Goal: Task Accomplishment & Management: Complete application form

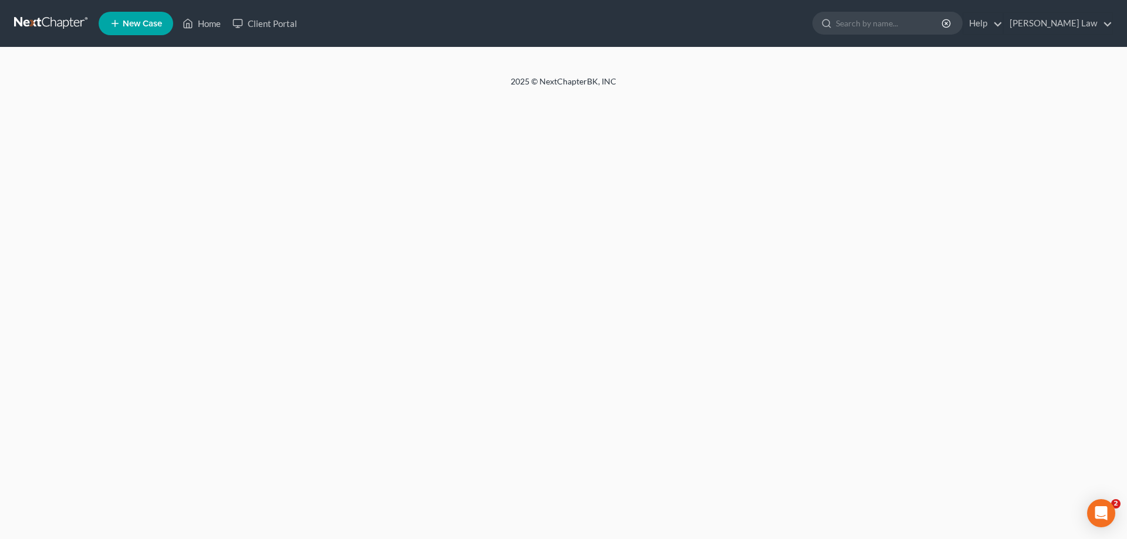
select select "6"
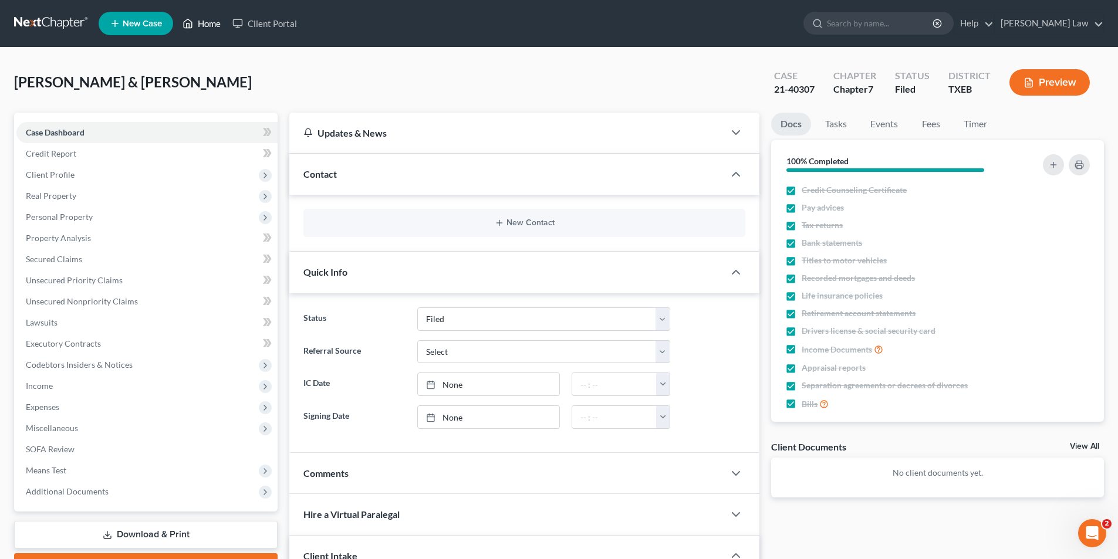
click at [200, 28] on link "Home" at bounding box center [202, 23] width 50 height 21
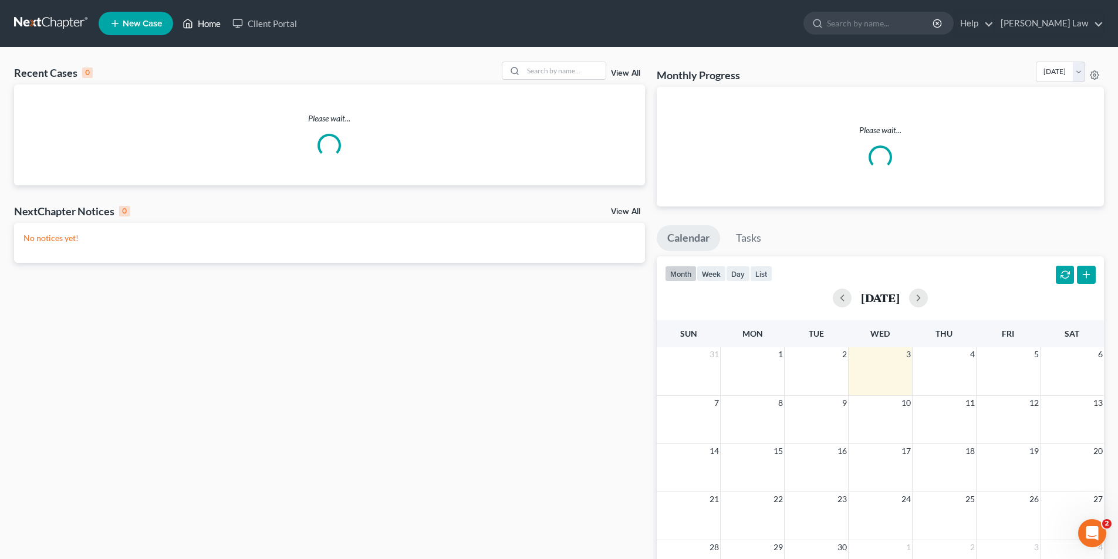
click at [209, 26] on link "Home" at bounding box center [202, 23] width 50 height 21
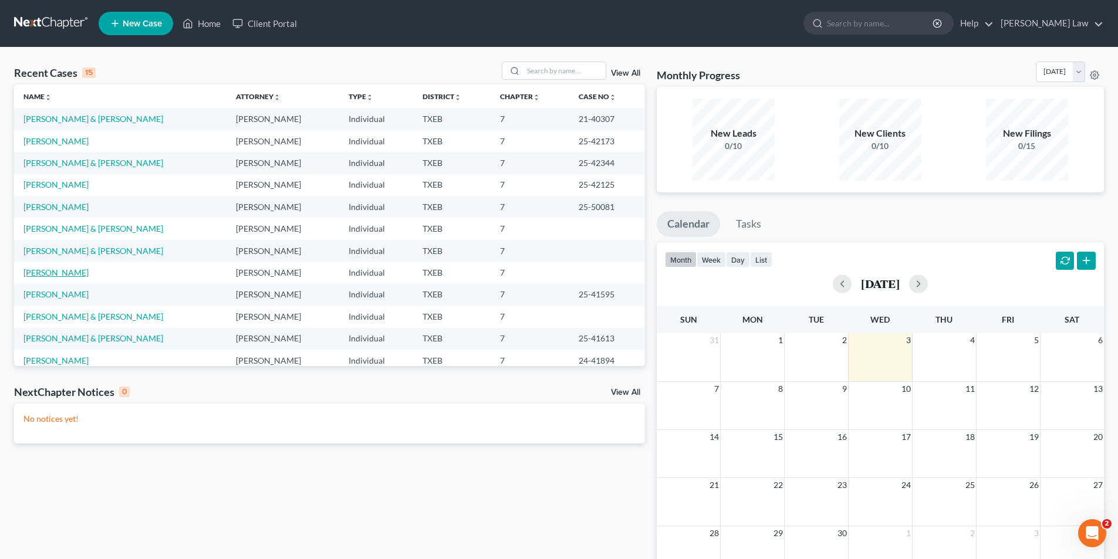
click at [56, 269] on link "[PERSON_NAME]" at bounding box center [55, 273] width 65 height 10
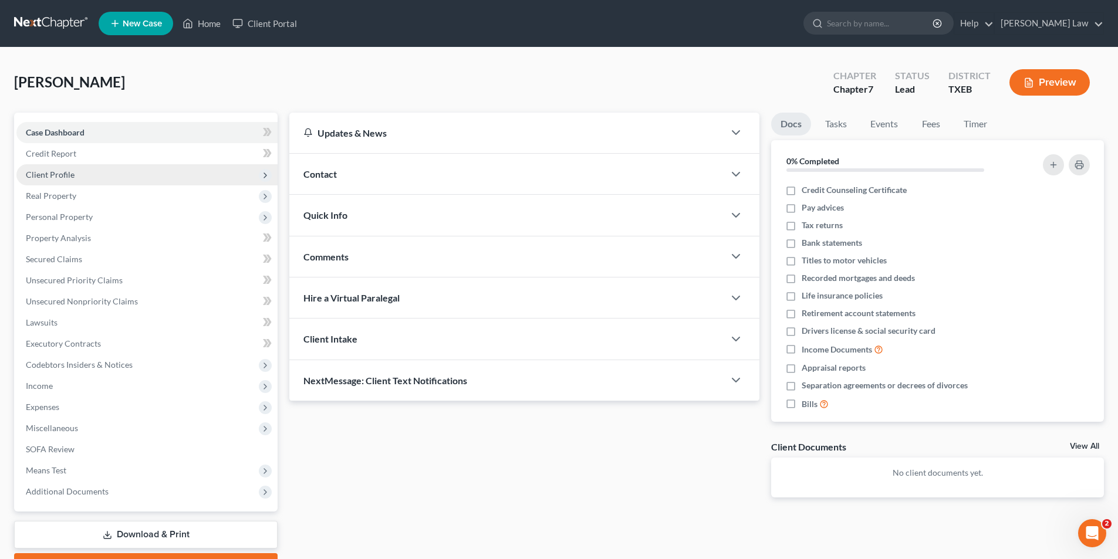
click at [57, 175] on span "Client Profile" at bounding box center [50, 175] width 49 height 10
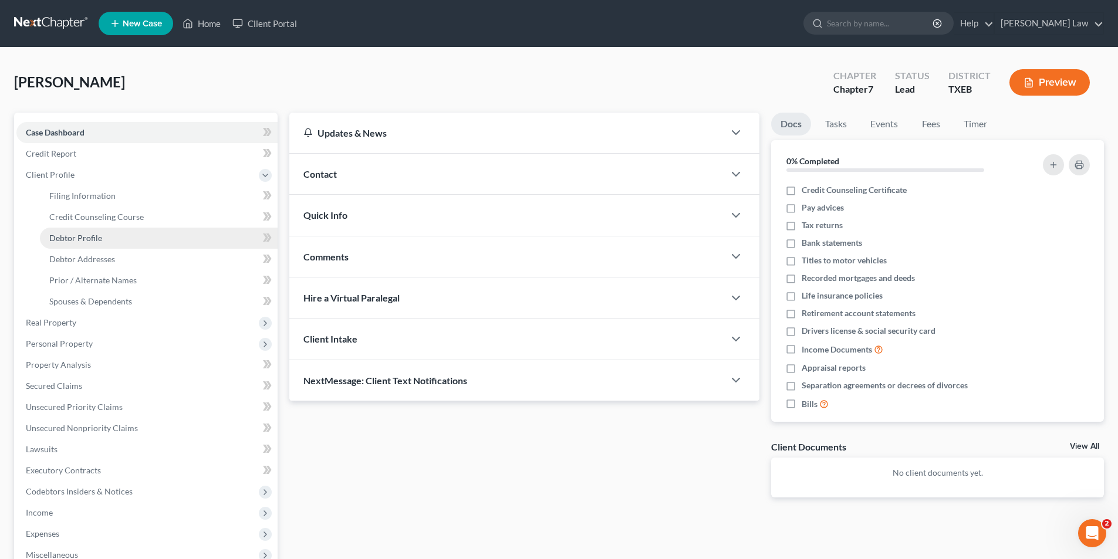
click at [75, 239] on span "Debtor Profile" at bounding box center [75, 238] width 53 height 10
select select "0"
select select "2"
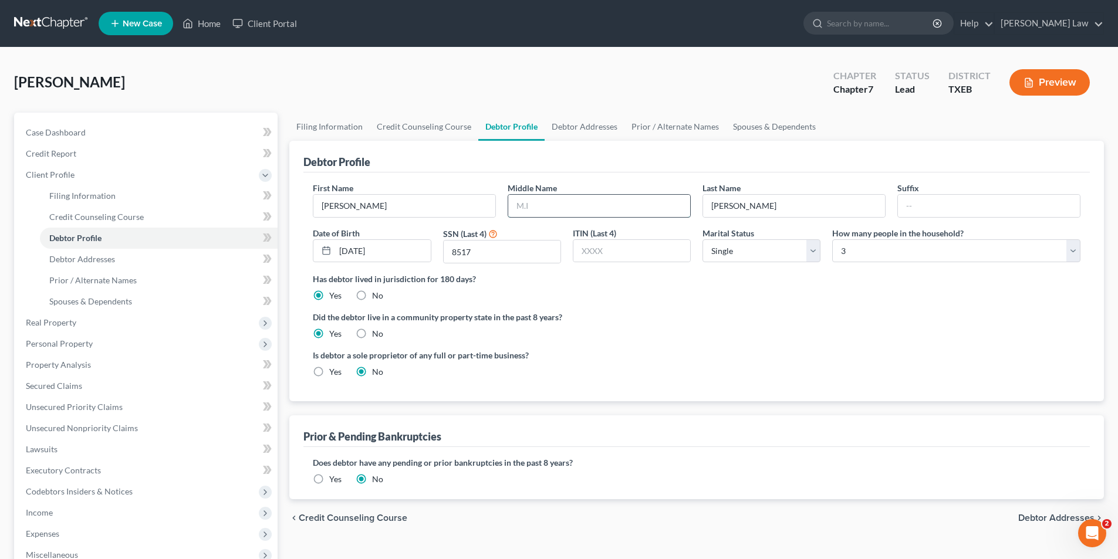
click at [512, 212] on input "text" at bounding box center [599, 206] width 182 height 22
type input "D."
click at [760, 328] on div "Did the debtor live in a community property state in the past 8 years? Yes No" at bounding box center [697, 325] width 768 height 29
click at [582, 122] on link "Debtor Addresses" at bounding box center [585, 127] width 80 height 28
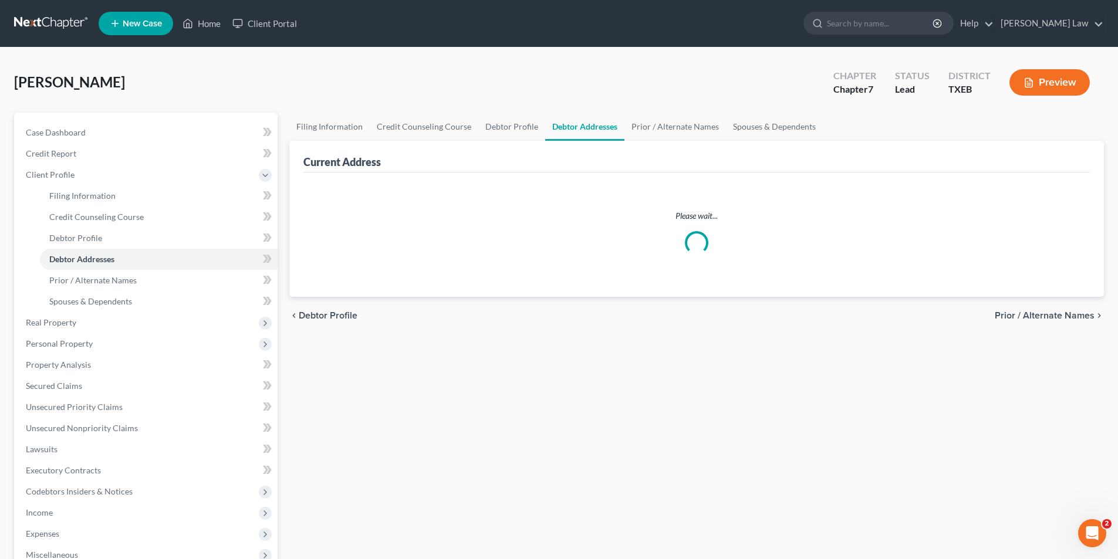
select select "0"
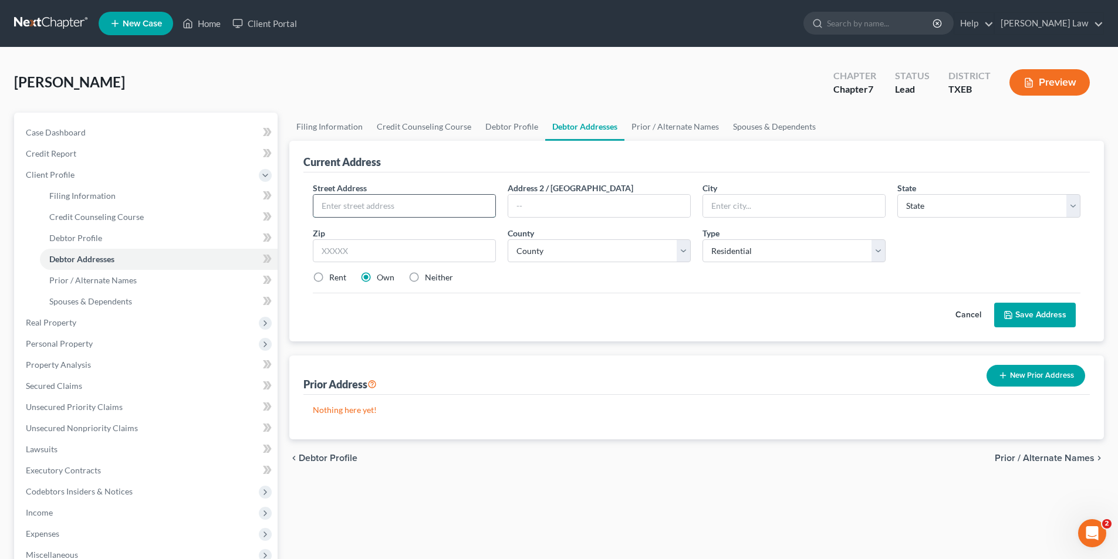
click at [400, 202] on input "text" at bounding box center [404, 206] width 182 height 22
type input "[STREET_ADDRESS]"
click at [721, 204] on input "text" at bounding box center [794, 206] width 182 height 22
type input "[GEOGRAPHIC_DATA]"
type input "t"
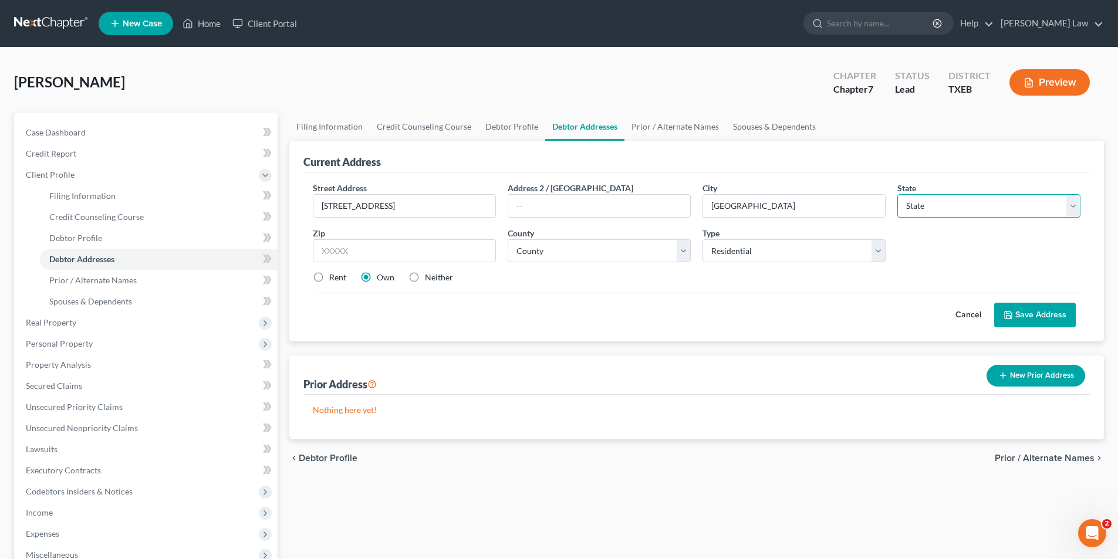
click at [956, 210] on select "State [US_STATE] AK AR AZ CA CO CT DE DC [GEOGRAPHIC_DATA] [GEOGRAPHIC_DATA] GU…" at bounding box center [988, 205] width 183 height 23
select select "45"
click at [897, 194] on select "State [US_STATE] AK AR AZ CA CO CT DE DC [GEOGRAPHIC_DATA] [GEOGRAPHIC_DATA] GU…" at bounding box center [988, 205] width 183 height 23
type input "75460"
select select "139"
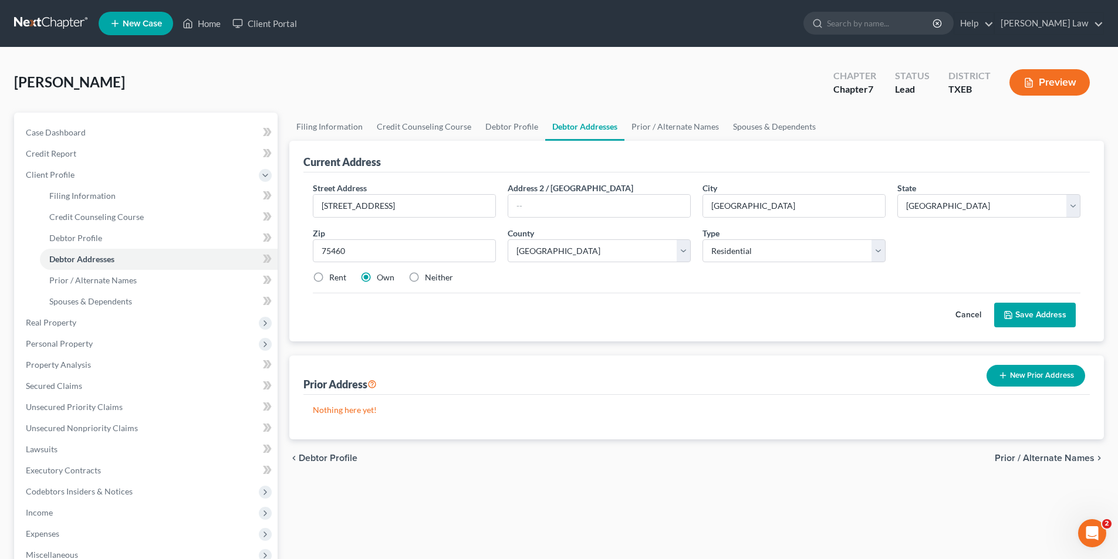
click at [1064, 315] on button "Save Address" at bounding box center [1035, 315] width 82 height 25
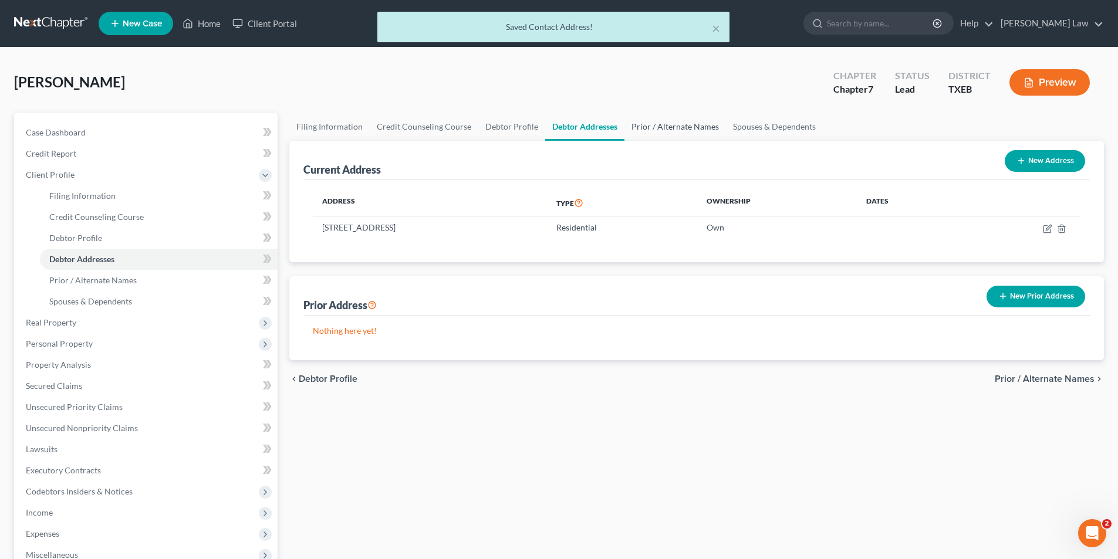
click at [674, 122] on link "Prior / Alternate Names" at bounding box center [676, 127] width 102 height 28
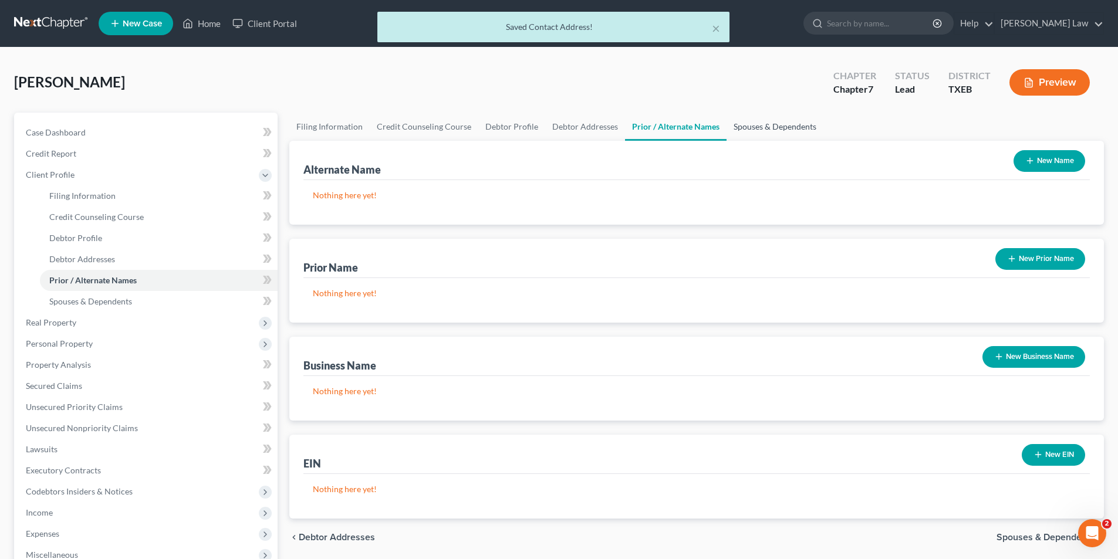
click at [768, 125] on link "Spouses & Dependents" at bounding box center [775, 127] width 97 height 28
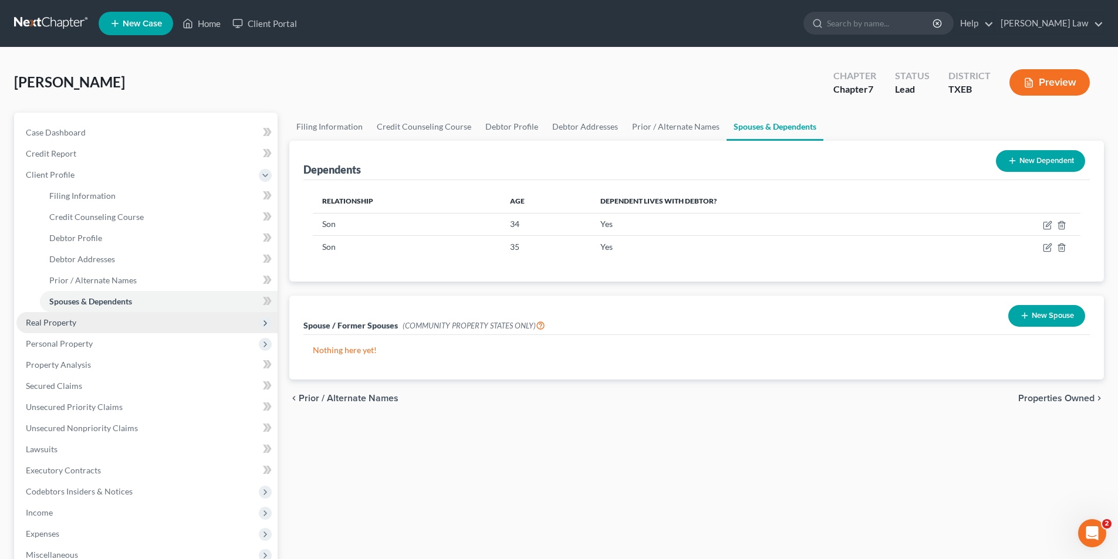
click at [57, 328] on span "Real Property" at bounding box center [146, 322] width 261 height 21
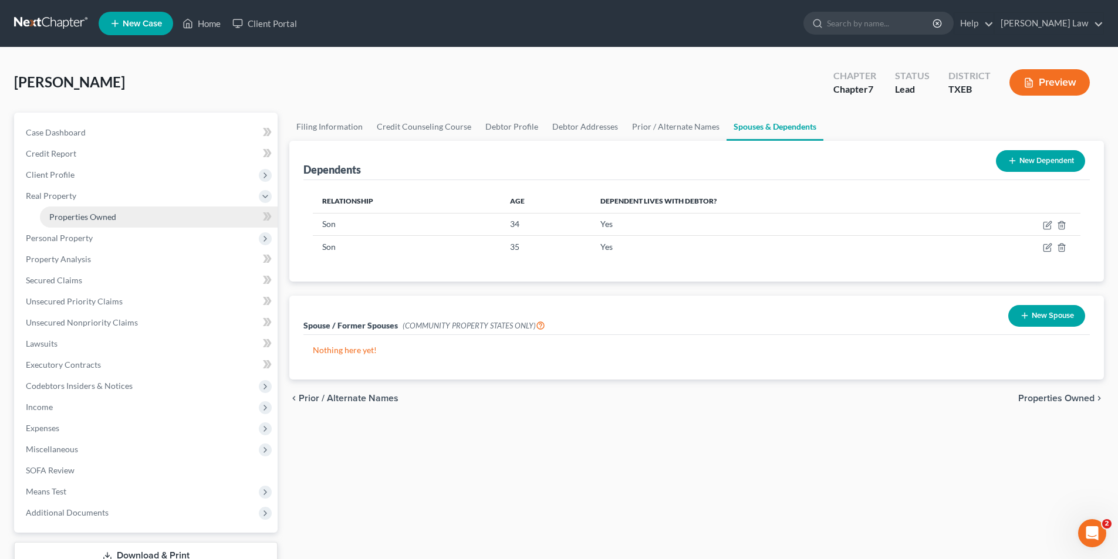
click at [70, 213] on span "Properties Owned" at bounding box center [82, 217] width 67 height 10
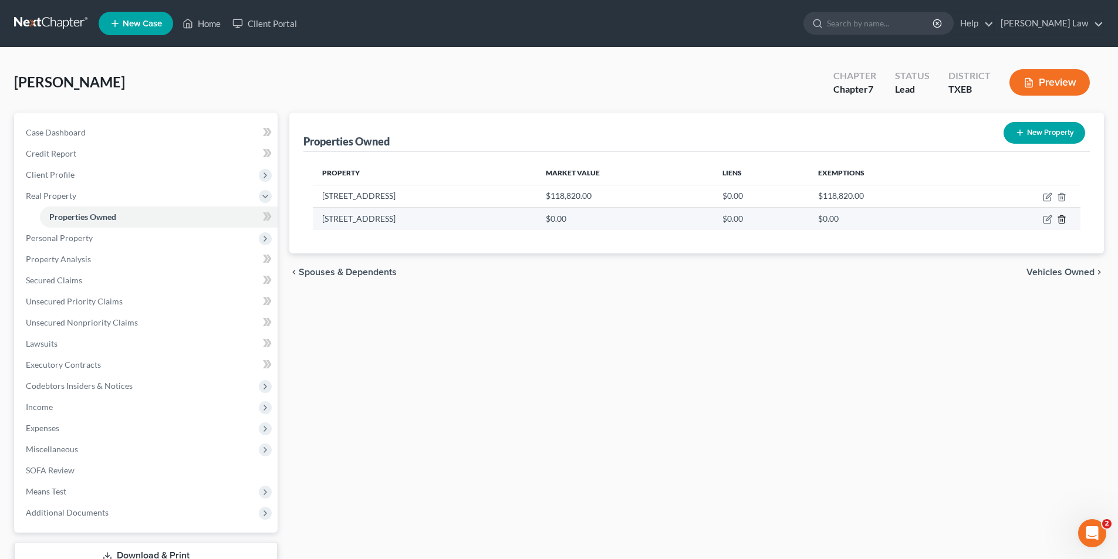
click at [1064, 220] on icon "button" at bounding box center [1061, 220] width 5 height 8
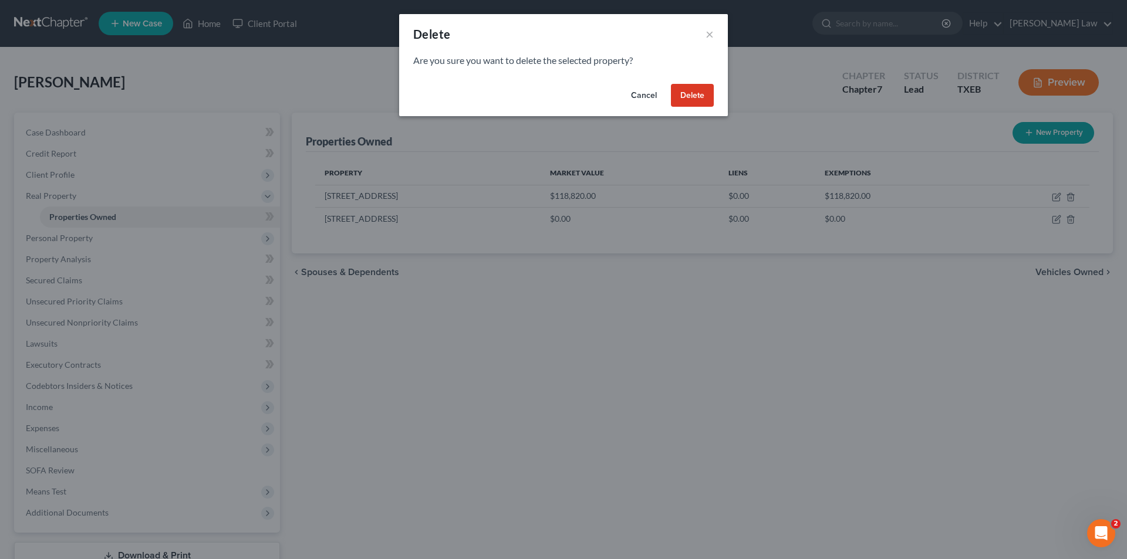
click at [694, 96] on button "Delete" at bounding box center [692, 95] width 43 height 23
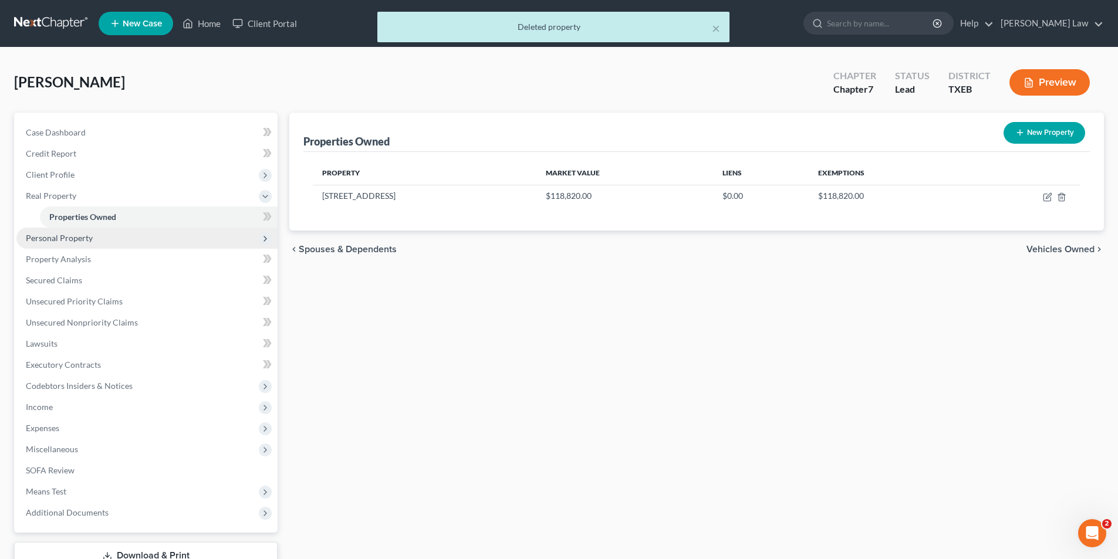
click at [67, 239] on span "Personal Property" at bounding box center [59, 238] width 67 height 10
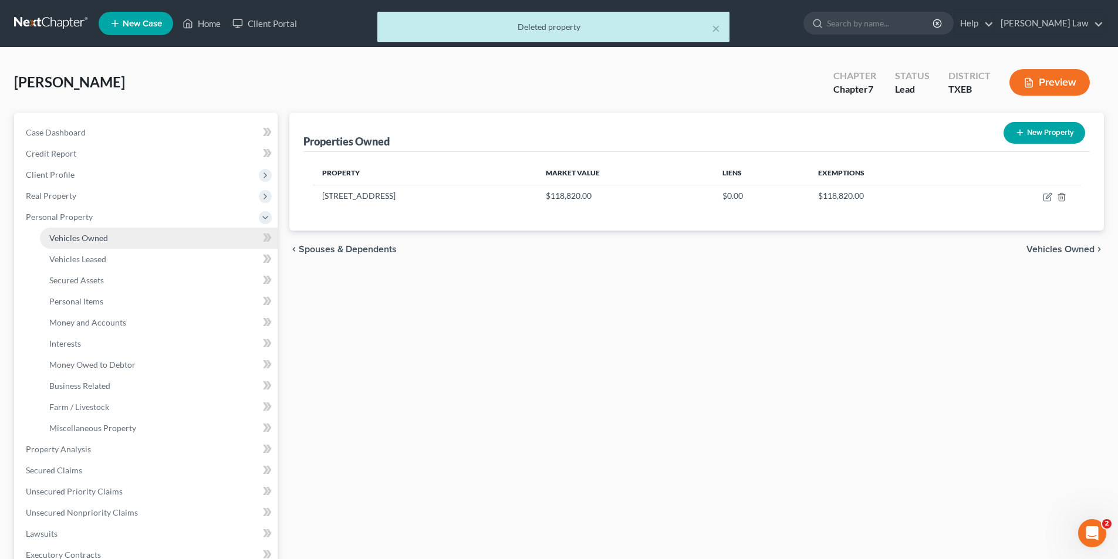
click at [67, 245] on link "Vehicles Owned" at bounding box center [159, 238] width 238 height 21
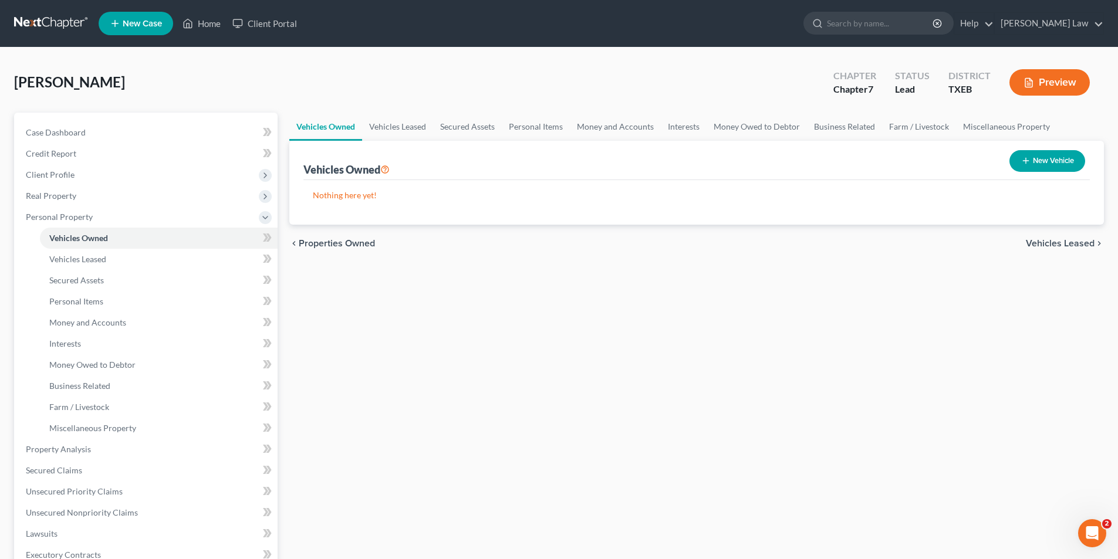
click at [1036, 155] on button "New Vehicle" at bounding box center [1048, 161] width 76 height 22
select select "0"
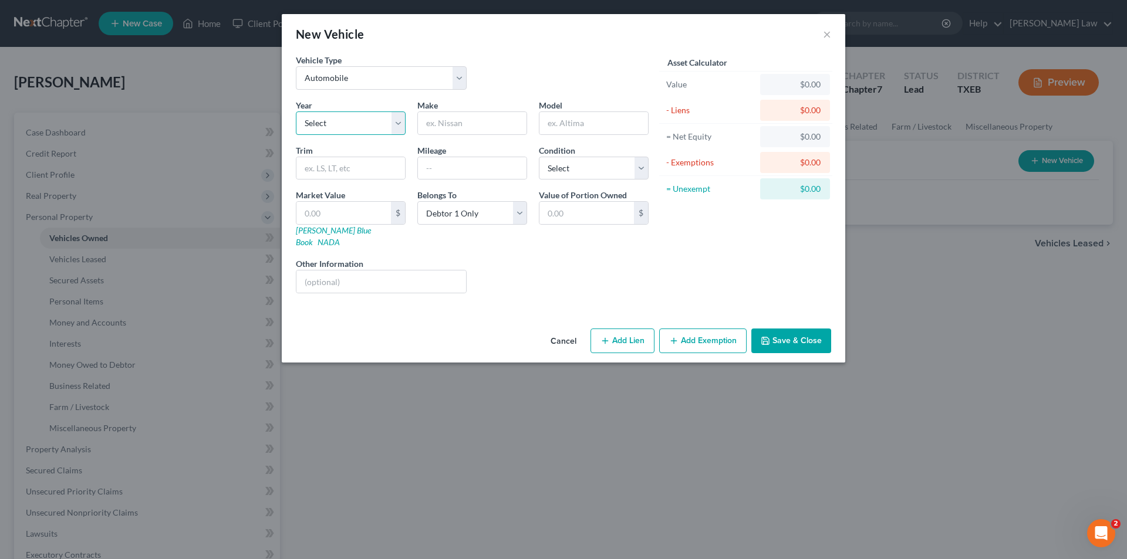
click at [340, 124] on select "Select 2026 2025 2024 2023 2022 2021 2020 2019 2018 2017 2016 2015 2014 2013 20…" at bounding box center [351, 123] width 110 height 23
select select "12"
click at [296, 112] on select "Select 2026 2025 2024 2023 2022 2021 2020 2019 2018 2017 2016 2015 2014 2013 20…" at bounding box center [351, 123] width 110 height 23
click at [461, 117] on input "text" at bounding box center [472, 123] width 109 height 22
type input "Toyota"
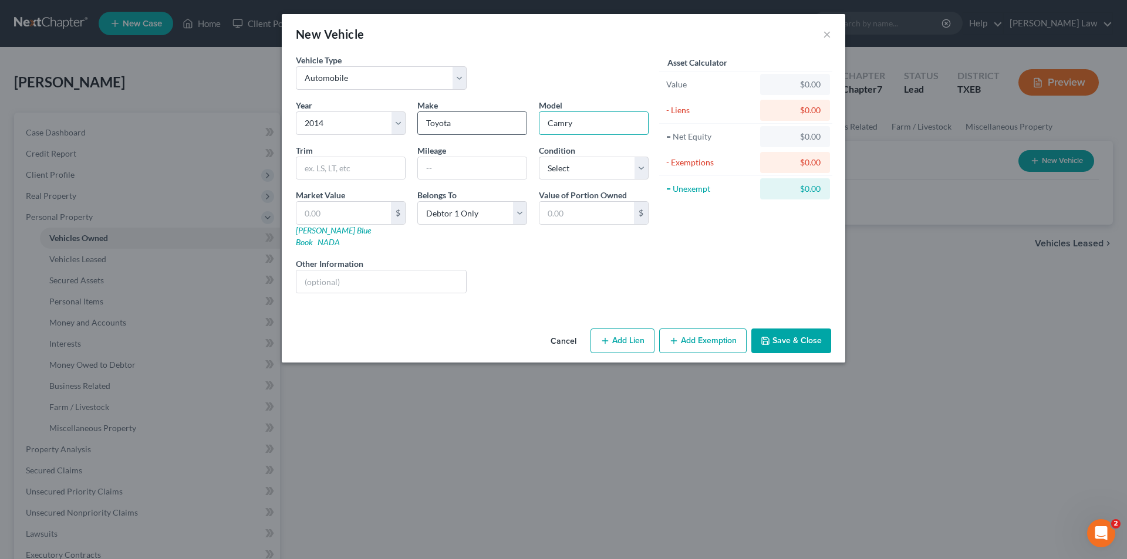
type input "Camry"
type input "LE Sedan"
type input "66000"
click at [608, 167] on select "Select Excellent Very Good Good Fair Poor" at bounding box center [594, 168] width 110 height 23
select select "2"
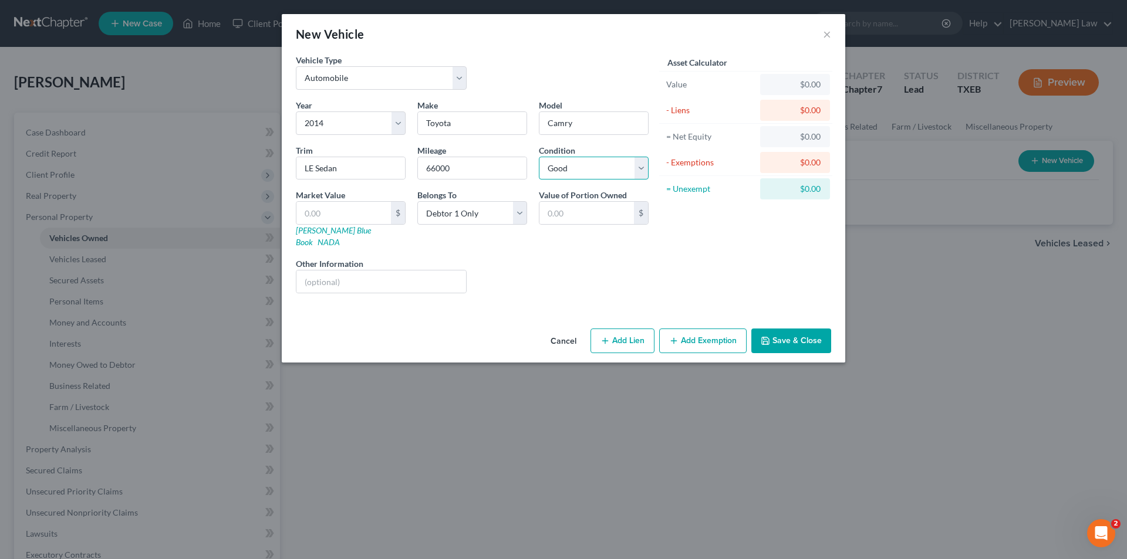
click at [539, 157] on select "Select Excellent Very Good Good Fair Poor" at bounding box center [594, 168] width 110 height 23
click at [342, 207] on input "text" at bounding box center [343, 213] width 94 height 22
type input "9"
type input "9.00"
type input "97"
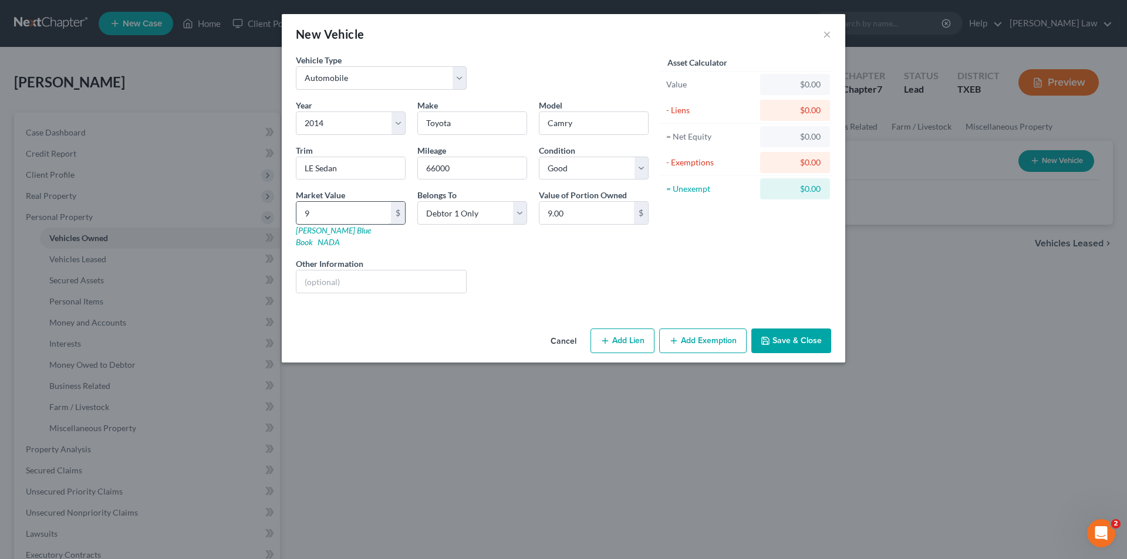
type input "97.00"
type input "979"
type input "979.00"
type input "9798"
type input "9,798.00"
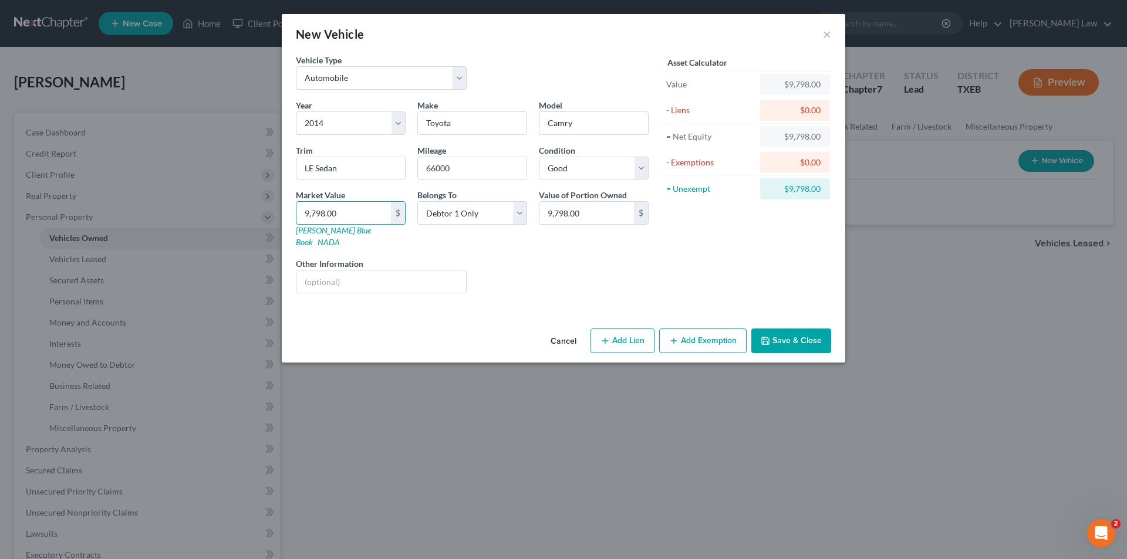
type input "9,798.00"
click at [700, 329] on button "Add Exemption" at bounding box center [702, 341] width 87 height 25
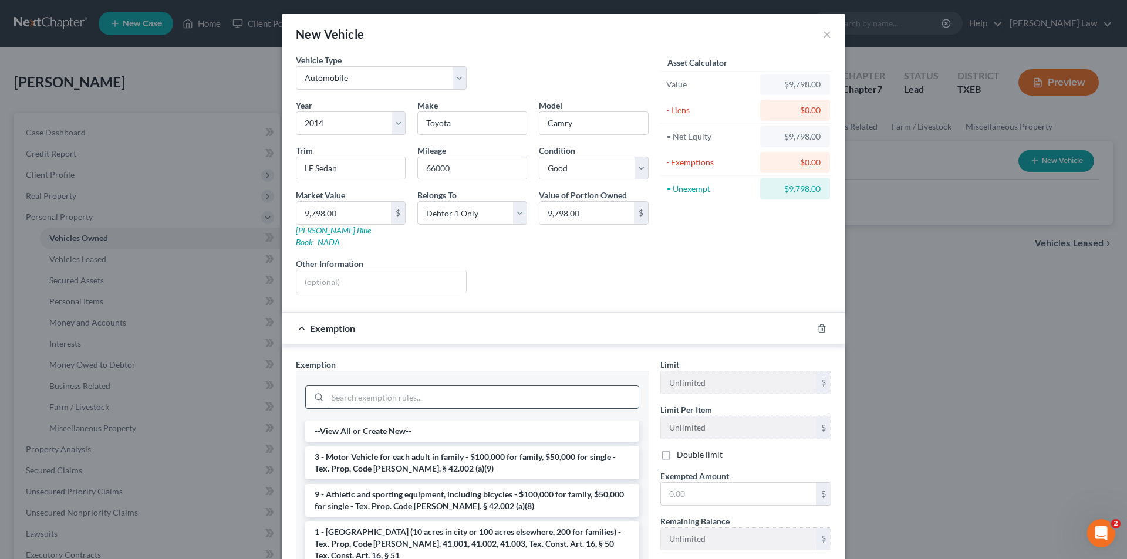
click at [395, 386] on input "search" at bounding box center [483, 397] width 311 height 22
click at [386, 451] on li "3 - Motor Vehicle for each adult in family - $100,000 for family, $50,000 for s…" at bounding box center [472, 463] width 334 height 33
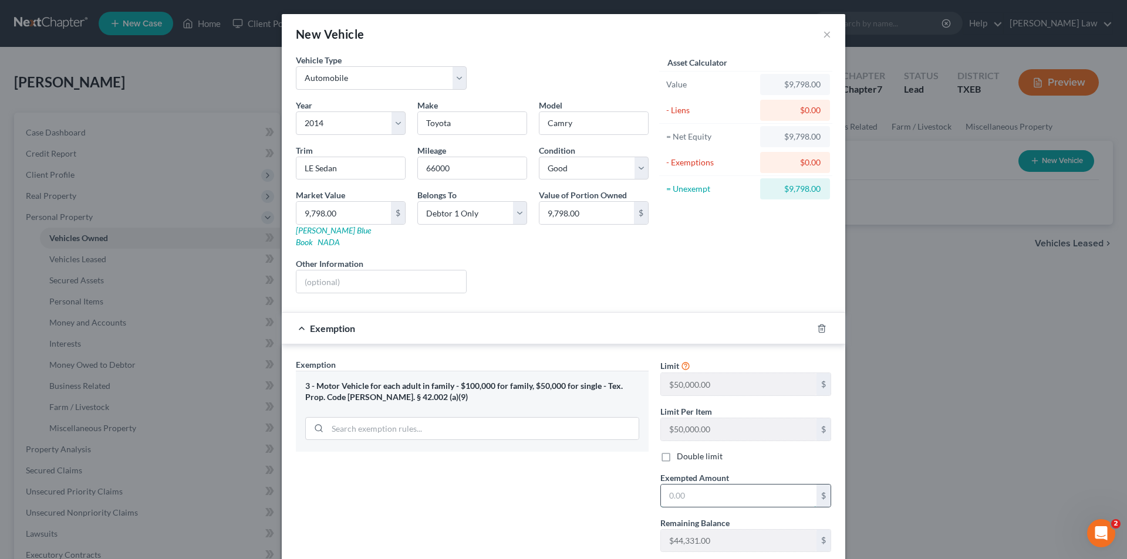
click at [686, 485] on input "text" at bounding box center [739, 496] width 156 height 22
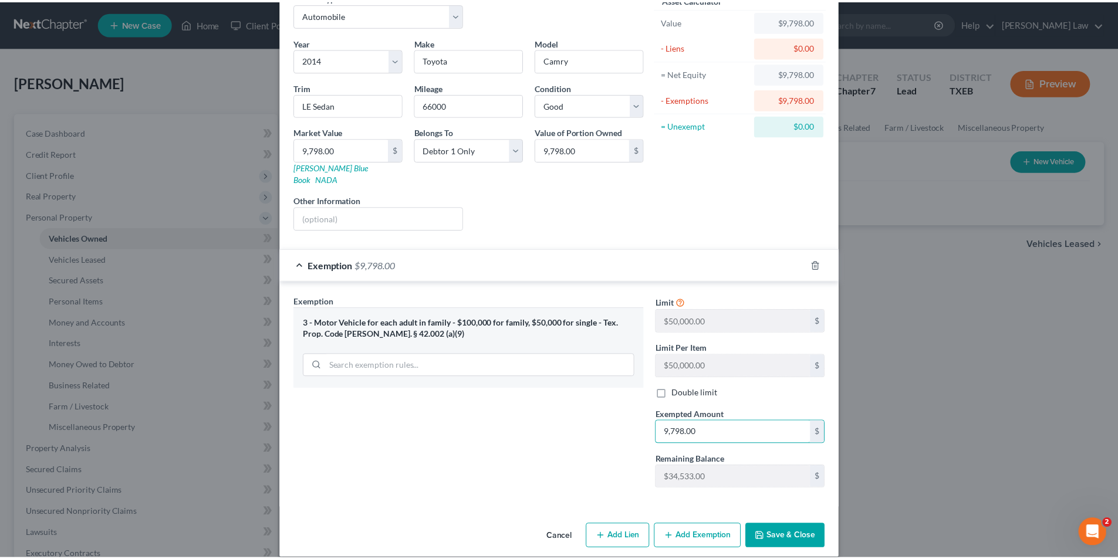
scroll to position [65, 0]
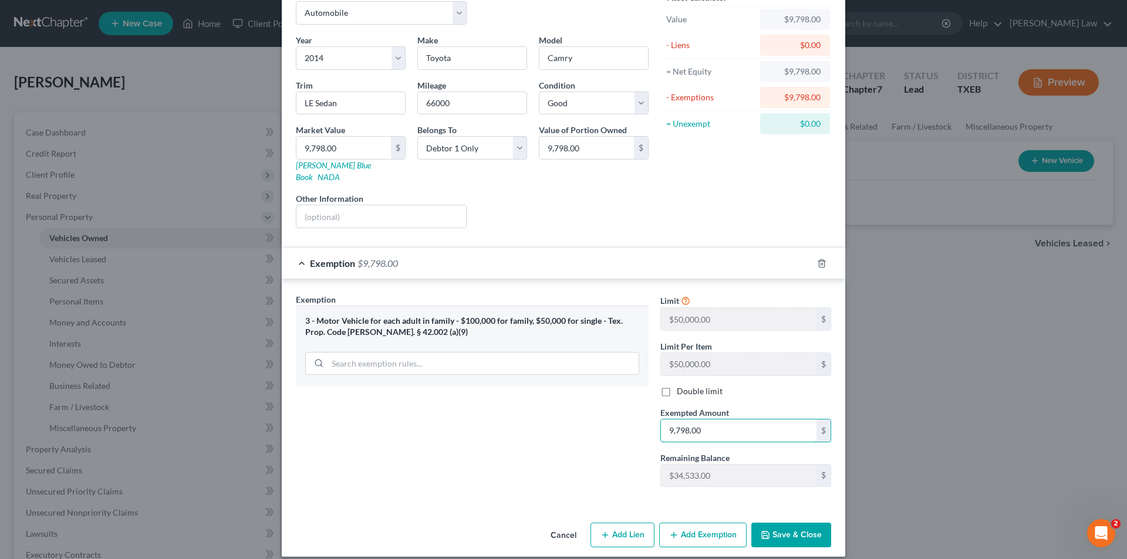
type input "9,798.00"
click at [794, 523] on button "Save & Close" at bounding box center [791, 535] width 80 height 25
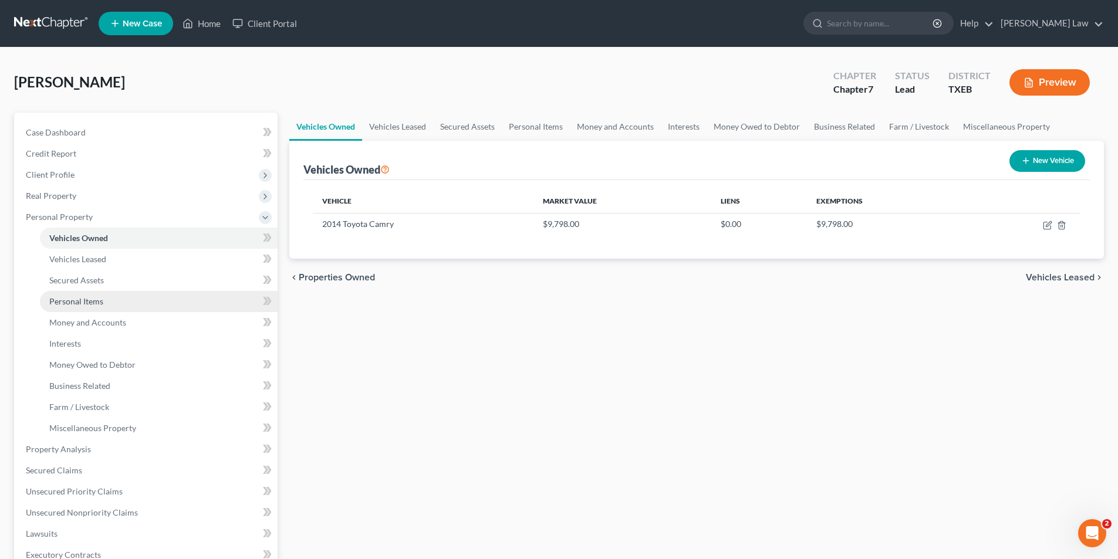
click at [104, 297] on link "Personal Items" at bounding box center [159, 301] width 238 height 21
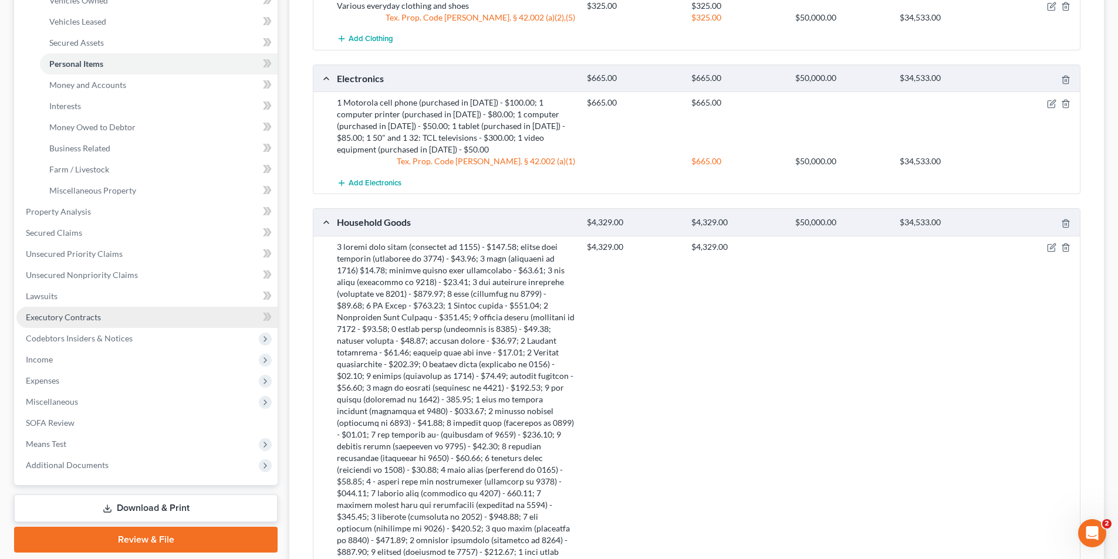
scroll to position [236, 0]
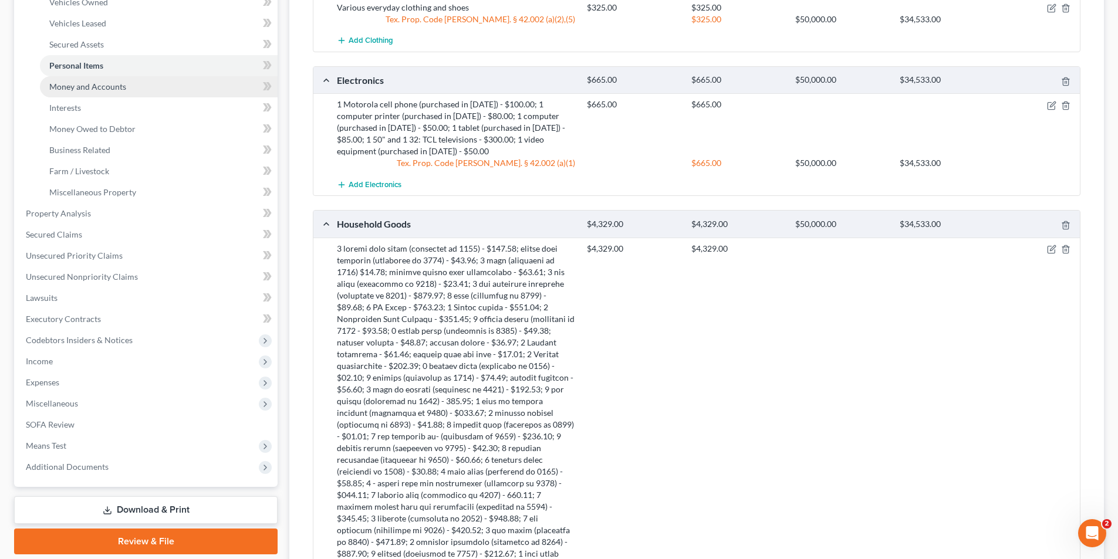
click at [83, 86] on span "Money and Accounts" at bounding box center [87, 87] width 77 height 10
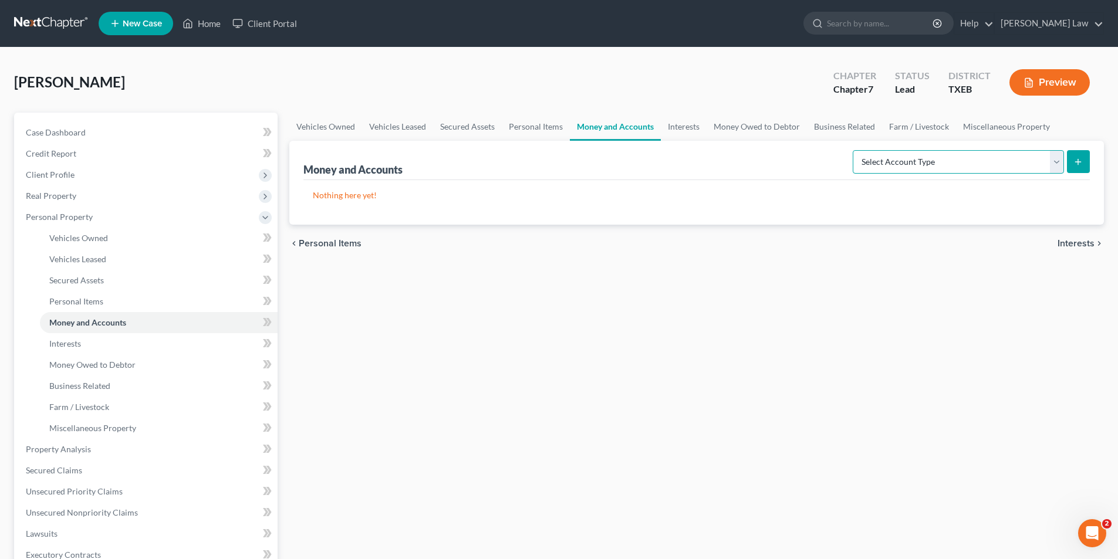
click at [950, 157] on select "Select Account Type Brokerage Cash on Hand Certificates of Deposit Checking Acc…" at bounding box center [958, 161] width 211 height 23
select select "checking"
click at [855, 150] on select "Select Account Type Brokerage Cash on Hand Certificates of Deposit Checking Acc…" at bounding box center [958, 161] width 211 height 23
click at [1075, 161] on icon "submit" at bounding box center [1078, 161] width 9 height 9
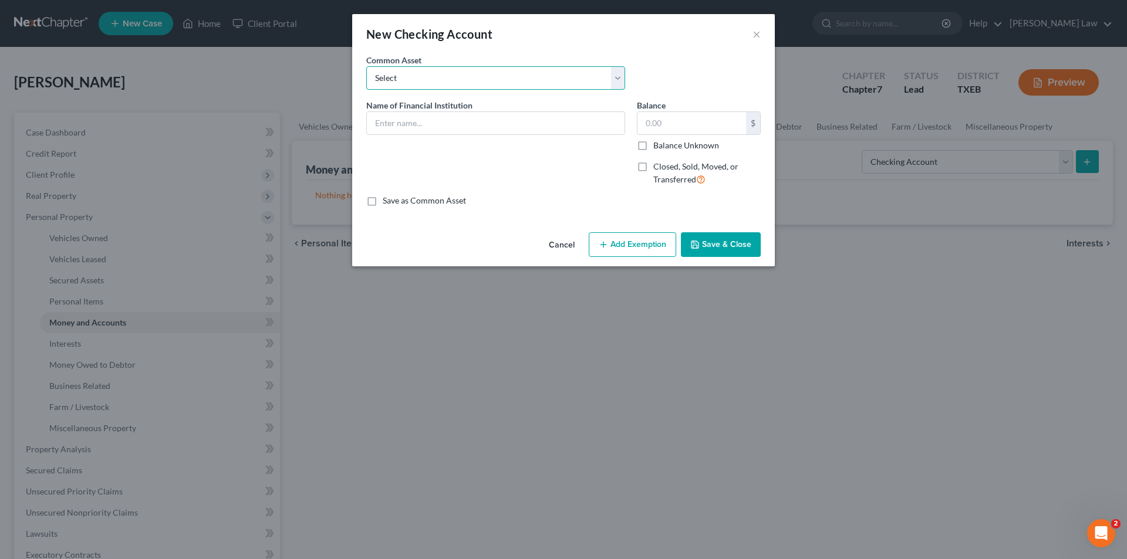
click at [418, 67] on select "Select Red River Federal Credit Union" at bounding box center [495, 77] width 259 height 23
click at [422, 129] on input "text" at bounding box center [496, 123] width 258 height 22
type input "First Federal Community Bank"
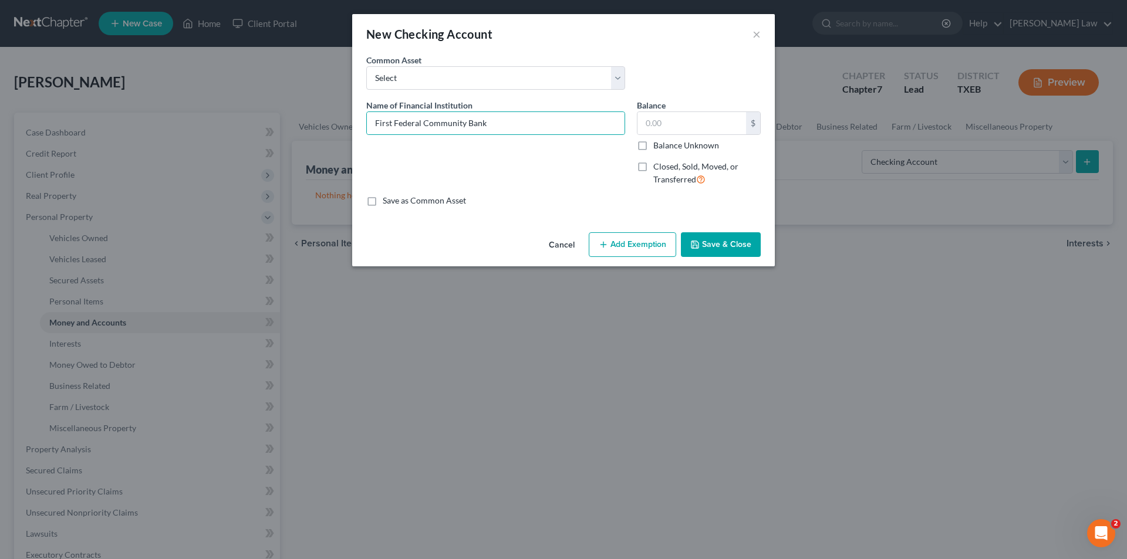
click at [653, 147] on label "Balance Unknown" at bounding box center [686, 146] width 66 height 12
click at [658, 147] on input "Balance Unknown" at bounding box center [662, 144] width 8 height 8
checkbox input "true"
type input "0.00"
click at [714, 245] on button "Save & Close" at bounding box center [721, 244] width 80 height 25
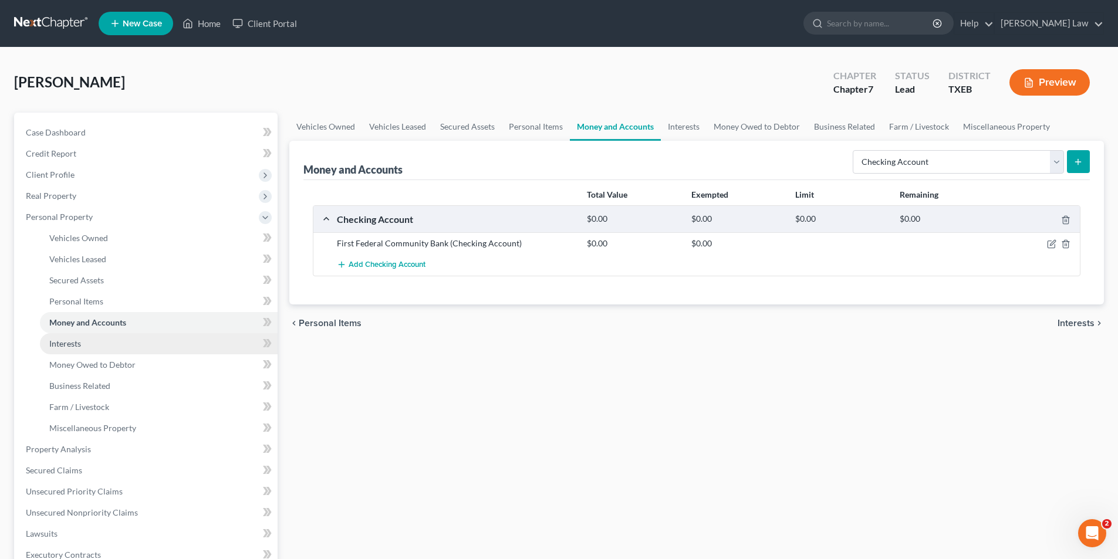
click at [73, 349] on link "Interests" at bounding box center [159, 343] width 238 height 21
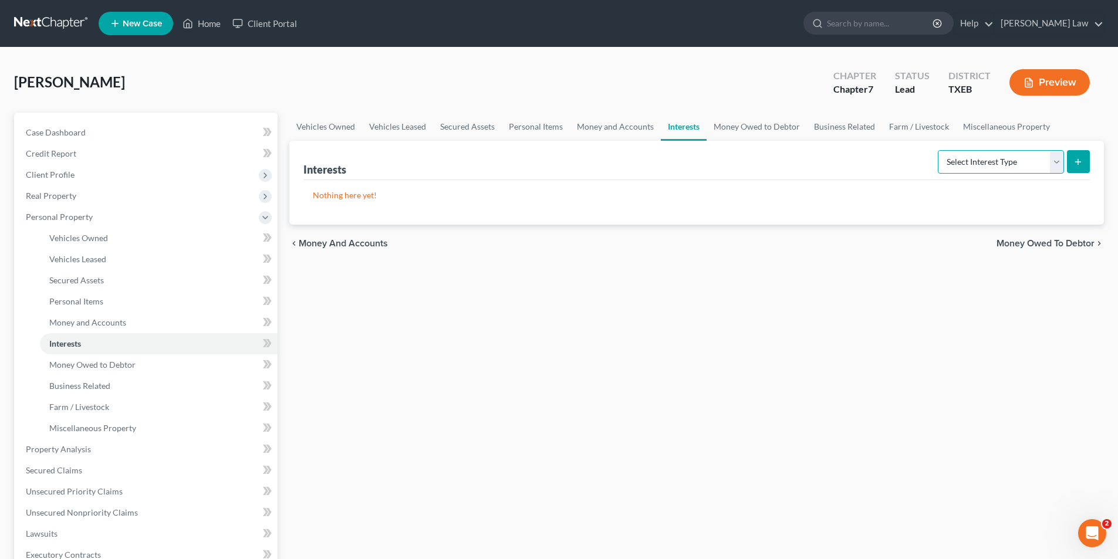
click at [980, 165] on select "Select Interest Type 401K Annuity Bond Education IRA Government Bond Government…" at bounding box center [1001, 161] width 126 height 23
click at [597, 133] on link "Money and Accounts" at bounding box center [615, 127] width 91 height 28
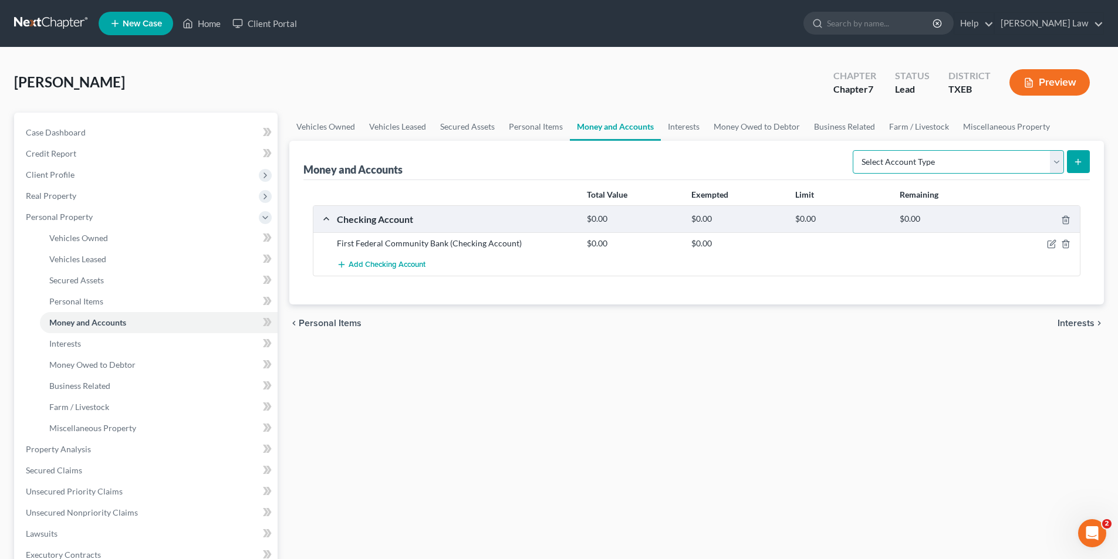
click at [1037, 157] on select "Select Account Type Brokerage Cash on Hand Certificates of Deposit Checking Acc…" at bounding box center [958, 161] width 211 height 23
select select "certificates_of_deposit"
click at [855, 150] on select "Select Account Type Brokerage Cash on Hand Certificates of Deposit Checking Acc…" at bounding box center [958, 161] width 211 height 23
click at [1072, 159] on button "submit" at bounding box center [1078, 161] width 23 height 23
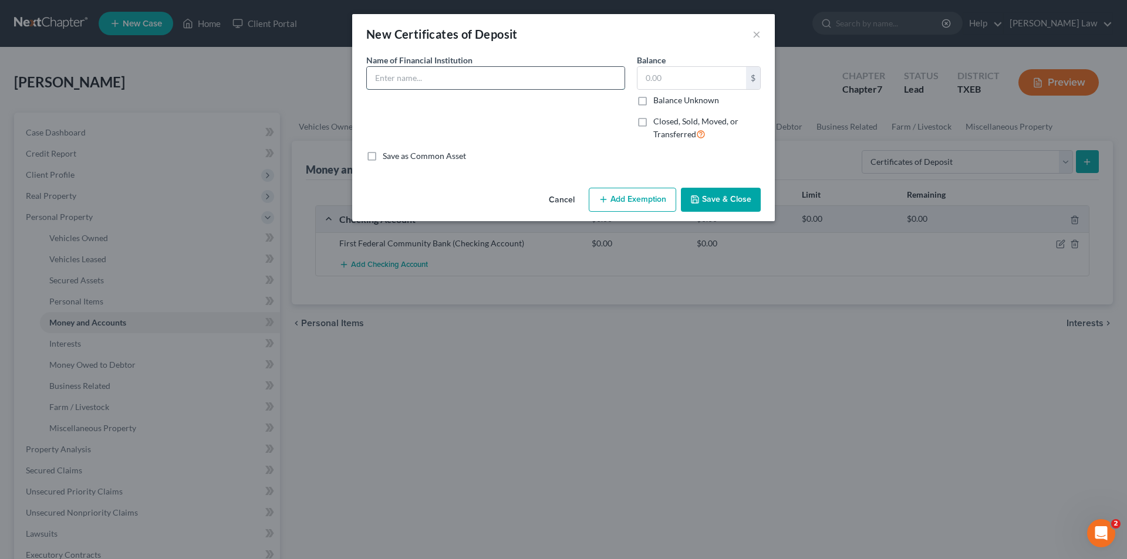
click at [382, 83] on input "text" at bounding box center [496, 78] width 258 height 22
type input "First Federal Community Bank"
click at [653, 101] on label "Balance Unknown" at bounding box center [686, 100] width 66 height 12
click at [658, 101] on input "Balance Unknown" at bounding box center [662, 98] width 8 height 8
checkbox input "true"
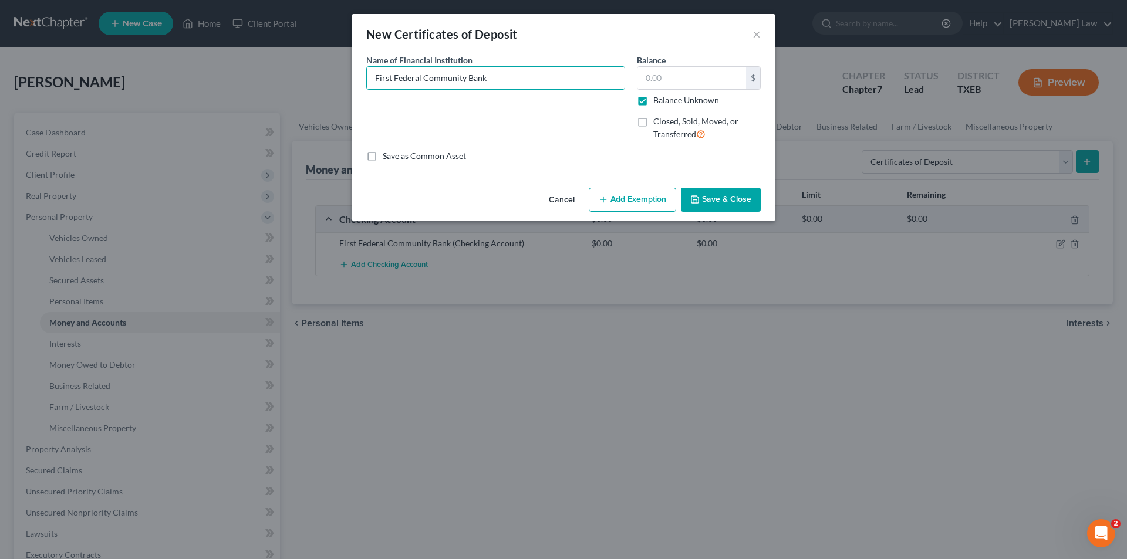
type input "0.00"
click at [715, 194] on button "Save & Close" at bounding box center [721, 200] width 80 height 25
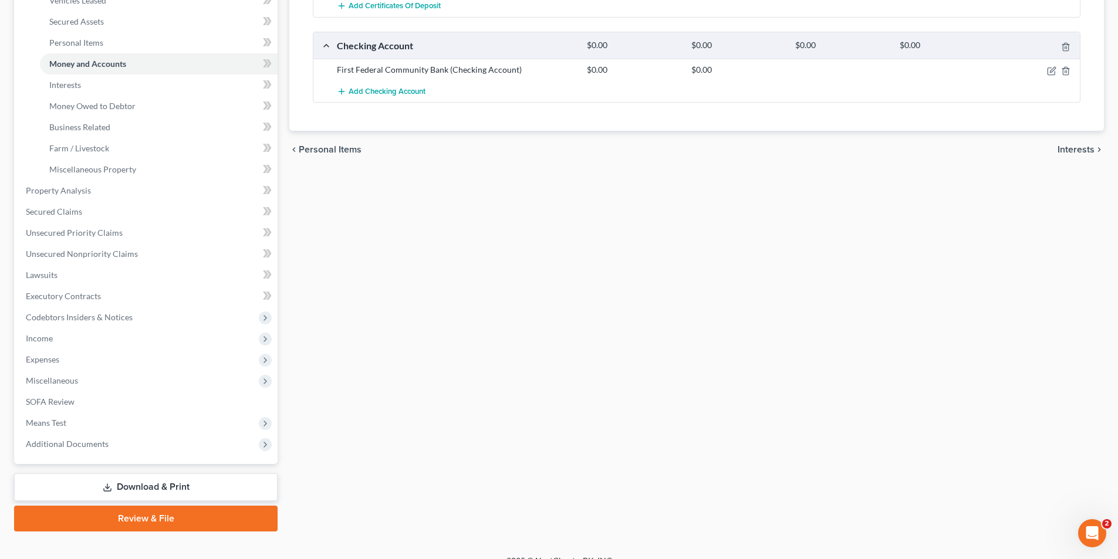
scroll to position [276, 0]
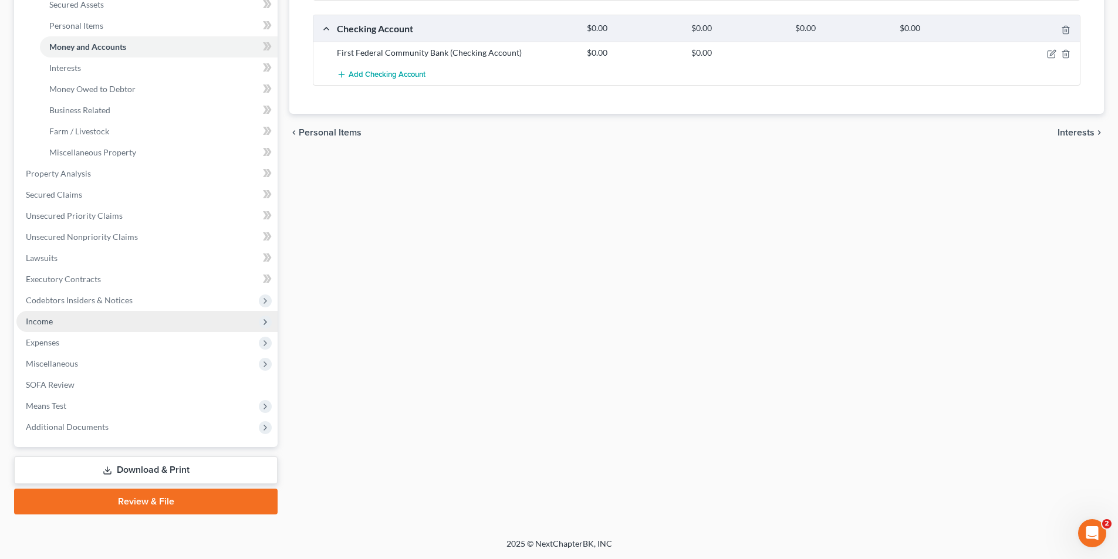
click at [43, 323] on span "Income" at bounding box center [39, 321] width 27 height 10
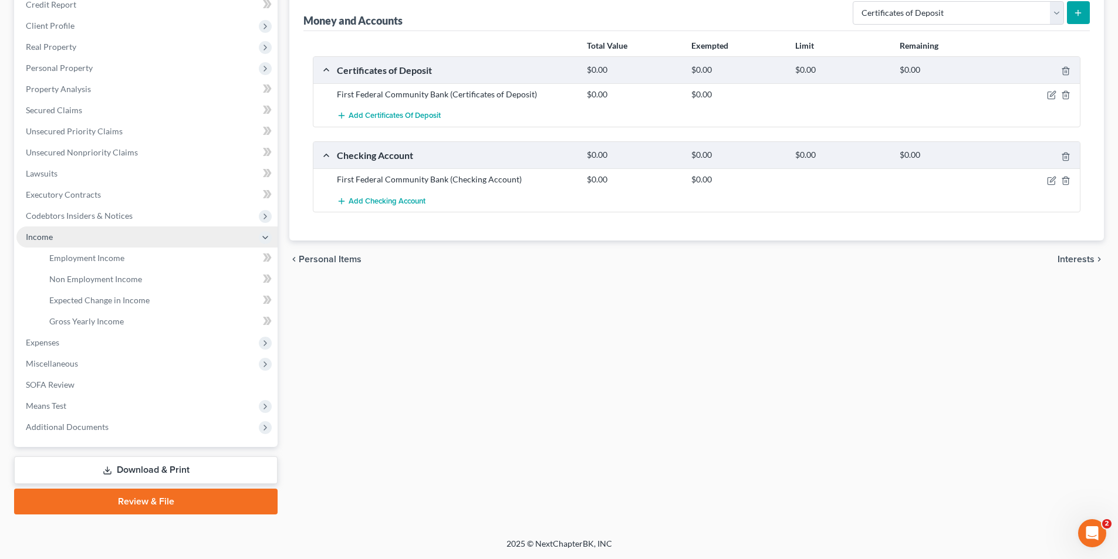
scroll to position [149, 0]
click at [91, 262] on span "Employment Income" at bounding box center [86, 258] width 75 height 10
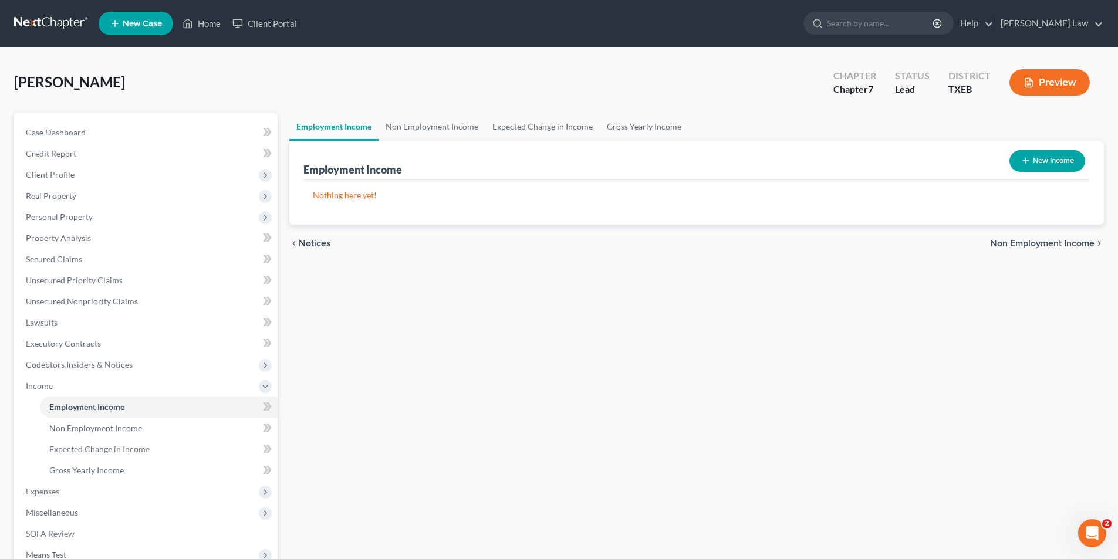
click at [1051, 158] on button "New Income" at bounding box center [1048, 161] width 76 height 22
select select "0"
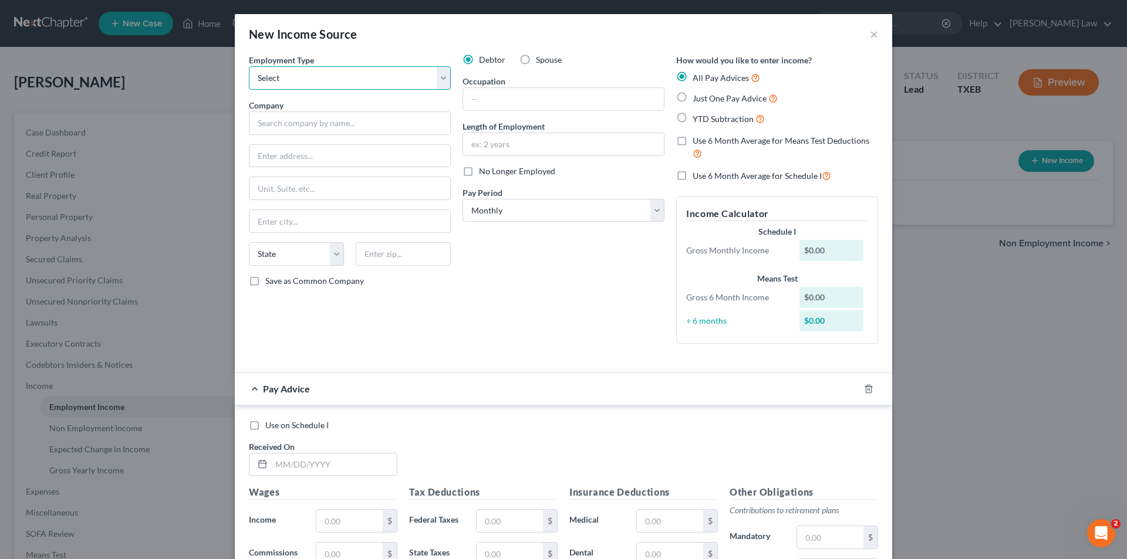
click at [310, 77] on select "Select Full or [DEMOGRAPHIC_DATA] Employment Self Employment" at bounding box center [350, 77] width 202 height 23
select select "0"
click at [249, 66] on select "Select Full or [DEMOGRAPHIC_DATA] Employment Self Employment" at bounding box center [350, 77] width 202 height 23
click at [296, 120] on input "text" at bounding box center [350, 123] width 202 height 23
click at [314, 131] on input "text" at bounding box center [350, 123] width 202 height 23
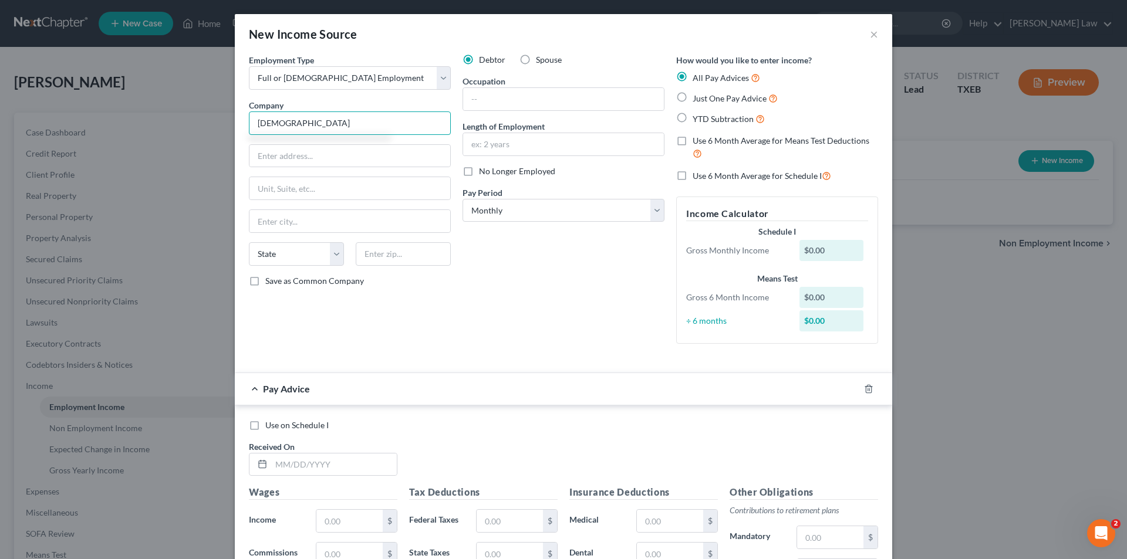
type input "[DEMOGRAPHIC_DATA]"
type input "[STREET_ADDRESS][PERSON_NAME]"
type input "[GEOGRAPHIC_DATA]"
select select "45"
type input "75460"
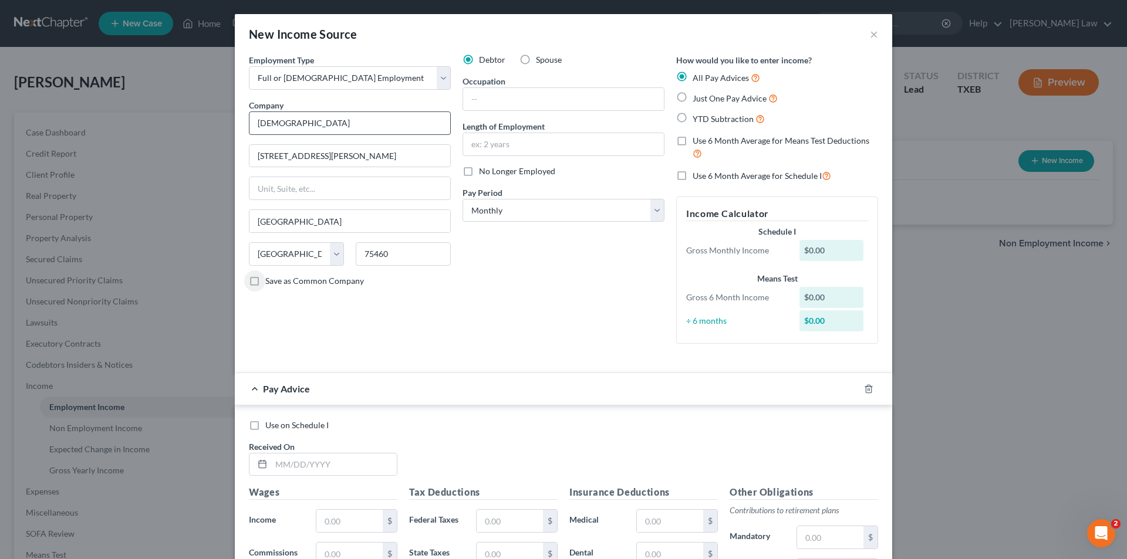
click at [270, 275] on input "Save as Common Company" at bounding box center [274, 279] width 8 height 8
checkbox input "true"
type input "`"
type input "Child Care Provider"
type input "15 Years"
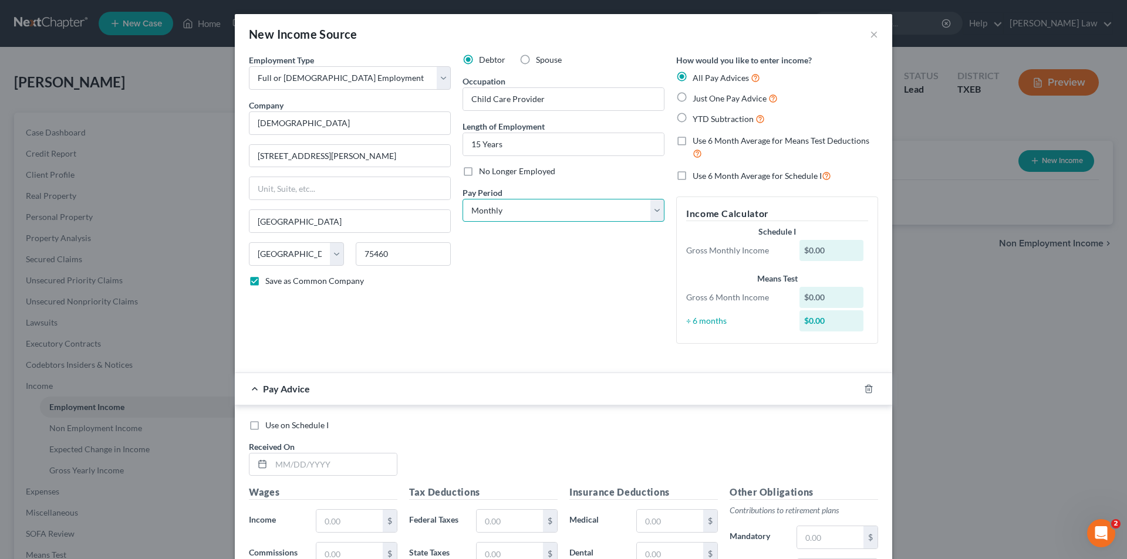
click at [479, 210] on select "Select Monthly Twice Monthly Every Other Week Weekly" at bounding box center [564, 210] width 202 height 23
click at [489, 217] on select "Select Monthly Twice Monthly Every Other Week Weekly" at bounding box center [564, 210] width 202 height 23
click at [522, 211] on select "Select Monthly Twice Monthly Every Other Week Weekly" at bounding box center [564, 210] width 202 height 23
select select "2"
click at [463, 199] on select "Select Monthly Twice Monthly Every Other Week Weekly" at bounding box center [564, 210] width 202 height 23
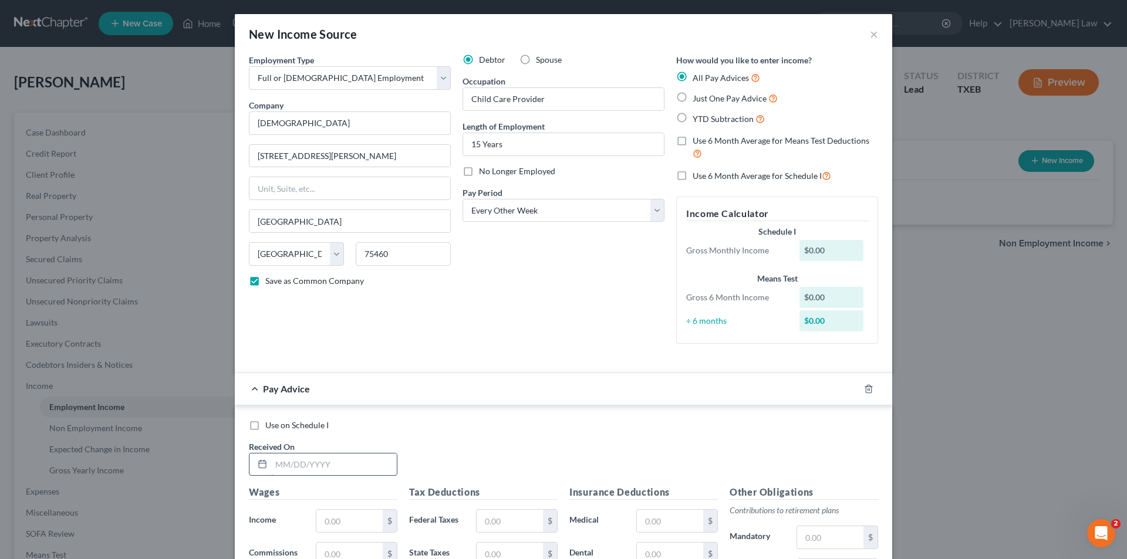
click at [309, 460] on input "text" at bounding box center [334, 465] width 126 height 22
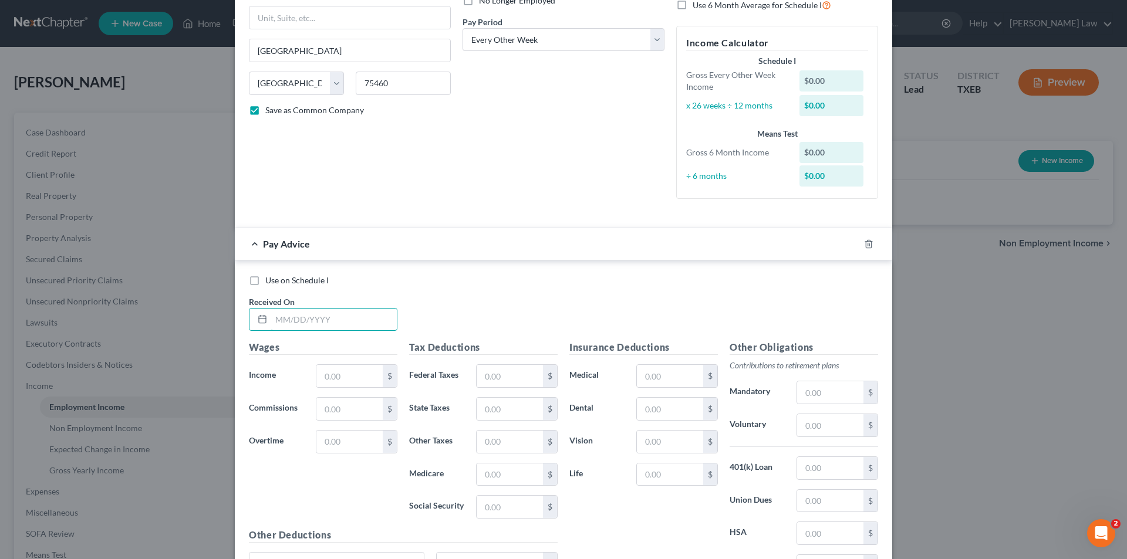
scroll to position [176, 0]
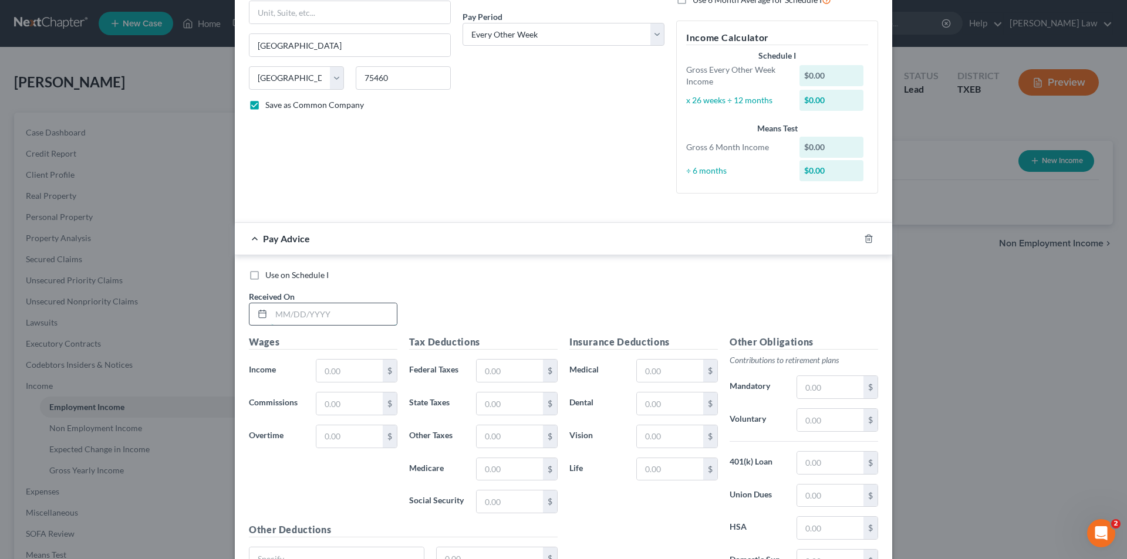
click at [320, 312] on input "text" at bounding box center [334, 314] width 126 height 22
type input "0"
type input "[DATE]"
click at [336, 364] on input "text" at bounding box center [349, 371] width 66 height 22
type input "1,180.00"
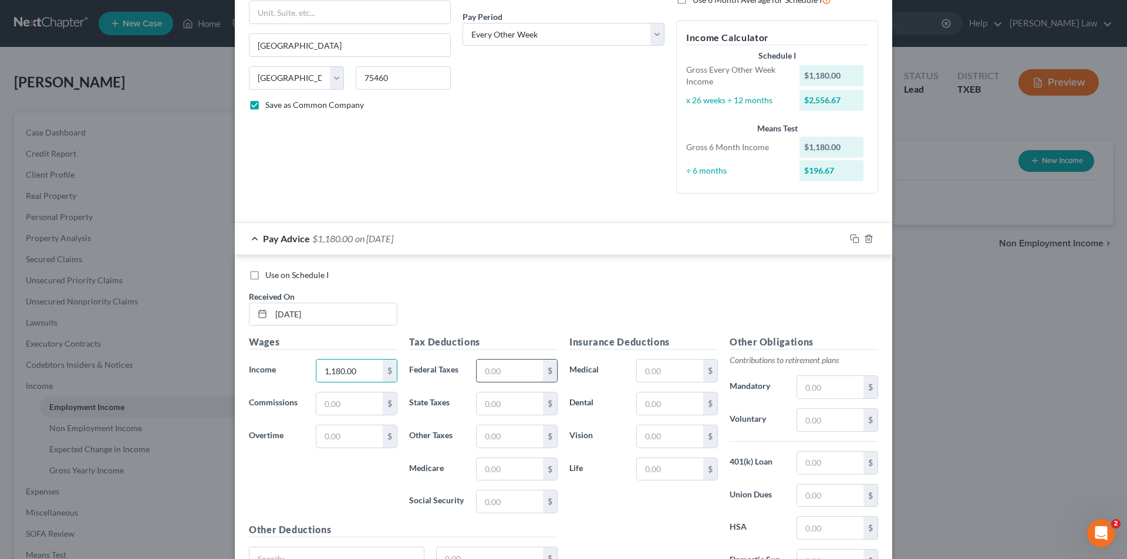
click at [498, 376] on input "text" at bounding box center [510, 371] width 66 height 22
type input "108.00"
click at [509, 398] on input "text" at bounding box center [510, 404] width 66 height 22
click at [497, 492] on input "text" at bounding box center [510, 502] width 66 height 22
type input "73.16"
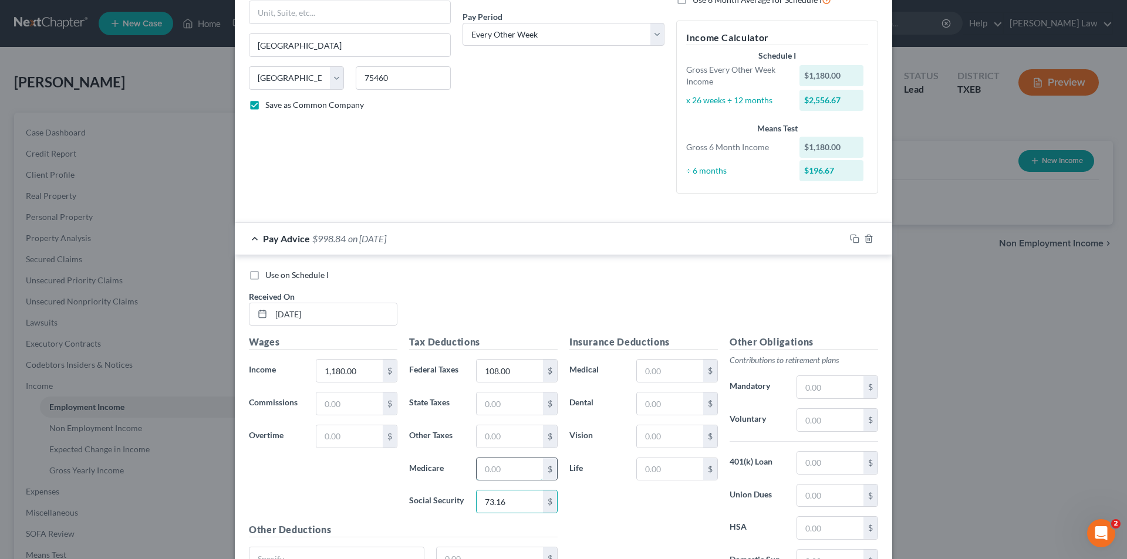
click at [495, 468] on input "text" at bounding box center [510, 469] width 66 height 22
type input "17.11"
click at [537, 288] on div "Use on Schedule I Received On * [DATE]" at bounding box center [563, 302] width 641 height 66
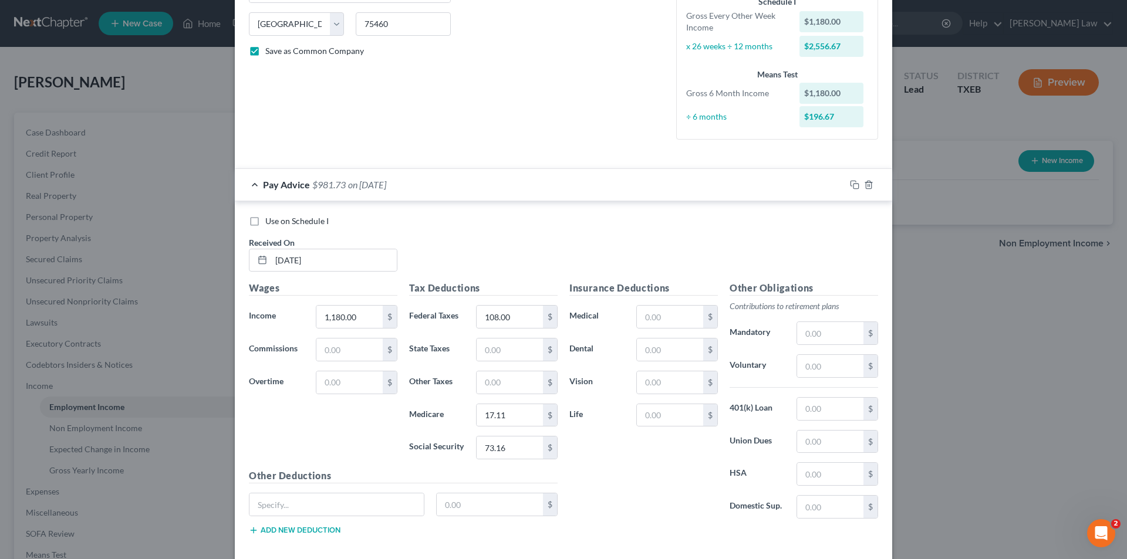
scroll to position [289, 0]
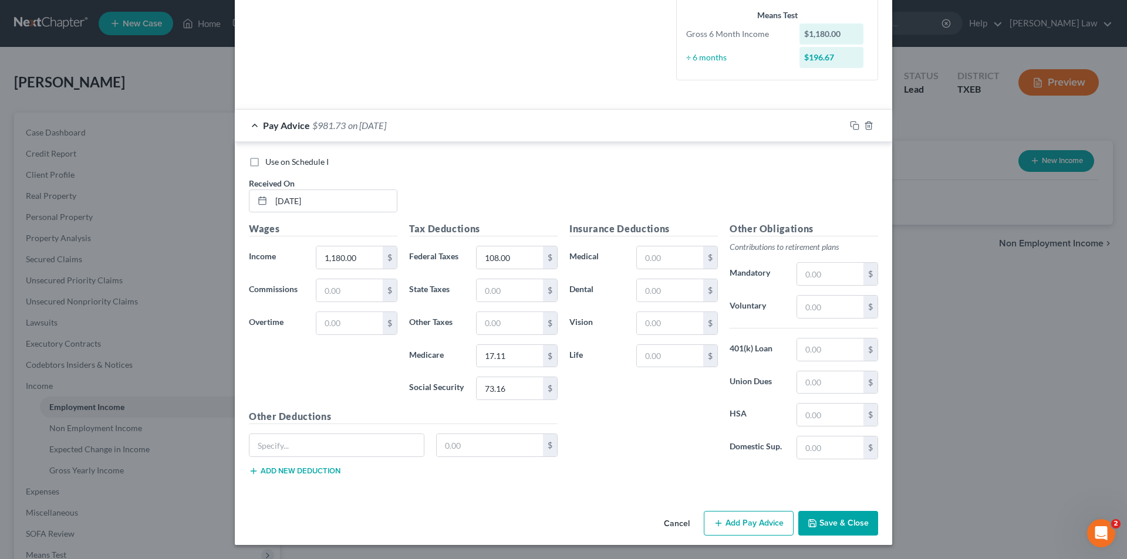
click at [734, 506] on div "Employment Type * Select Full or [DEMOGRAPHIC_DATA] Employment Self Employment …" at bounding box center [563, 136] width 657 height 742
click at [735, 524] on button "Add Pay Advice" at bounding box center [749, 523] width 90 height 25
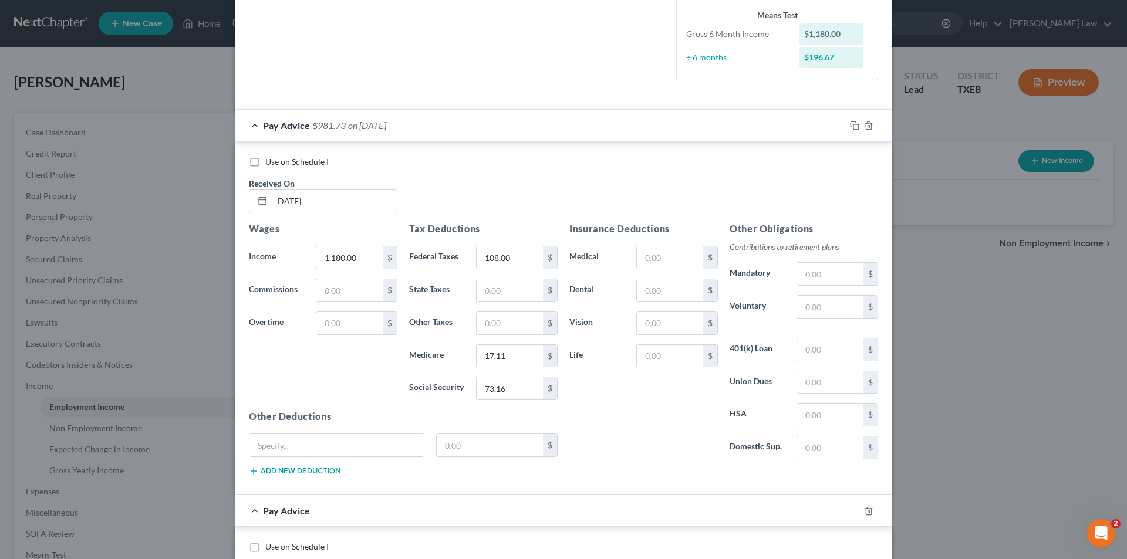
scroll to position [642, 0]
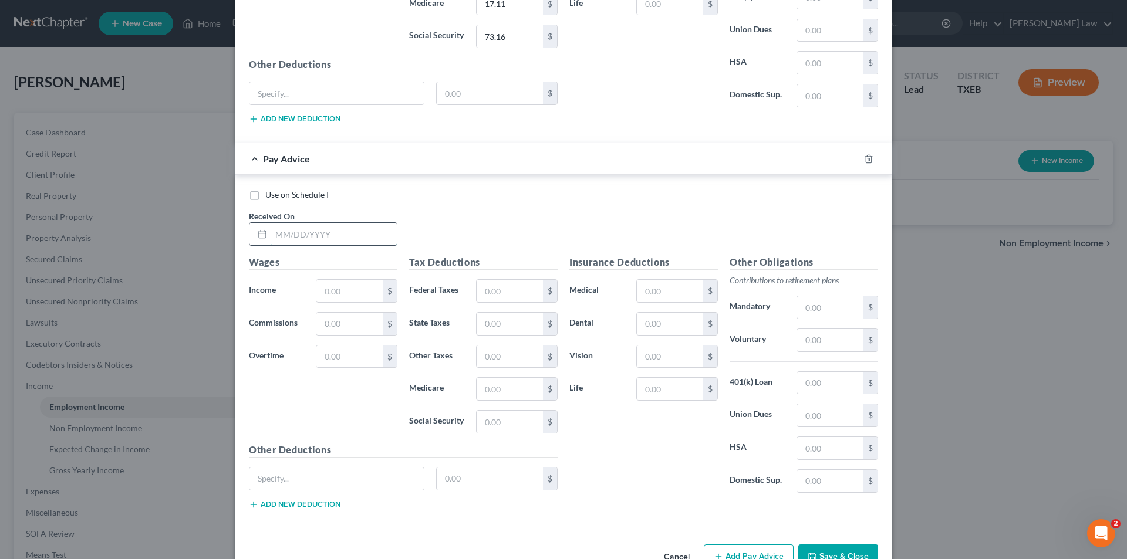
click at [306, 234] on input "text" at bounding box center [334, 234] width 126 height 22
type input "[DATE]"
click at [363, 301] on input "text" at bounding box center [349, 291] width 66 height 22
type input "1,298.00"
click at [492, 285] on input "text" at bounding box center [510, 291] width 66 height 22
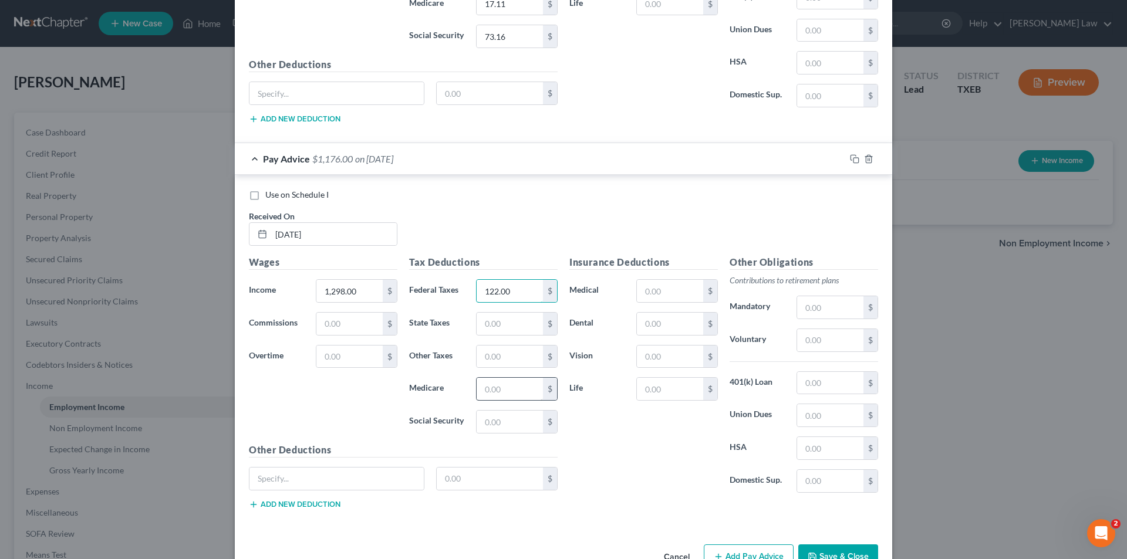
type input "122.00"
click at [498, 391] on input "text" at bounding box center [510, 389] width 66 height 22
type input "18.82"
click at [479, 434] on div "Tax Deductions Federal Taxes 122.00 $ State Taxes $ Other Taxes $ Medicare 18.8…" at bounding box center [483, 349] width 160 height 188
click at [478, 426] on input "text" at bounding box center [510, 422] width 66 height 22
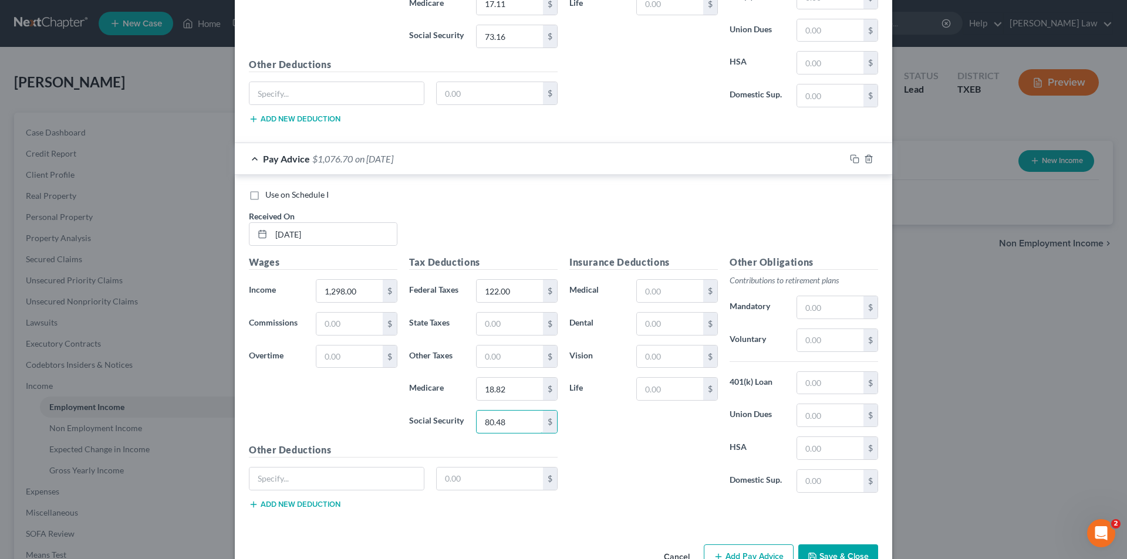
type input "80.48"
click at [624, 480] on div "Insurance Deductions Medical $ Dental $ Vision $ Life $" at bounding box center [643, 378] width 160 height 247
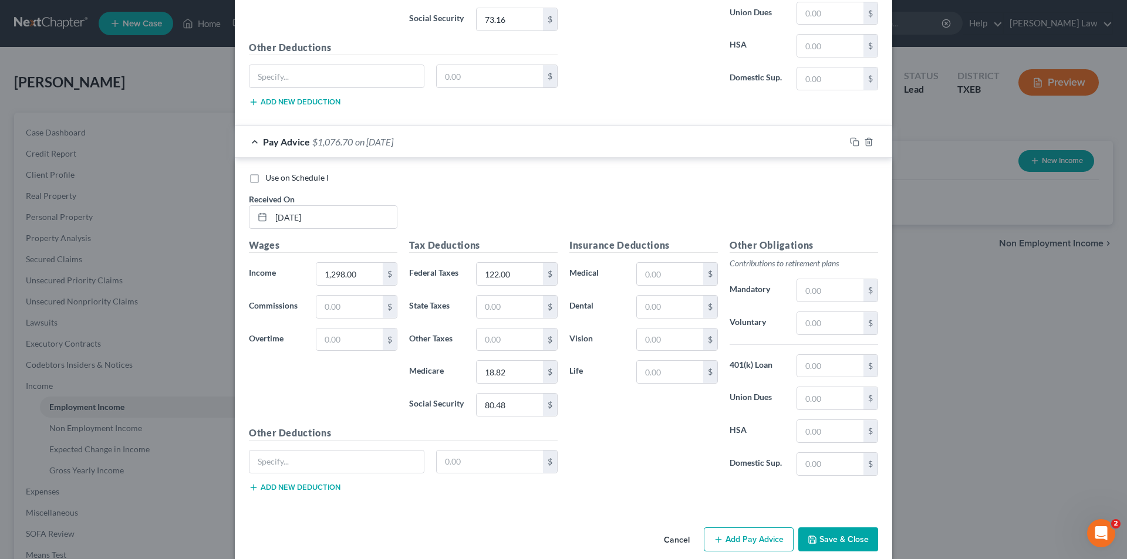
scroll to position [674, 0]
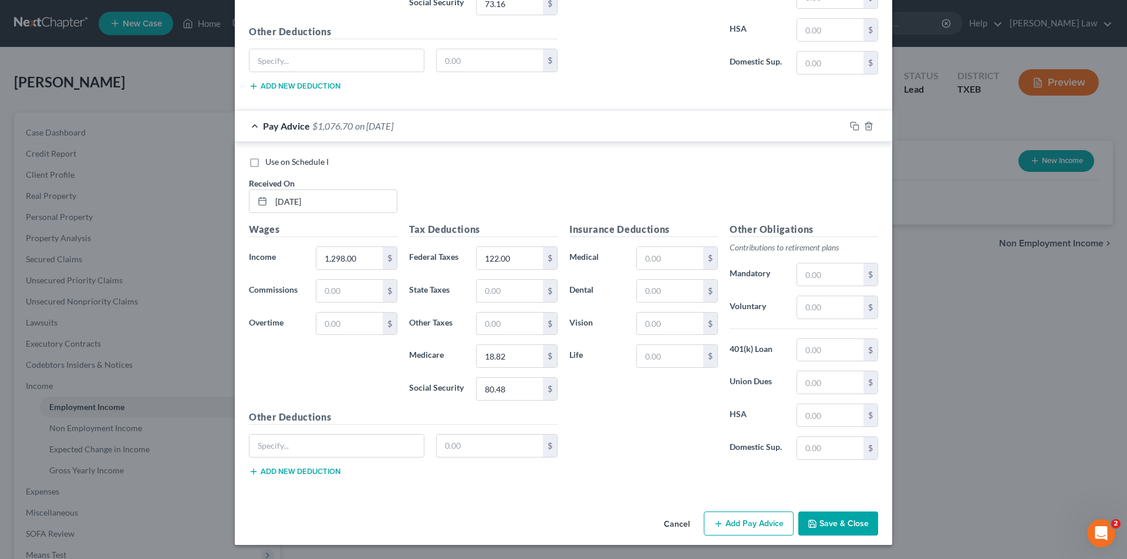
click at [750, 533] on button "Add Pay Advice" at bounding box center [749, 524] width 90 height 25
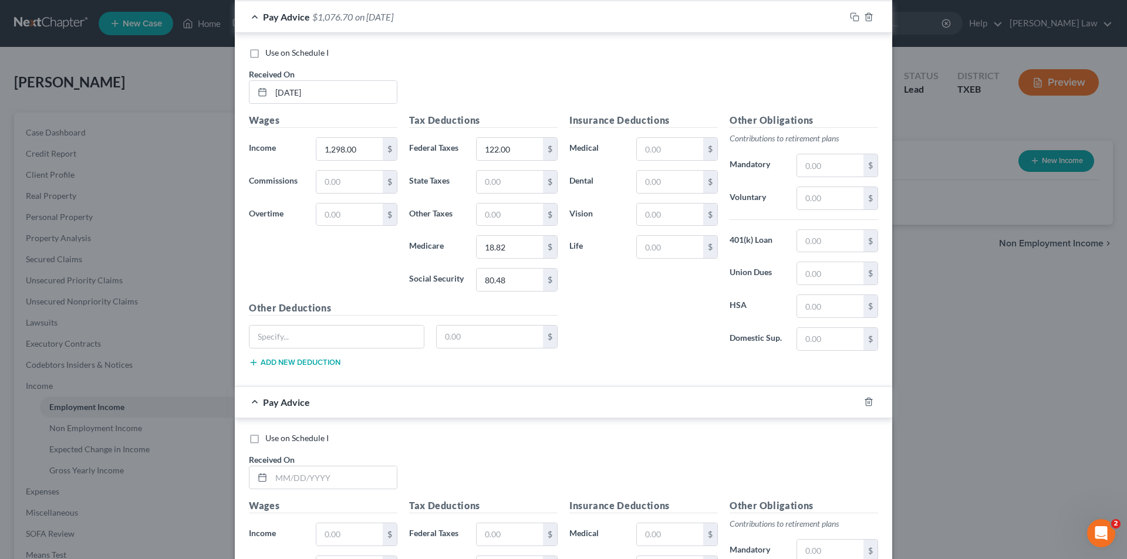
scroll to position [909, 0]
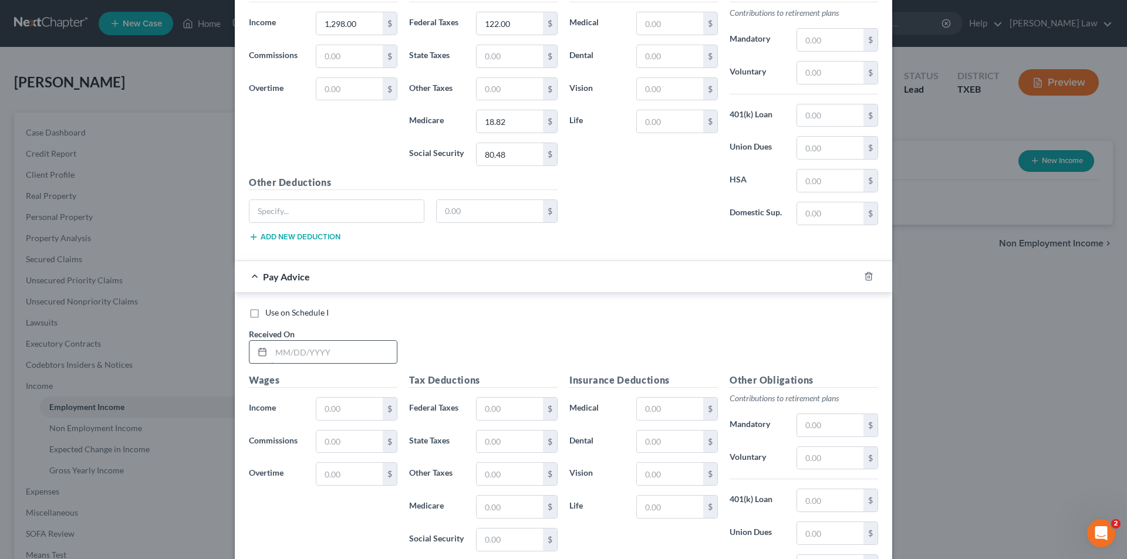
click at [310, 355] on input "text" at bounding box center [334, 352] width 126 height 22
type input "[DATE]"
click at [326, 407] on input "text" at bounding box center [349, 409] width 66 height 22
type input "1,298.00"
click at [500, 407] on input "text" at bounding box center [510, 409] width 66 height 22
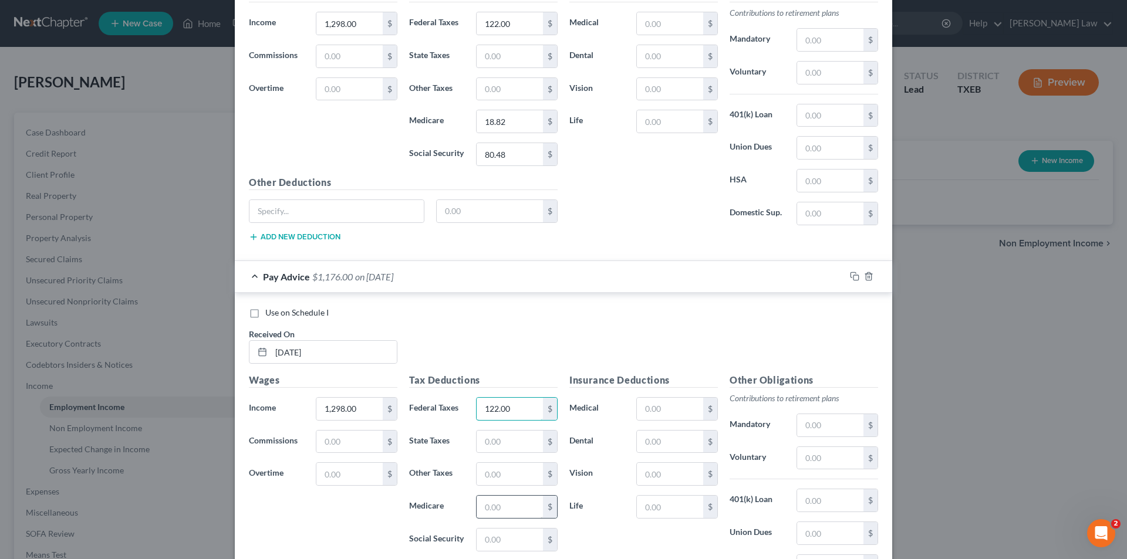
type input "122.00"
click at [495, 498] on input "text" at bounding box center [510, 507] width 66 height 22
type input "18.82"
click at [492, 539] on input "text" at bounding box center [510, 540] width 66 height 22
type input "80.48"
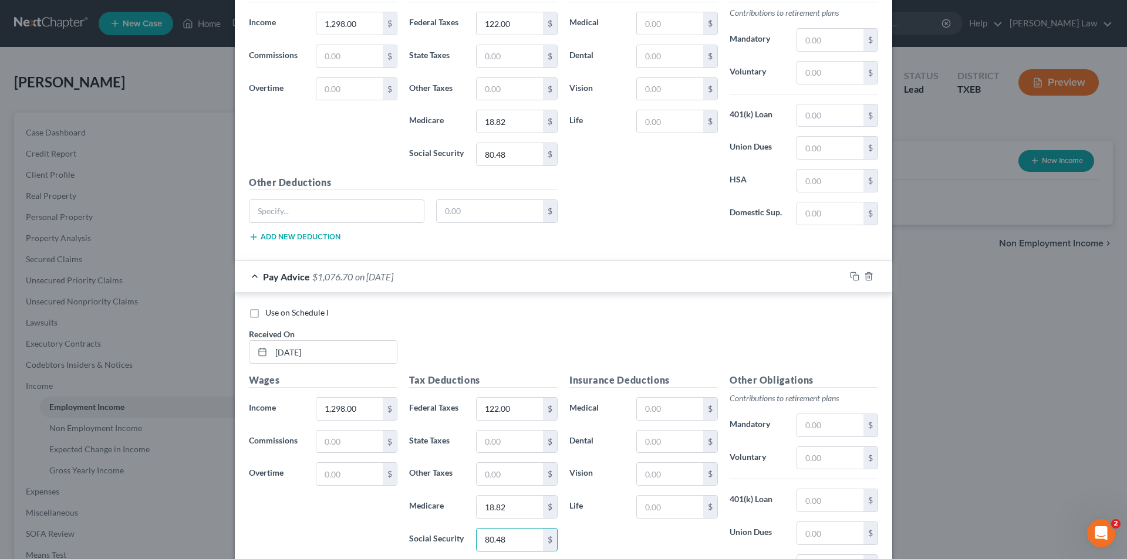
click at [558, 332] on div "Use on Schedule I Received On * [DATE]" at bounding box center [563, 340] width 641 height 66
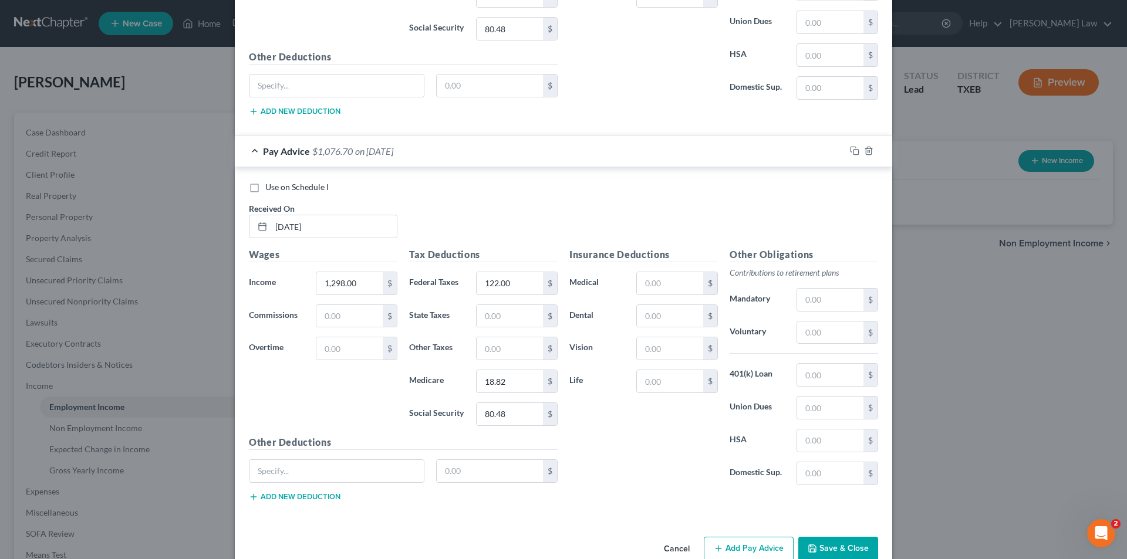
scroll to position [1060, 0]
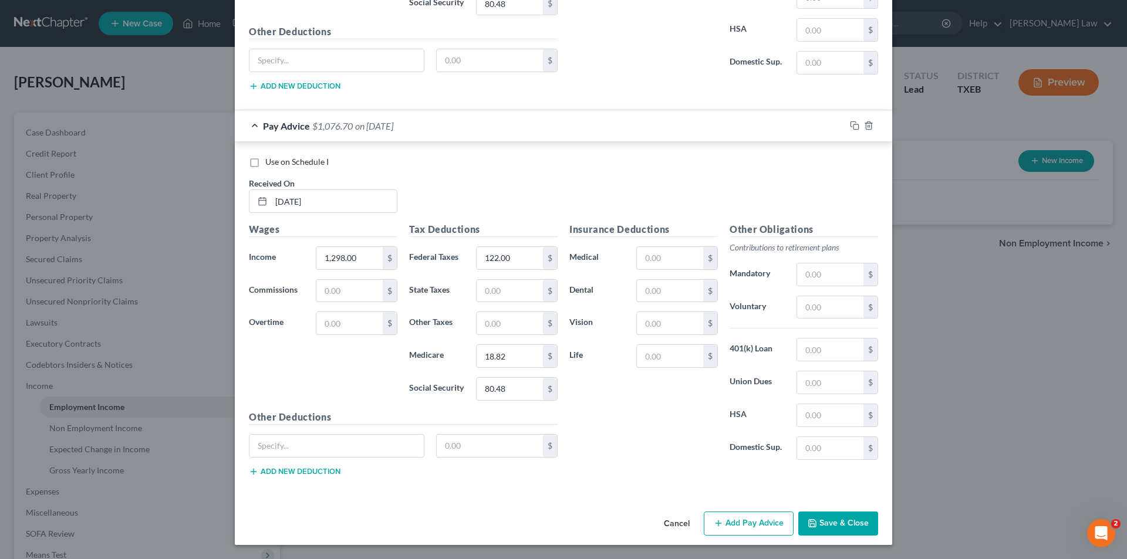
click at [740, 519] on button "Add Pay Advice" at bounding box center [749, 524] width 90 height 25
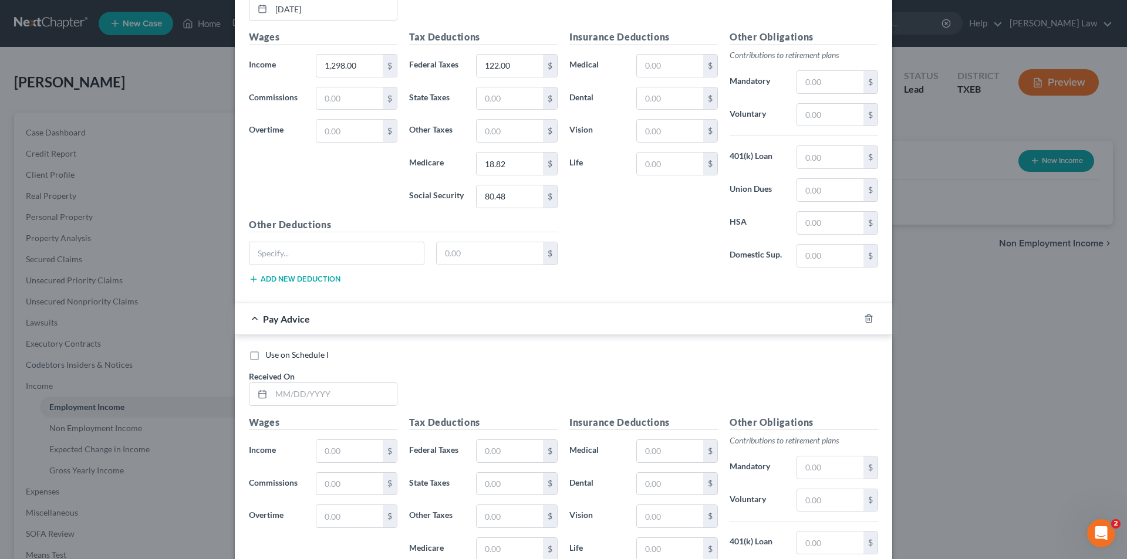
scroll to position [1295, 0]
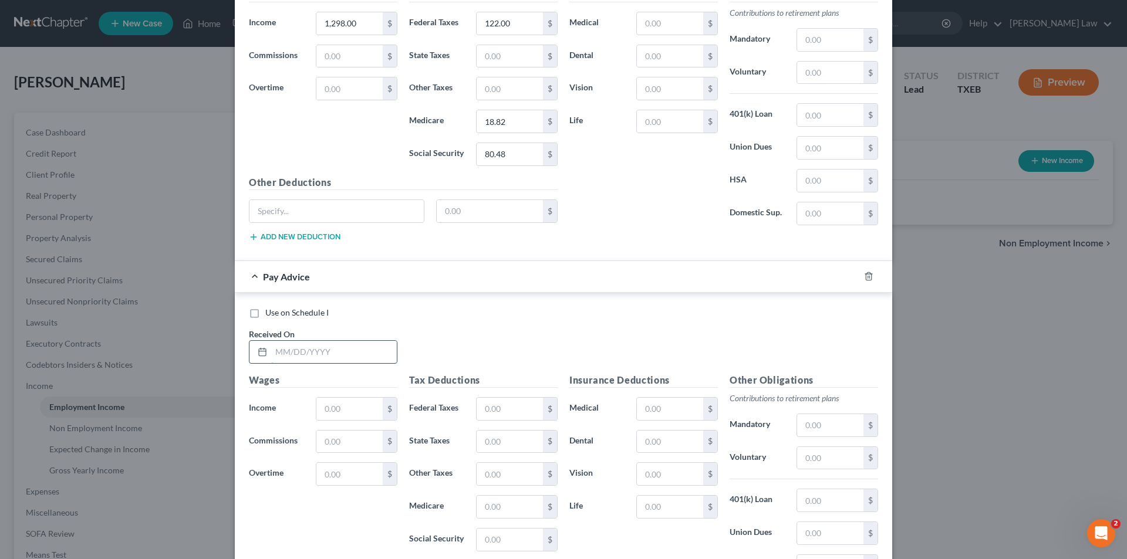
click at [289, 359] on input "text" at bounding box center [334, 352] width 126 height 22
type input "[DATE]"
click at [341, 416] on input "text" at bounding box center [349, 409] width 66 height 22
type input "1,298.00"
click at [501, 407] on input "text" at bounding box center [510, 409] width 66 height 22
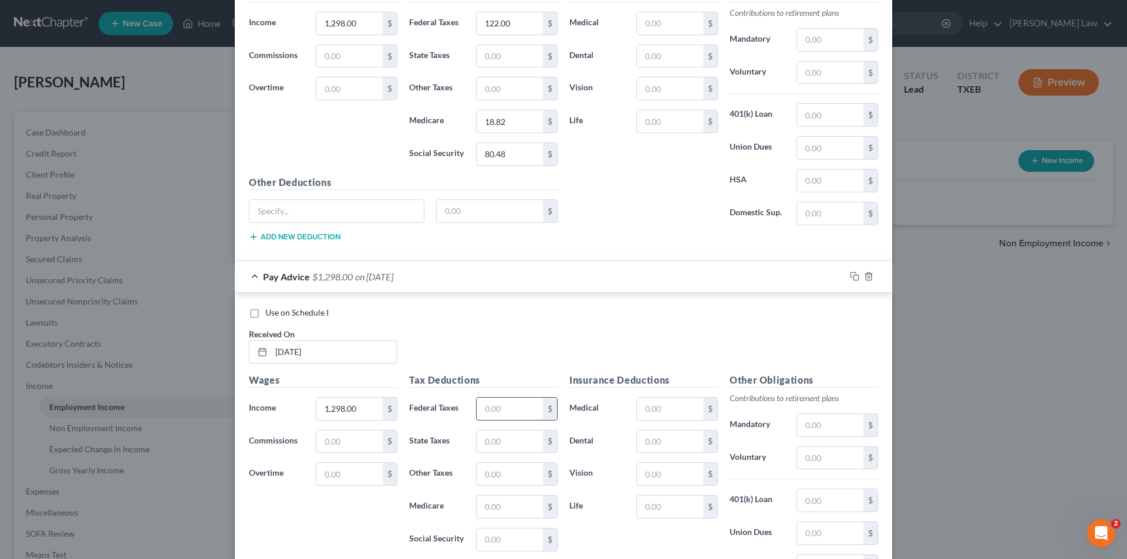
click at [482, 406] on input "text" at bounding box center [510, 409] width 66 height 22
type input "122.00"
click at [484, 515] on input "text" at bounding box center [510, 507] width 66 height 22
type input "18.82"
click at [484, 538] on input "text" at bounding box center [510, 540] width 66 height 22
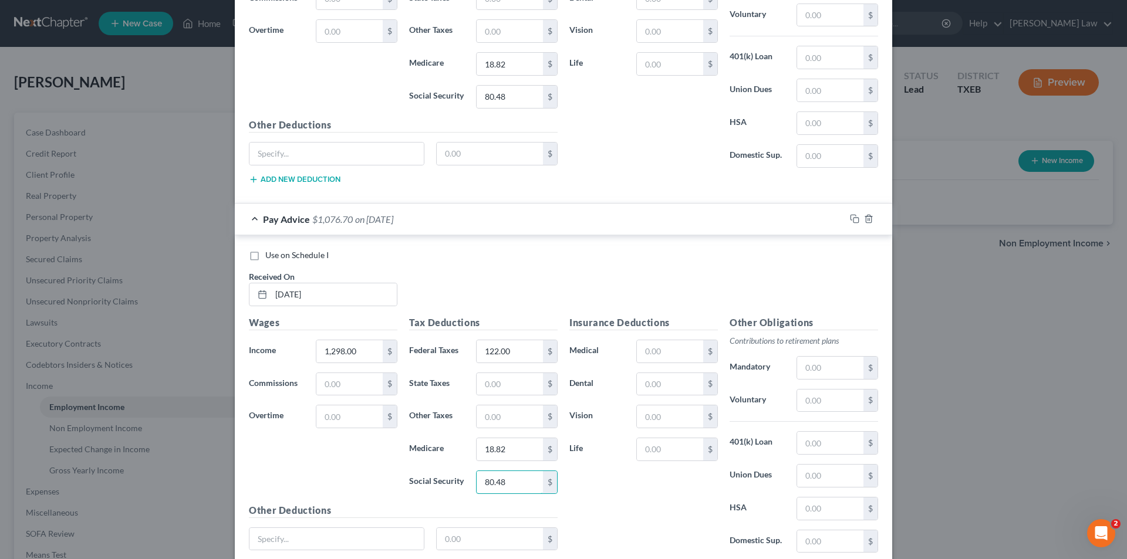
scroll to position [1446, 0]
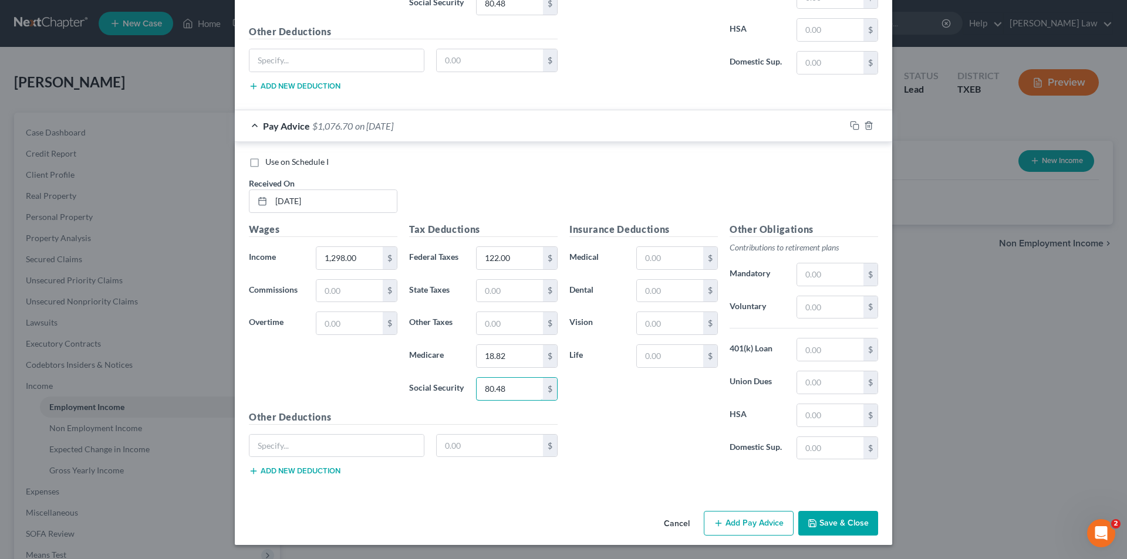
type input "80.48"
click at [637, 441] on div "Insurance Deductions Medical $ Dental $ Vision $ Life $" at bounding box center [643, 345] width 160 height 247
click at [719, 522] on icon "button" at bounding box center [718, 523] width 9 height 9
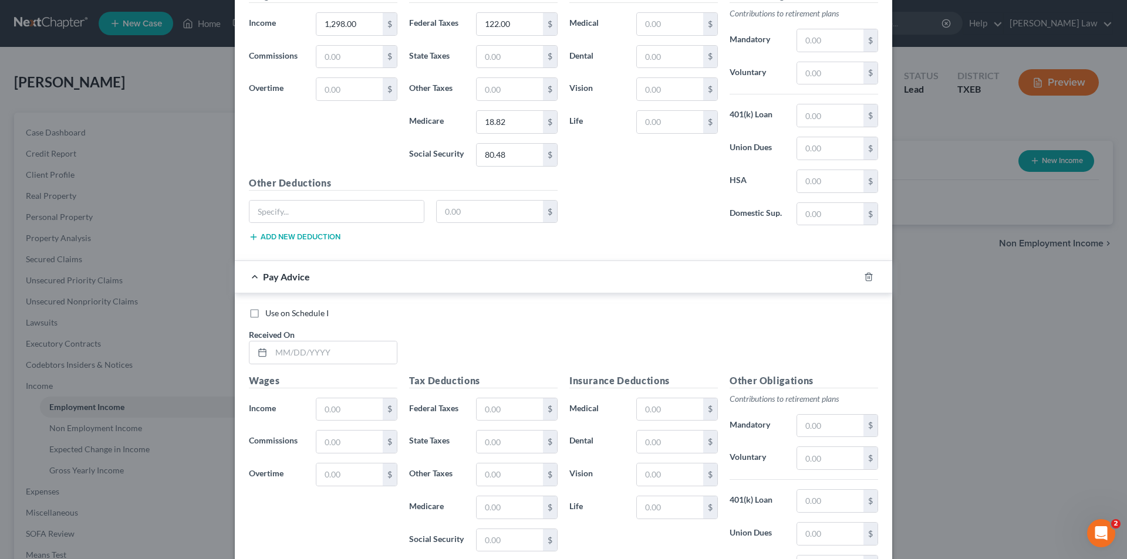
scroll to position [1680, 0]
click at [313, 364] on div "Use on Schedule I Received On *" at bounding box center [563, 340] width 641 height 66
click at [307, 347] on input "text" at bounding box center [334, 352] width 126 height 22
type input "1"
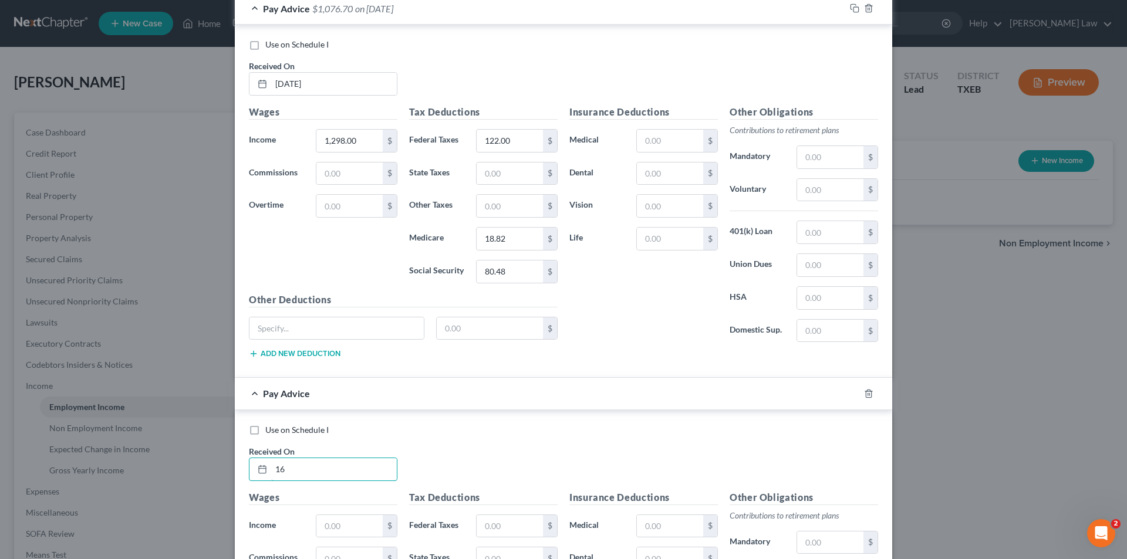
scroll to position [1831, 0]
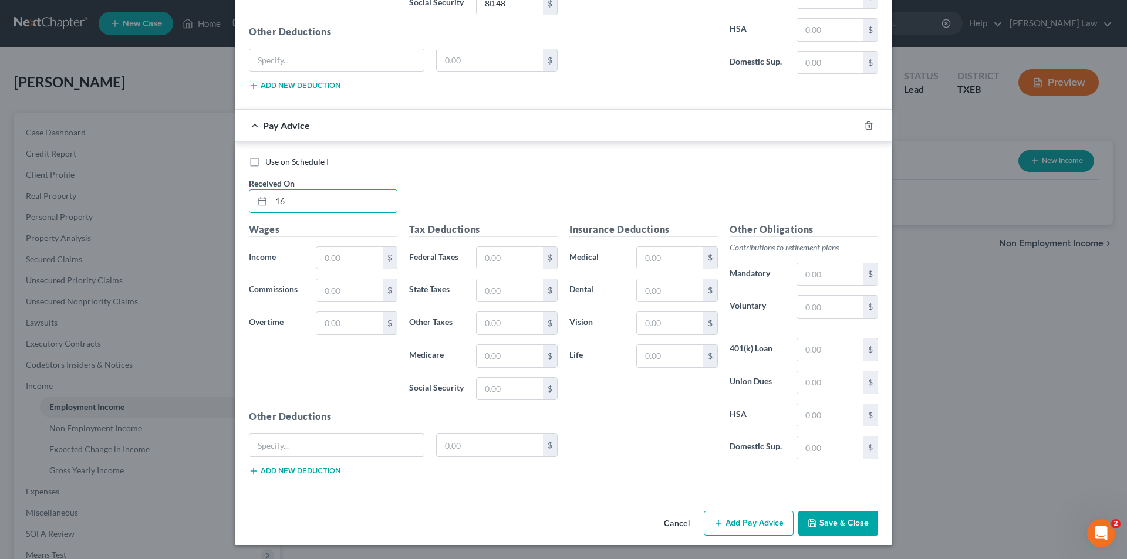
drag, startPoint x: 305, startPoint y: 202, endPoint x: 177, endPoint y: 184, distance: 129.8
click at [177, 184] on div "New Income Source × Employment Type * Select Full or [DEMOGRAPHIC_DATA] Employm…" at bounding box center [563, 279] width 1127 height 559
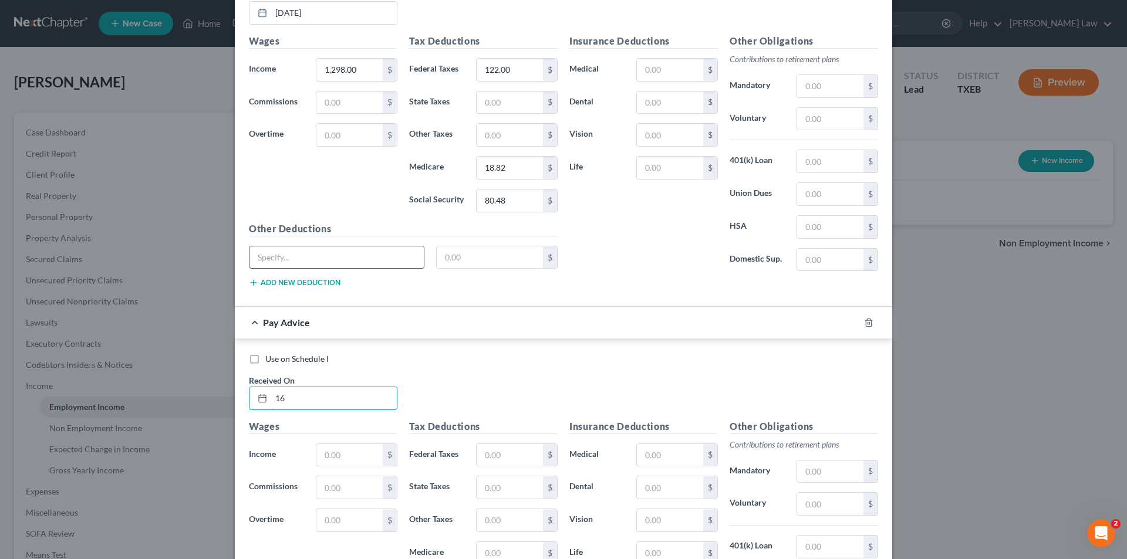
scroll to position [1773, 0]
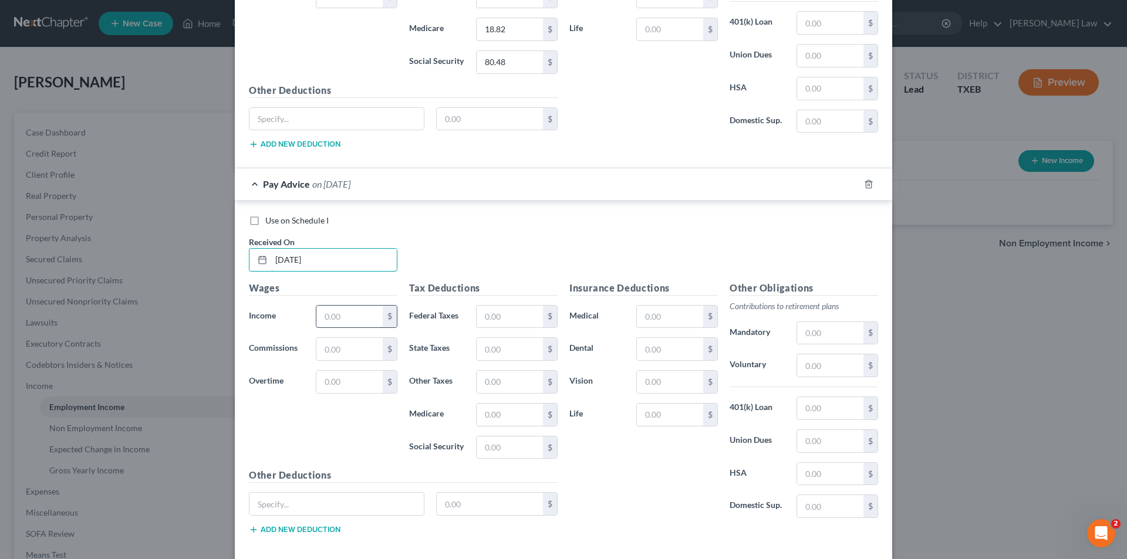
type input "[DATE]"
click at [339, 315] on input "text" at bounding box center [349, 317] width 66 height 22
type input "1,180.00"
click at [352, 373] on input "text" at bounding box center [349, 382] width 66 height 22
type input "11.07"
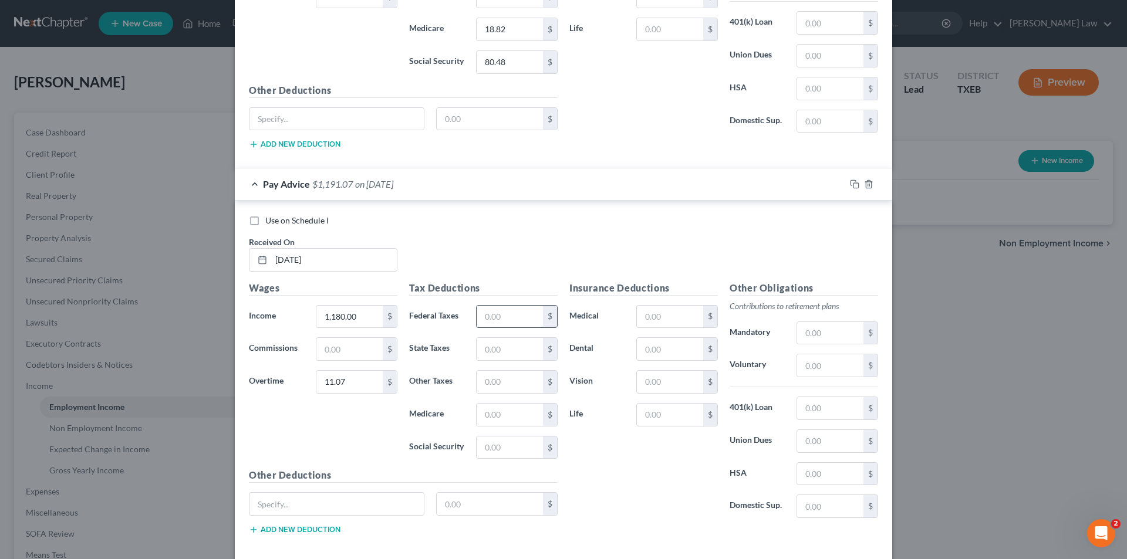
click at [488, 315] on input "text" at bounding box center [510, 317] width 66 height 22
type input "109.00"
click at [482, 421] on input "text" at bounding box center [510, 415] width 66 height 22
type input "17.27"
click at [505, 438] on input "text" at bounding box center [510, 448] width 66 height 22
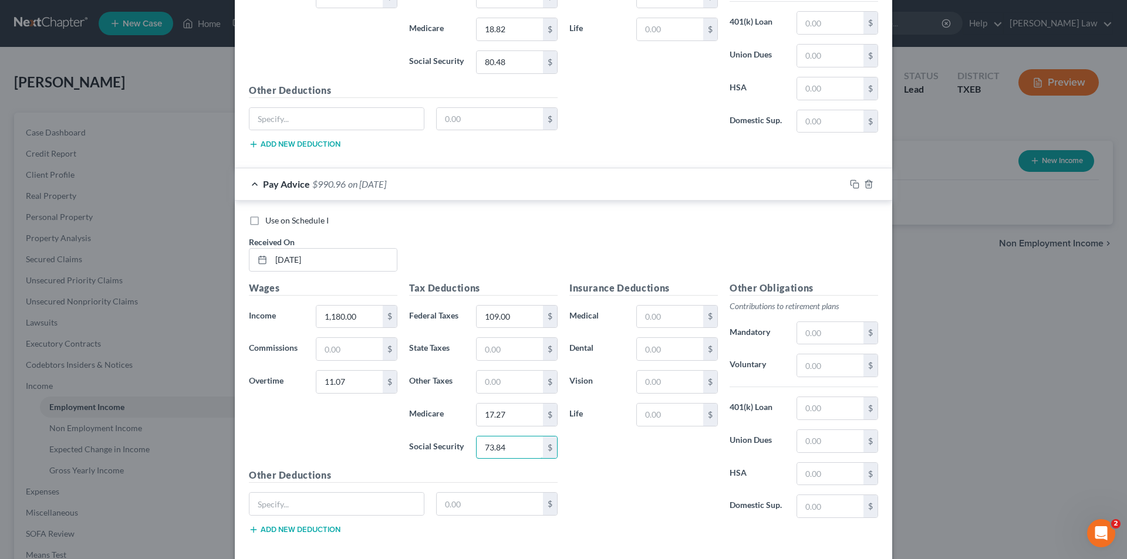
type input "73.84"
click at [645, 499] on div "Insurance Deductions Medical $ Dental $ Vision $ Life $" at bounding box center [643, 404] width 160 height 247
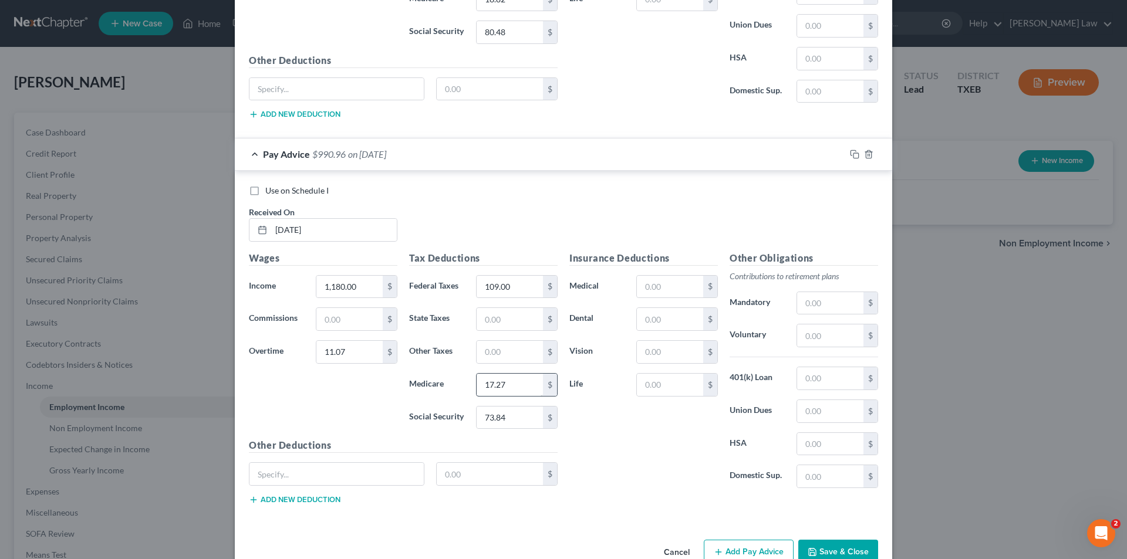
scroll to position [1831, 0]
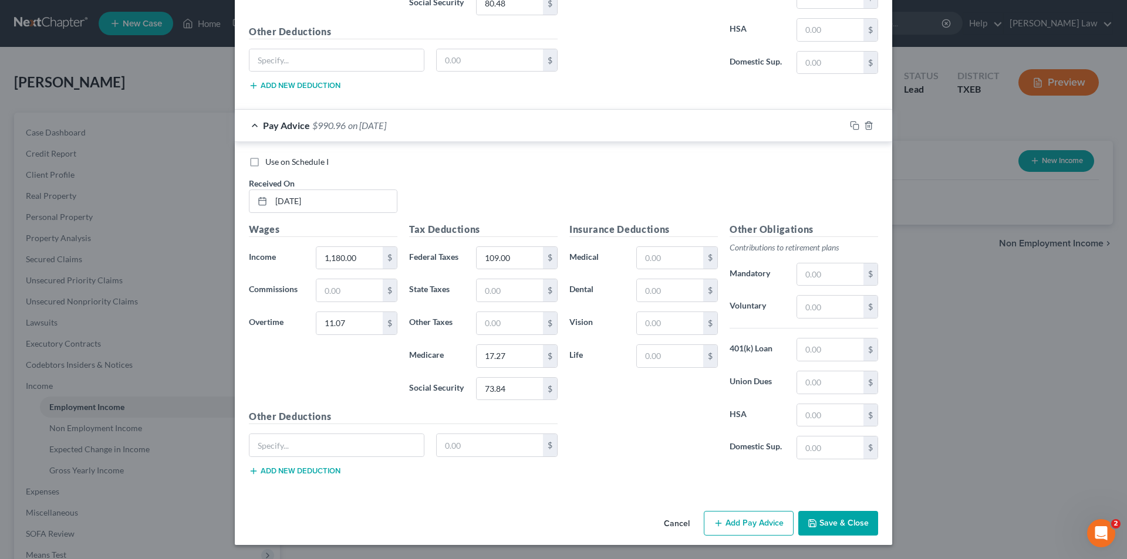
click at [758, 528] on button "Add Pay Advice" at bounding box center [749, 523] width 90 height 25
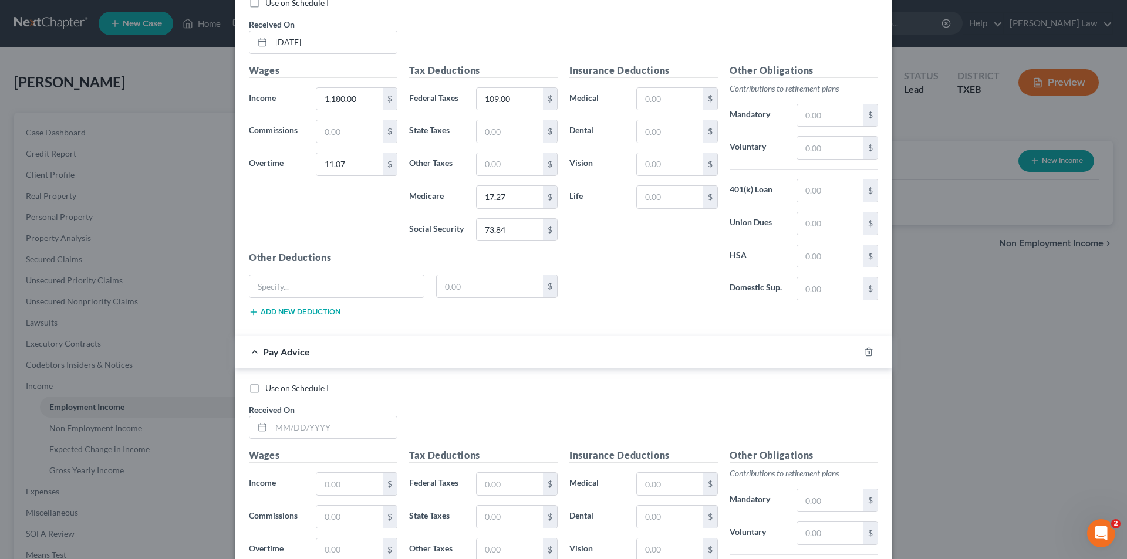
scroll to position [2007, 0]
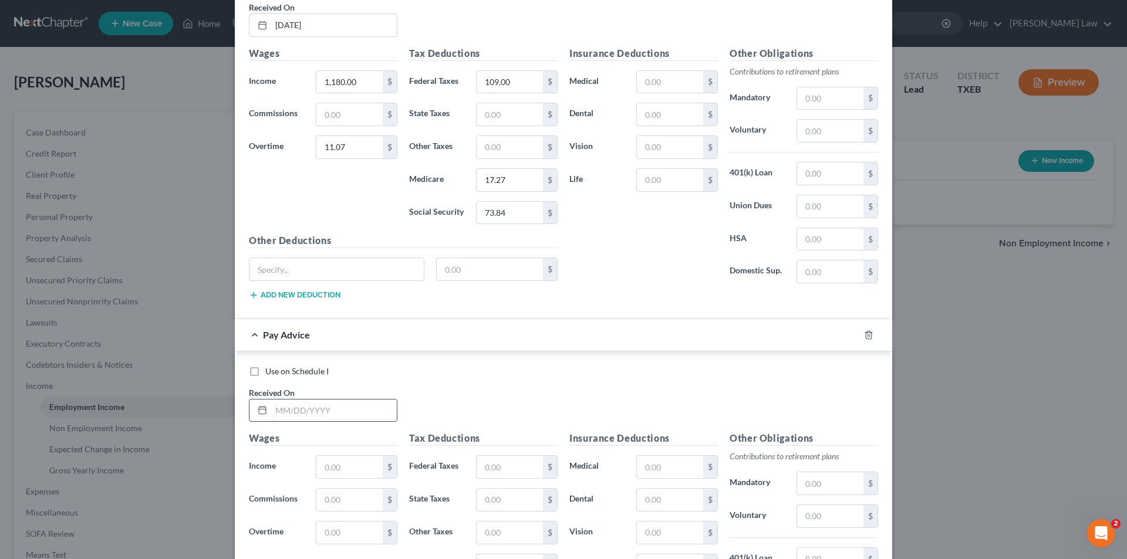
click at [328, 404] on input "text" at bounding box center [334, 411] width 126 height 22
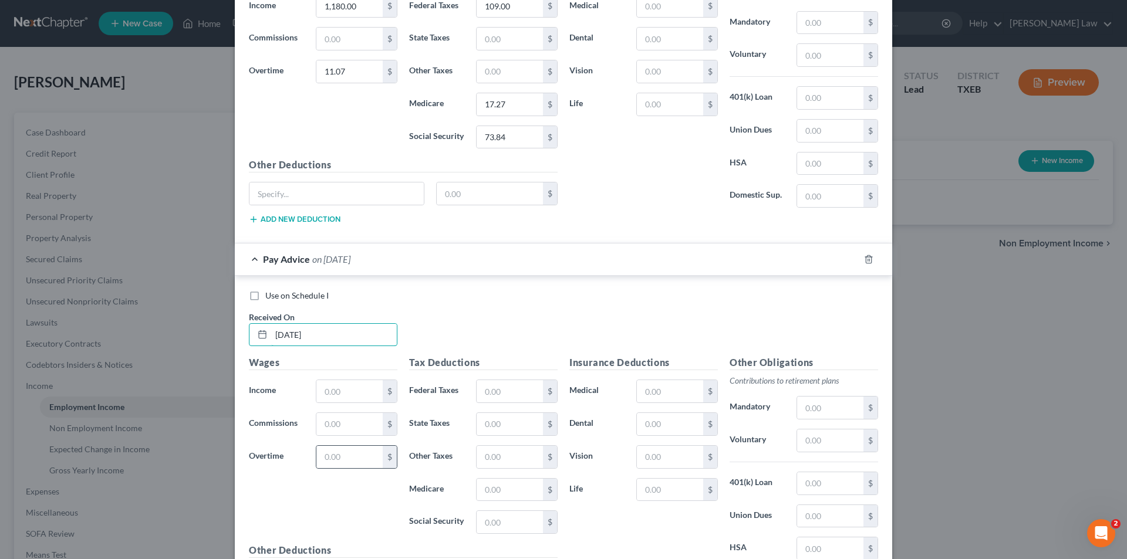
scroll to position [2125, 0]
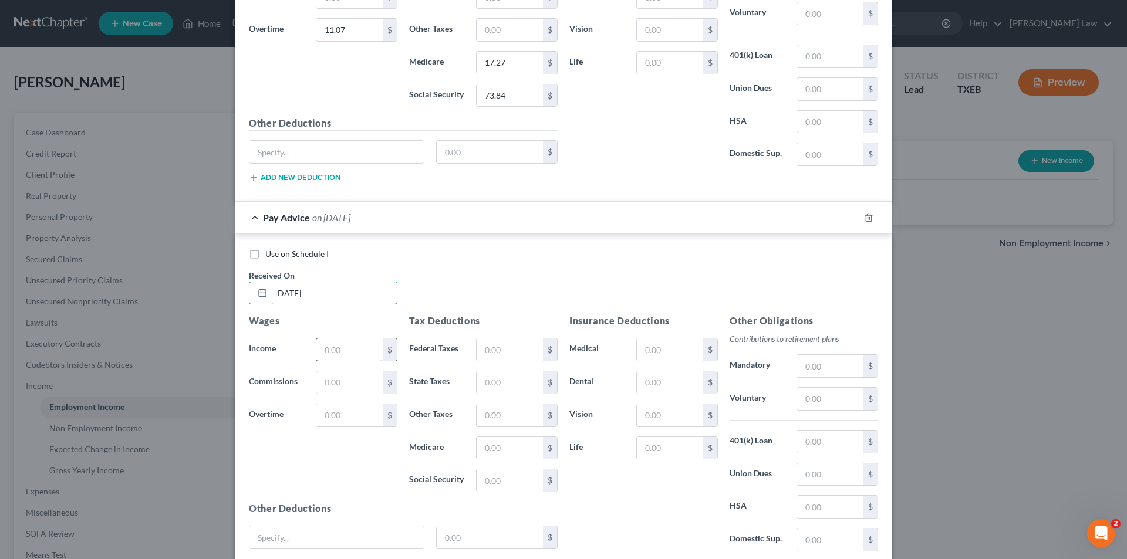
type input "[DATE]"
click at [342, 349] on input "text" at bounding box center [349, 350] width 66 height 22
click at [350, 345] on input "text" at bounding box center [349, 350] width 66 height 22
click at [340, 357] on input "text" at bounding box center [349, 350] width 66 height 22
type input "1,298.00"
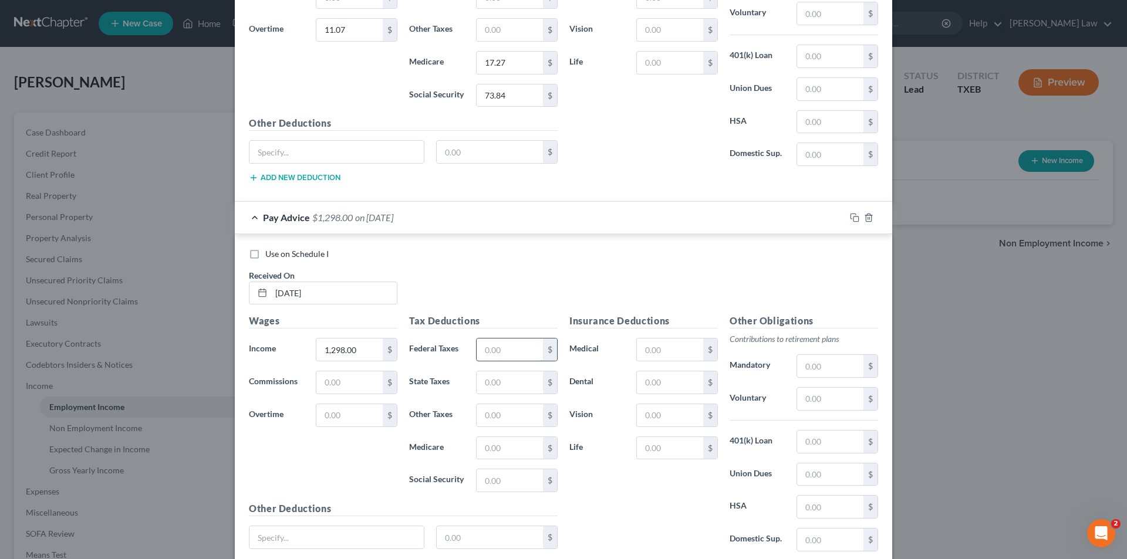
click at [536, 355] on input "text" at bounding box center [510, 350] width 66 height 22
type input "122.00"
click at [519, 446] on input "text" at bounding box center [510, 448] width 66 height 22
type input "18.82"
click at [494, 472] on input "text" at bounding box center [510, 481] width 66 height 22
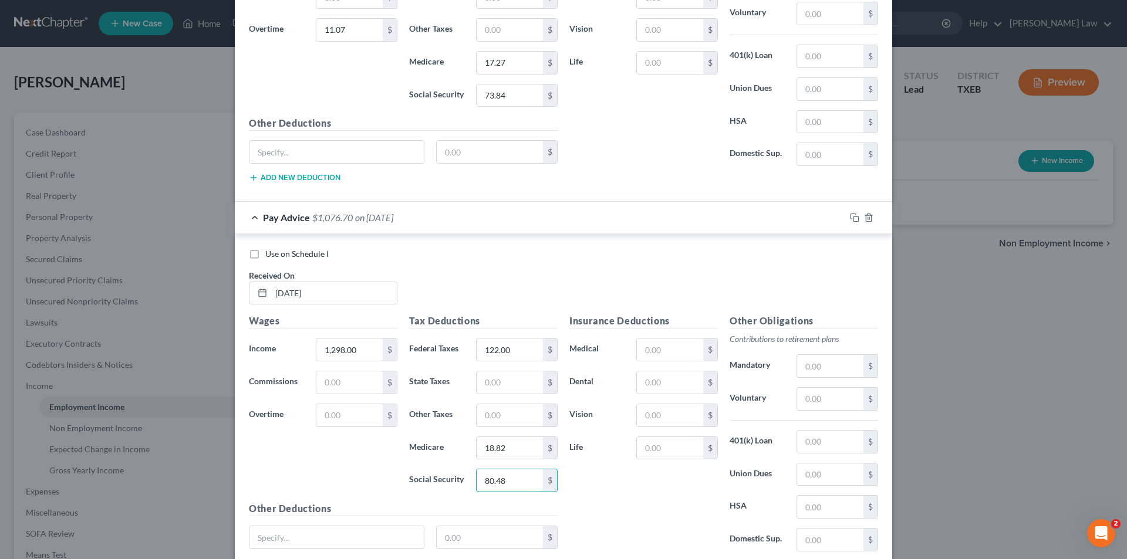
type input "80.48"
click at [580, 494] on div "Insurance Deductions Medical $ Dental $ Vision $ Life $" at bounding box center [643, 437] width 160 height 247
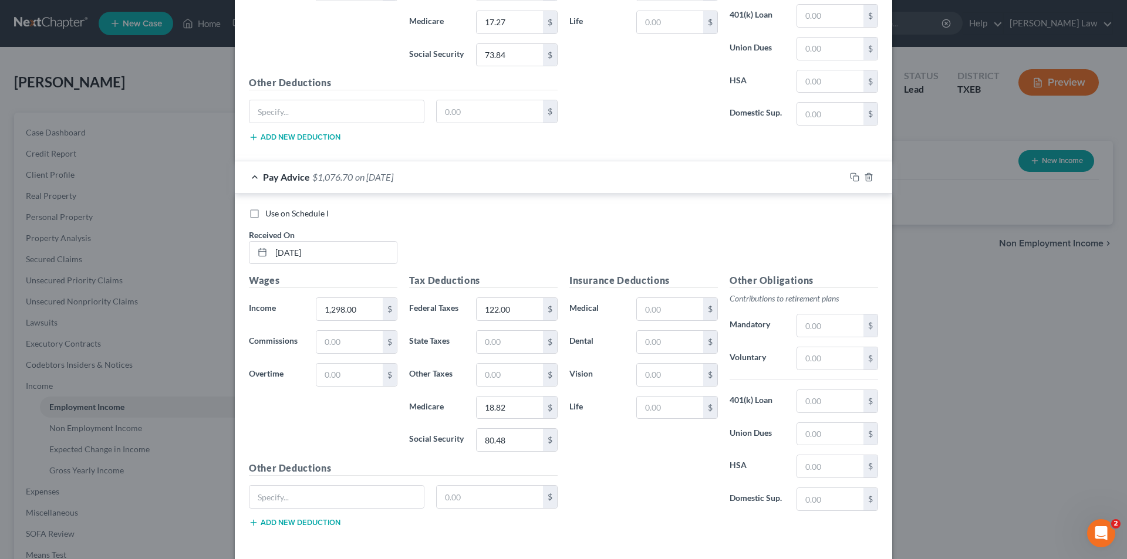
scroll to position [2217, 0]
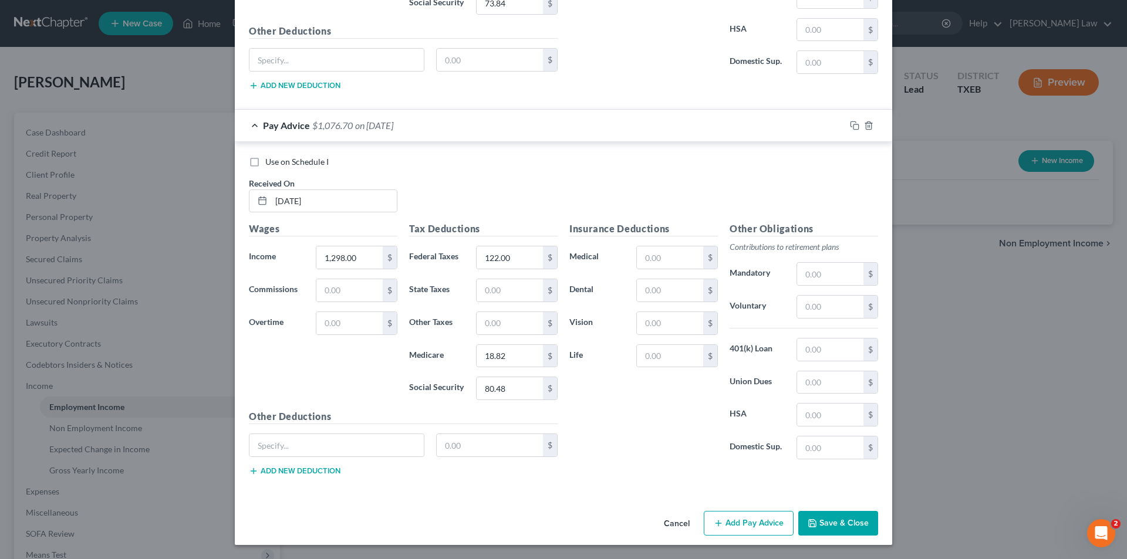
click at [746, 528] on button "Add Pay Advice" at bounding box center [749, 523] width 90 height 25
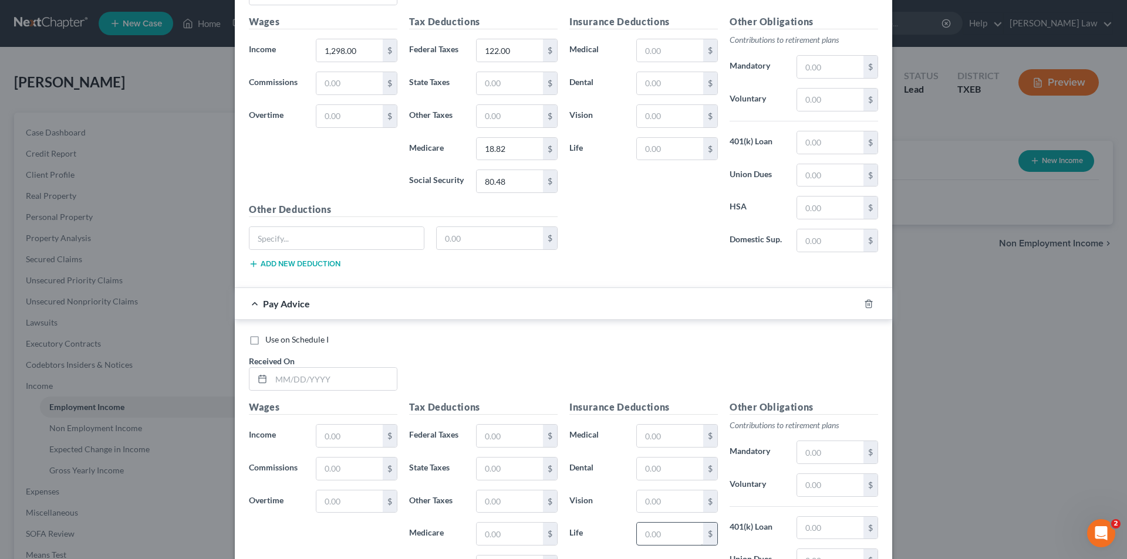
scroll to position [2452, 0]
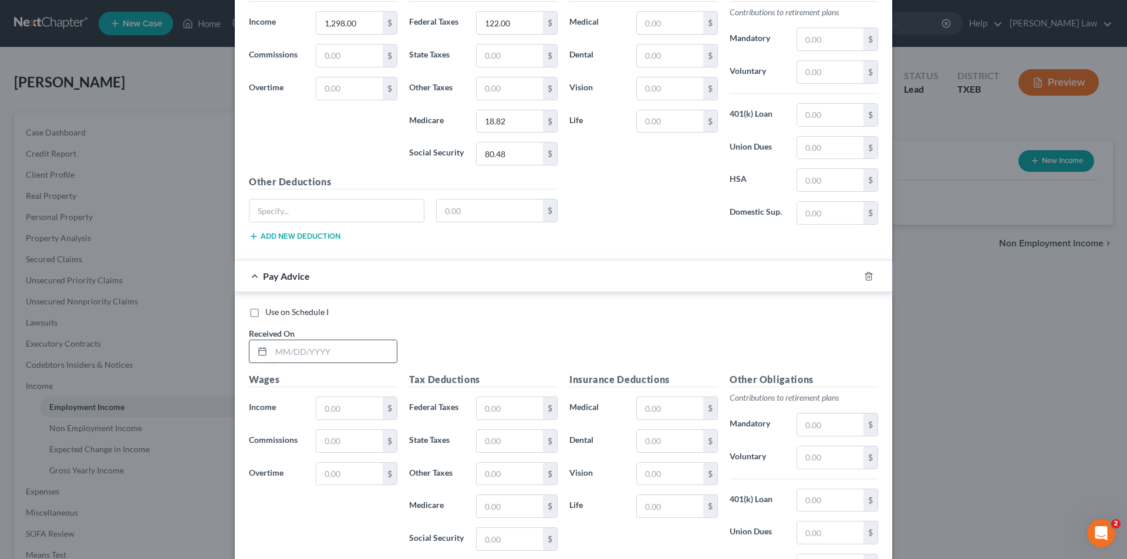
click at [299, 356] on input "text" at bounding box center [334, 351] width 126 height 22
type input "[DATE]"
click at [329, 413] on input "text" at bounding box center [349, 408] width 66 height 22
type input "1"
type input "1,298.00"
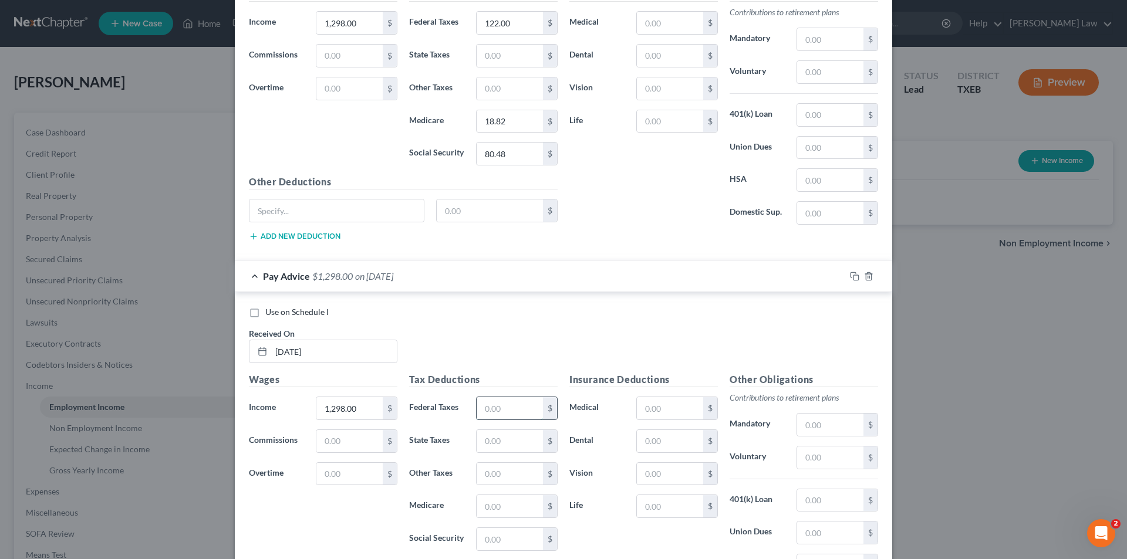
click at [479, 406] on input "text" at bounding box center [510, 408] width 66 height 22
type input "122.00"
click at [525, 502] on input "text" at bounding box center [510, 506] width 66 height 22
type input "18.82"
click at [519, 538] on input "text" at bounding box center [510, 539] width 66 height 22
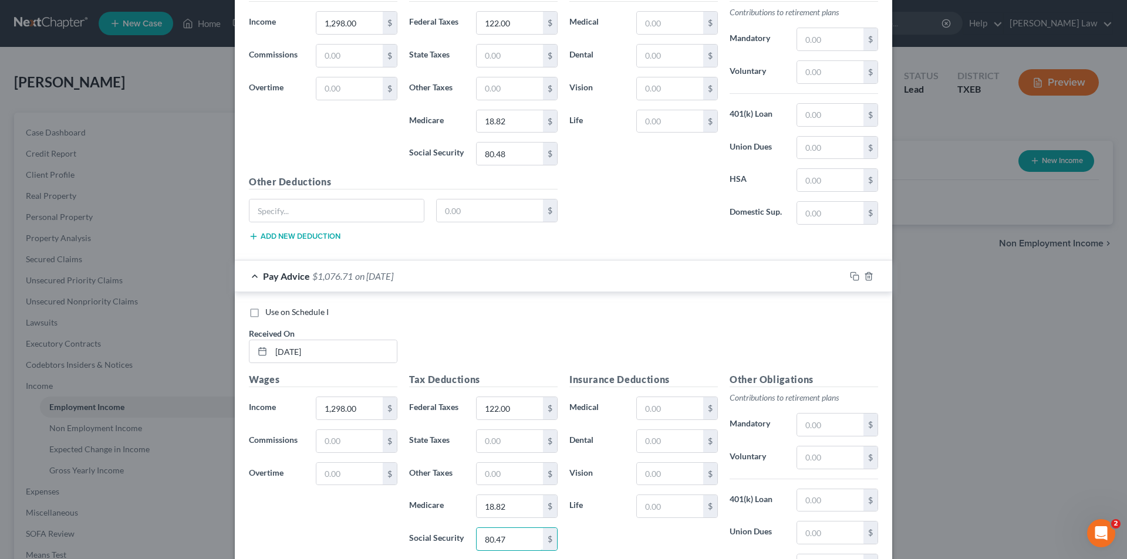
type input "80.47"
click at [558, 325] on div "Use on Schedule I Received On * [DATE]" at bounding box center [563, 339] width 641 height 66
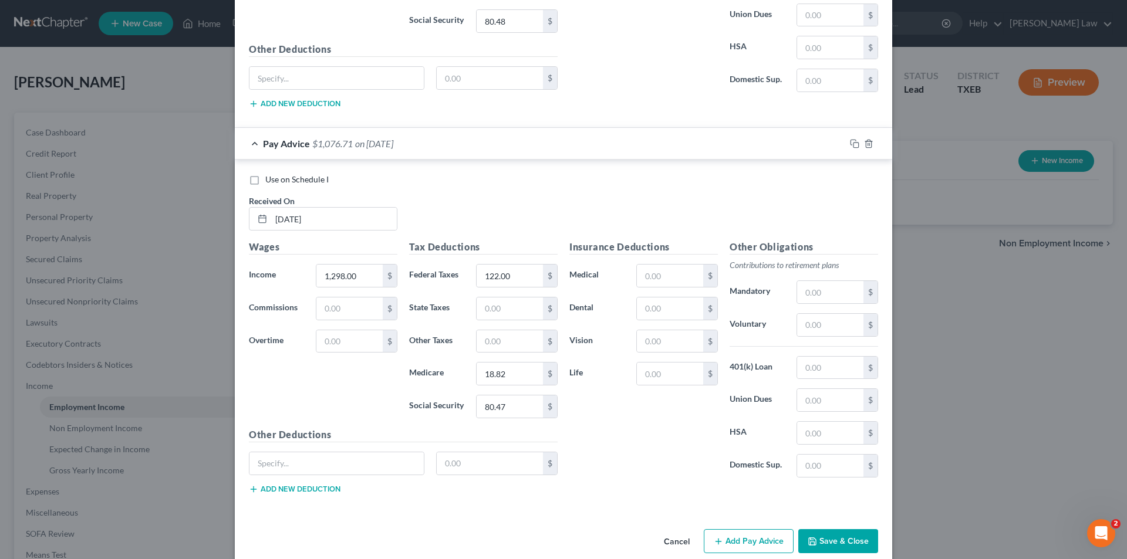
scroll to position [2602, 0]
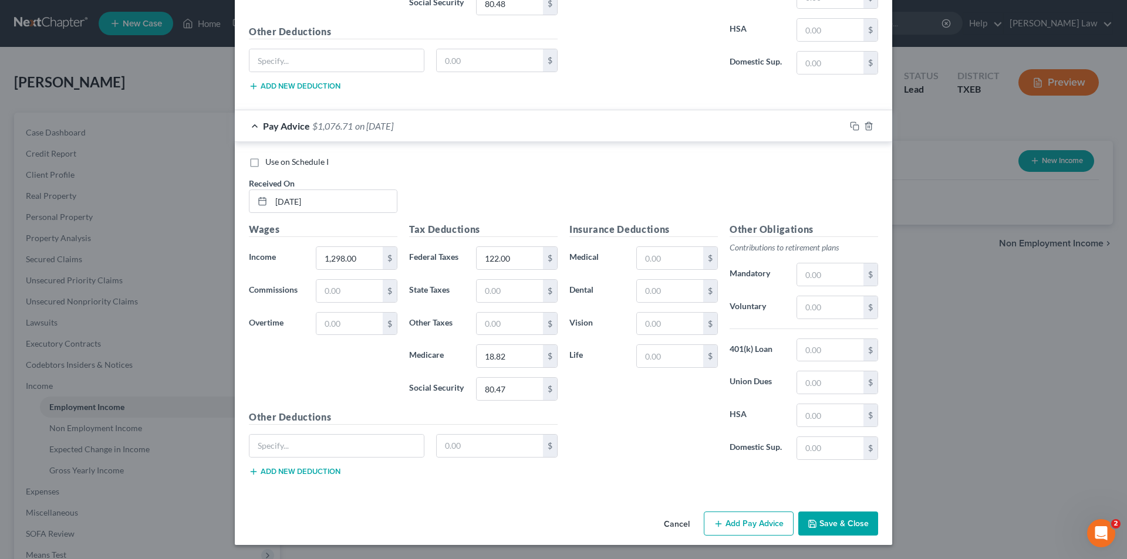
click at [750, 521] on button "Add Pay Advice" at bounding box center [749, 524] width 90 height 25
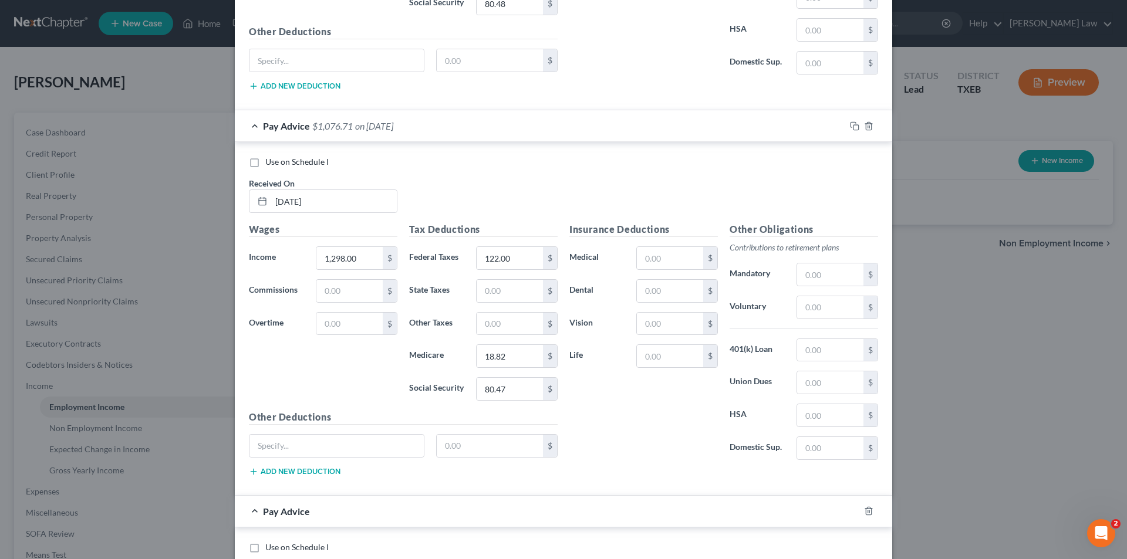
scroll to position [2719, 0]
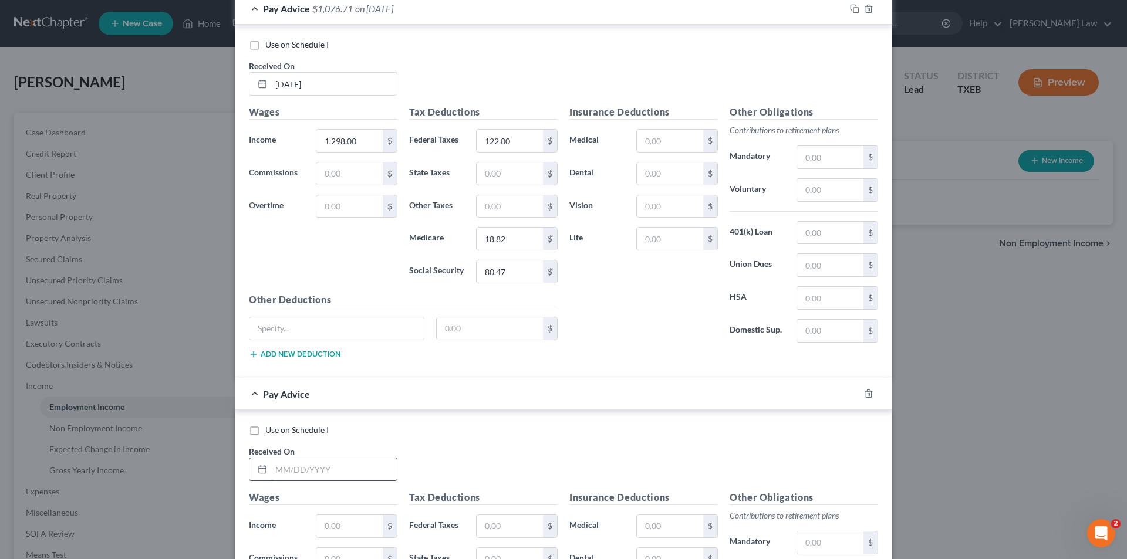
click at [303, 477] on input "text" at bounding box center [334, 469] width 126 height 22
type input "[DATE]"
click at [325, 519] on input "text" at bounding box center [349, 526] width 66 height 22
type input "1,416.00"
click at [531, 523] on input "text" at bounding box center [510, 526] width 66 height 22
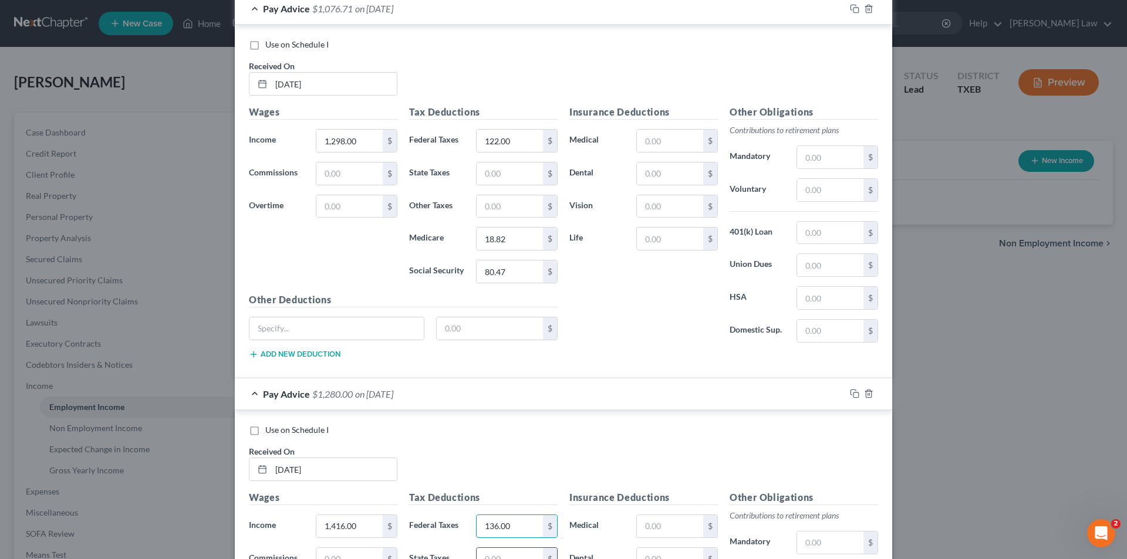
scroll to position [2837, 0]
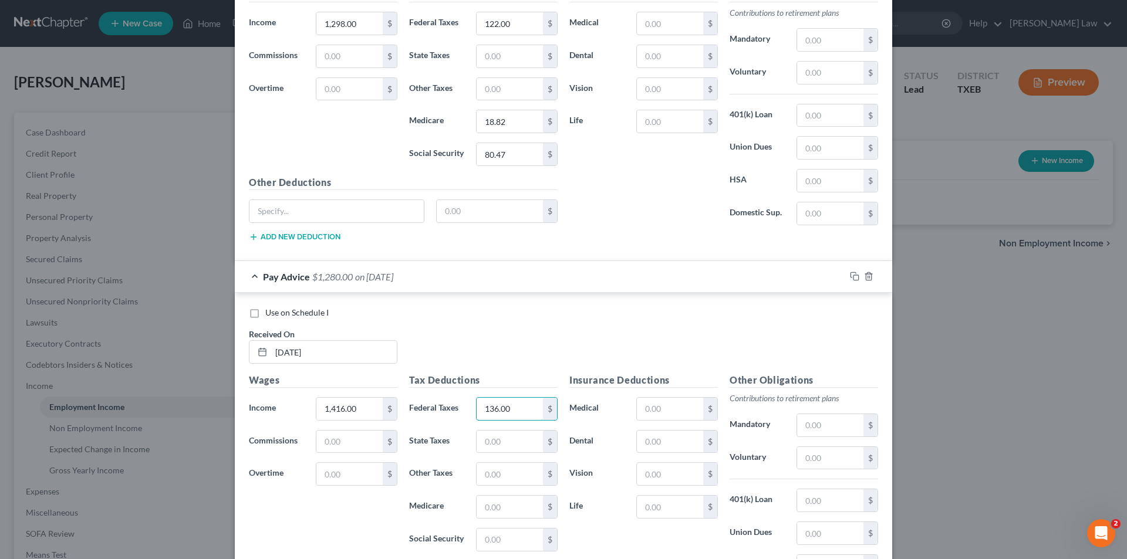
type input "136.00"
click at [487, 499] on input "text" at bounding box center [510, 507] width 66 height 22
type input "20.53"
click at [487, 539] on input "text" at bounding box center [510, 540] width 66 height 22
type input "87.80"
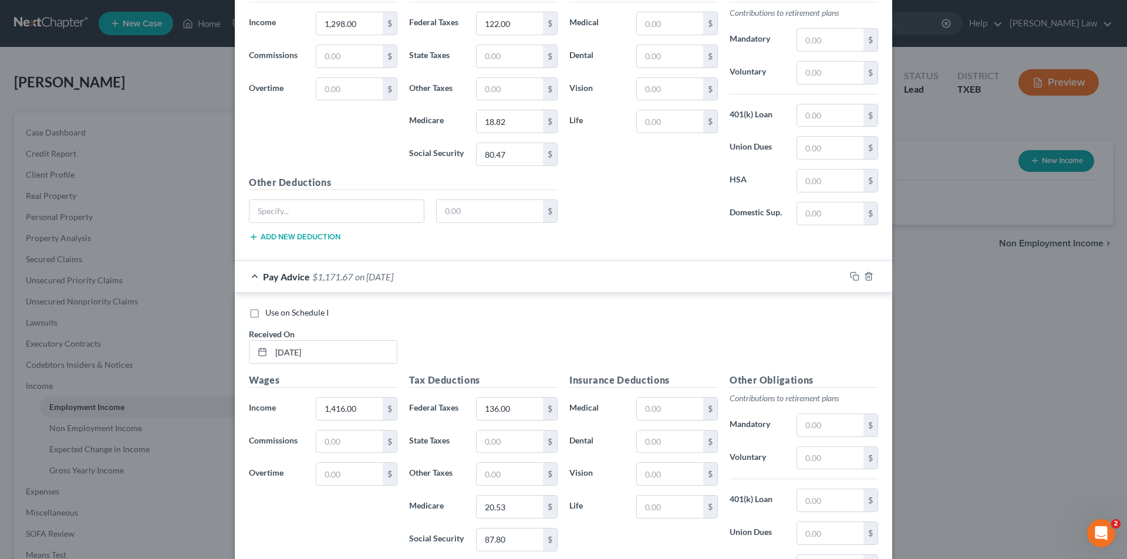
drag, startPoint x: 549, startPoint y: 360, endPoint x: 551, endPoint y: 355, distance: 6.0
click at [551, 355] on div "Use on Schedule I Received On * [DATE]" at bounding box center [563, 340] width 641 height 66
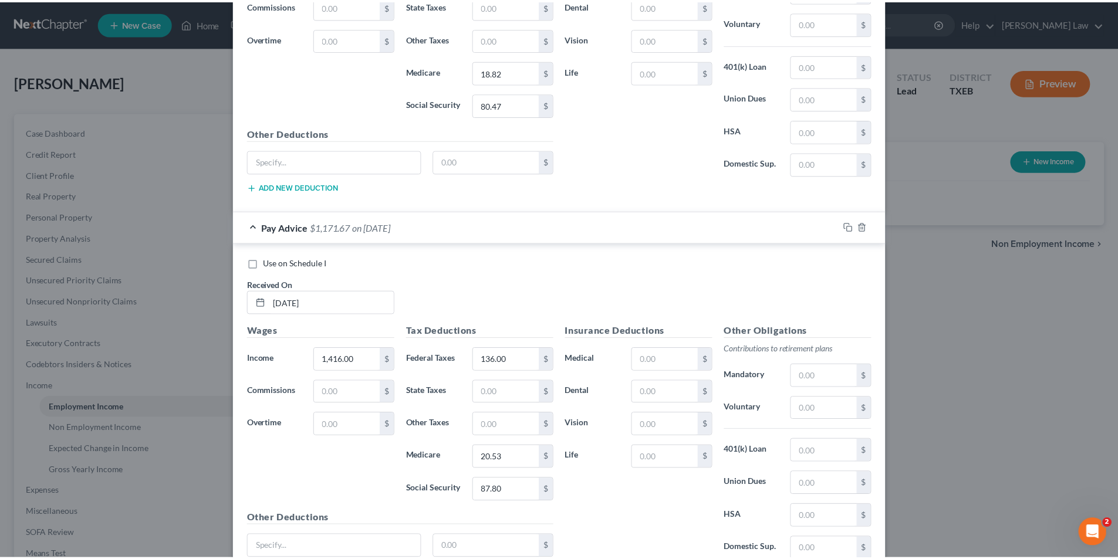
scroll to position [2988, 0]
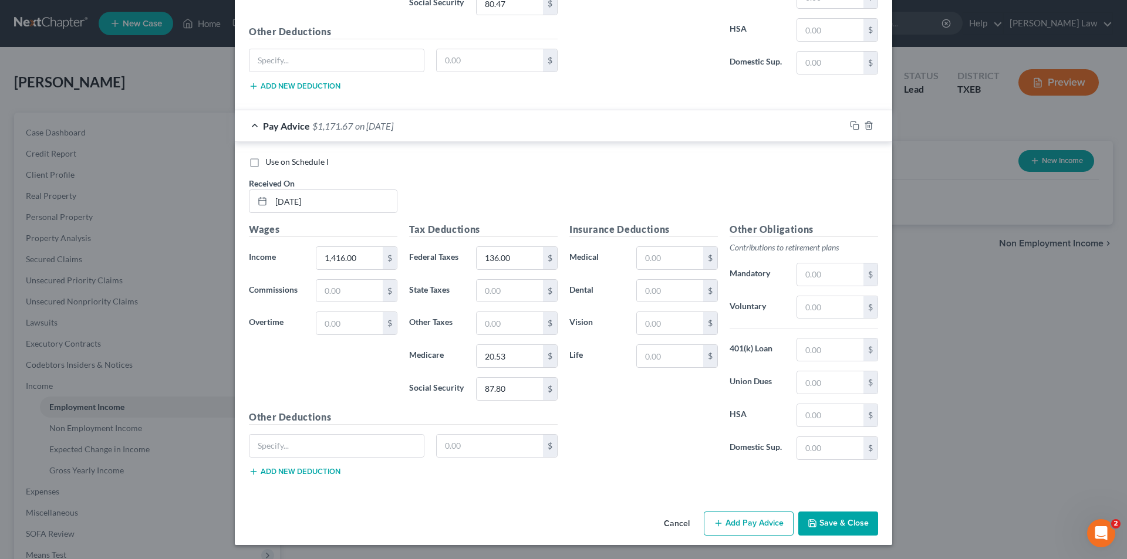
click at [815, 525] on button "Save & Close" at bounding box center [838, 524] width 80 height 25
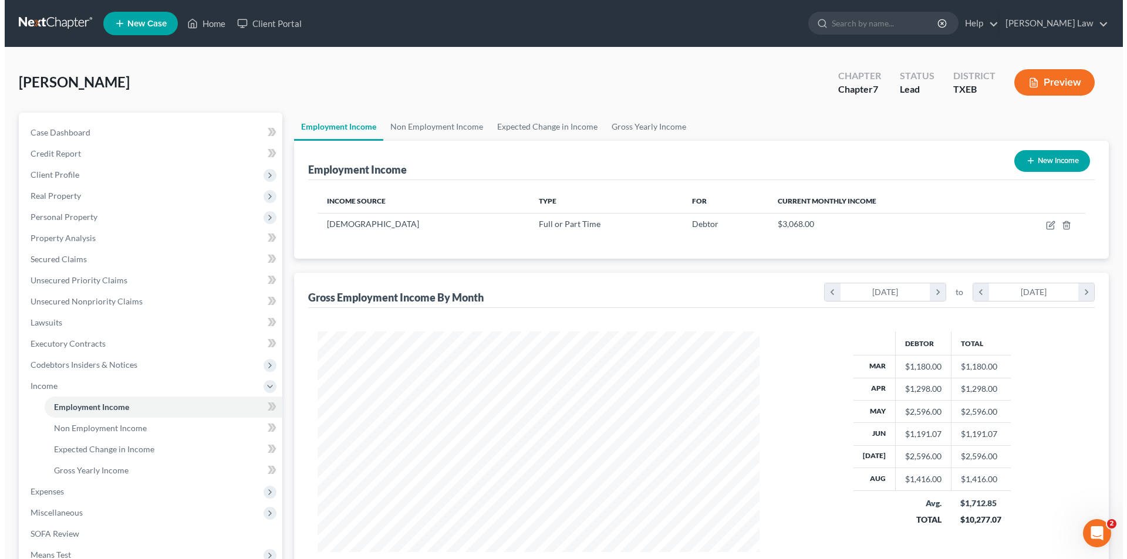
scroll to position [586733, 586491]
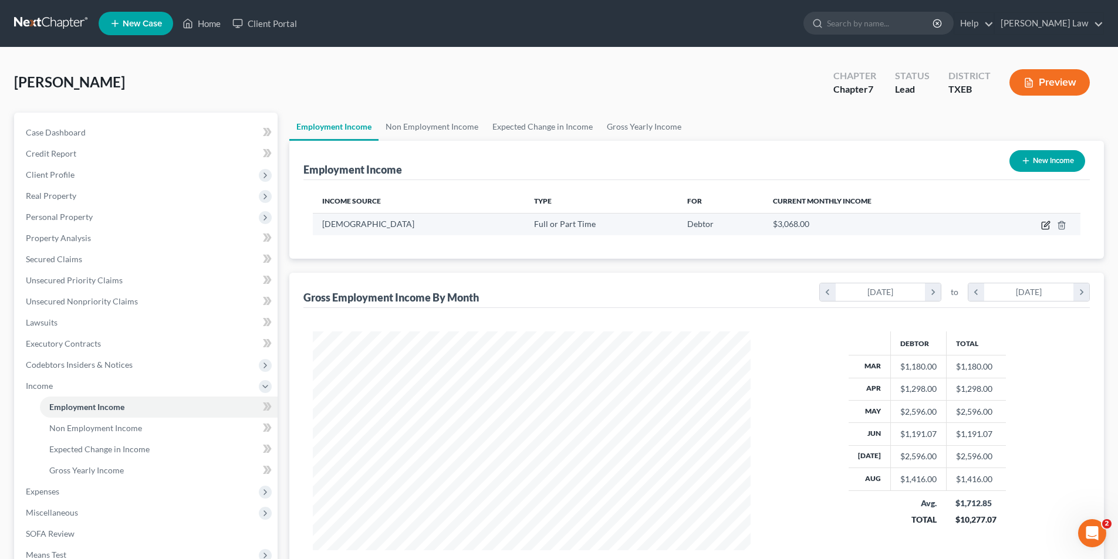
click at [1044, 223] on icon "button" at bounding box center [1045, 225] width 9 height 9
select select "0"
select select "45"
select select "2"
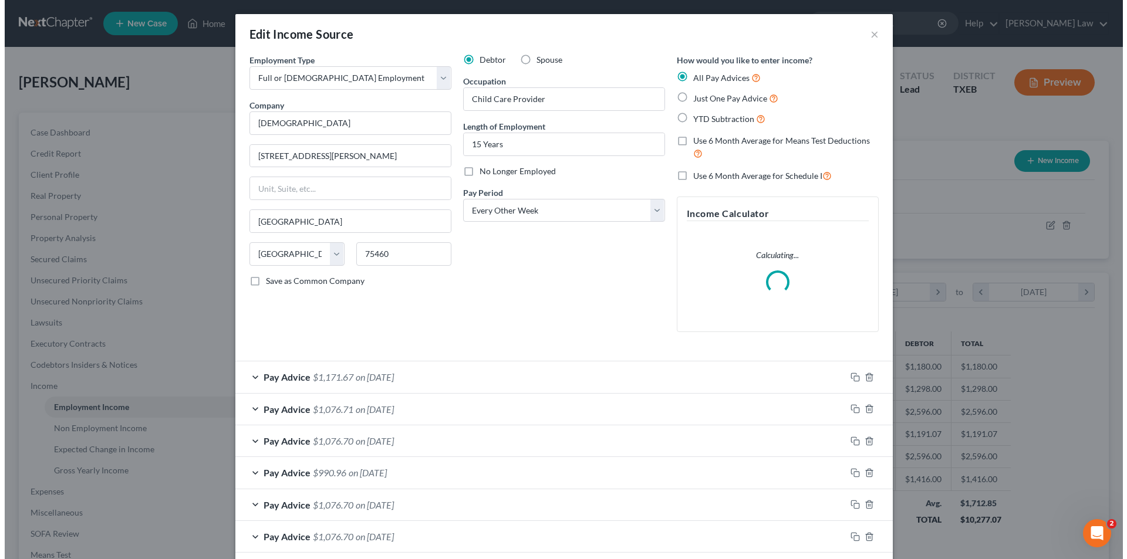
scroll to position [221, 465]
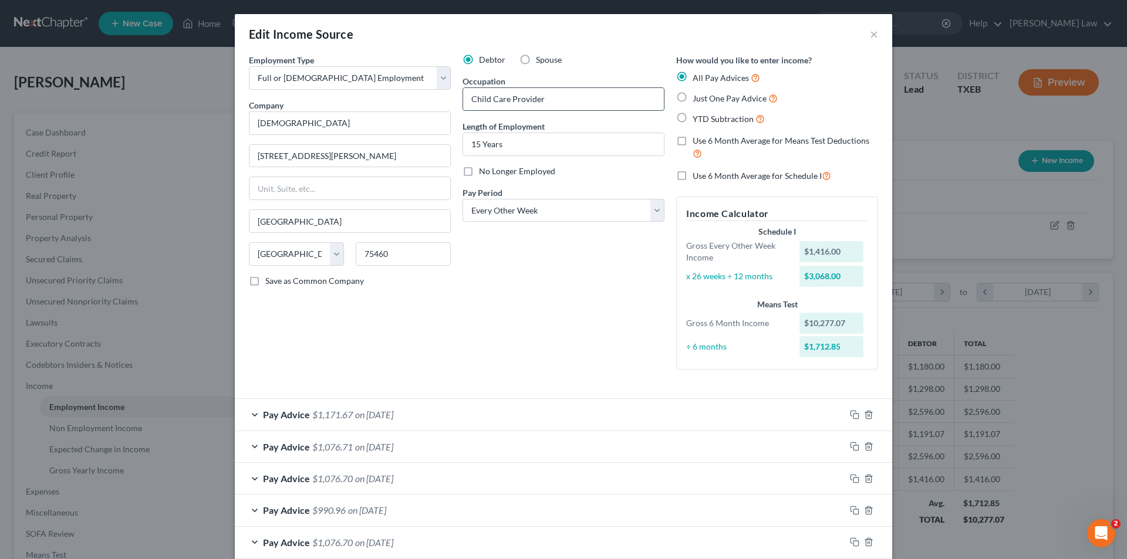
click at [590, 93] on input "Child Care Provider" at bounding box center [563, 99] width 201 height 22
type input "C"
type input "Teacher"
click at [584, 330] on div "Debtor Spouse Occupation Teacher Length of Employment 15 Years No Longer Employ…" at bounding box center [564, 216] width 214 height 325
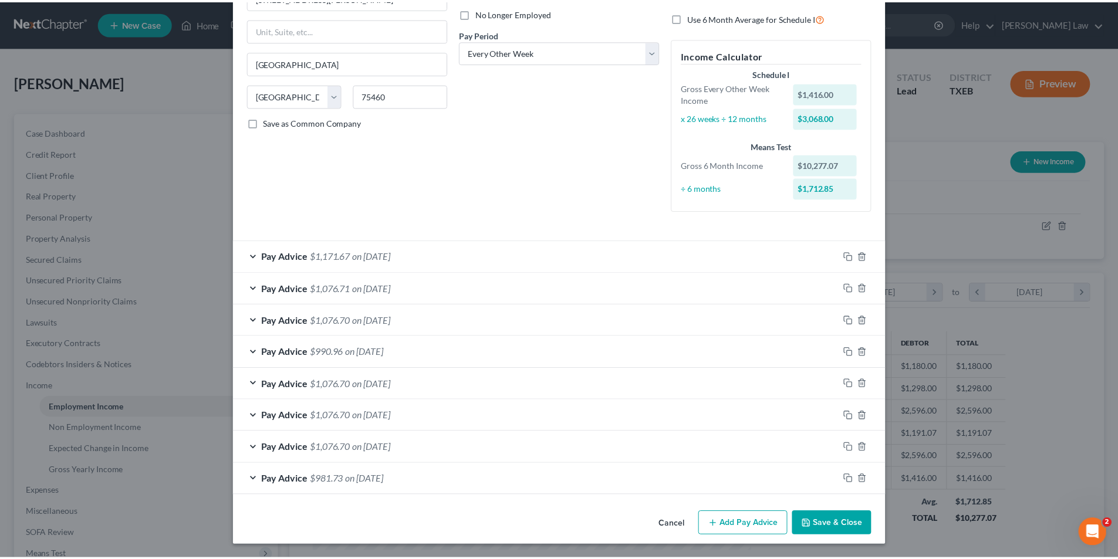
scroll to position [159, 0]
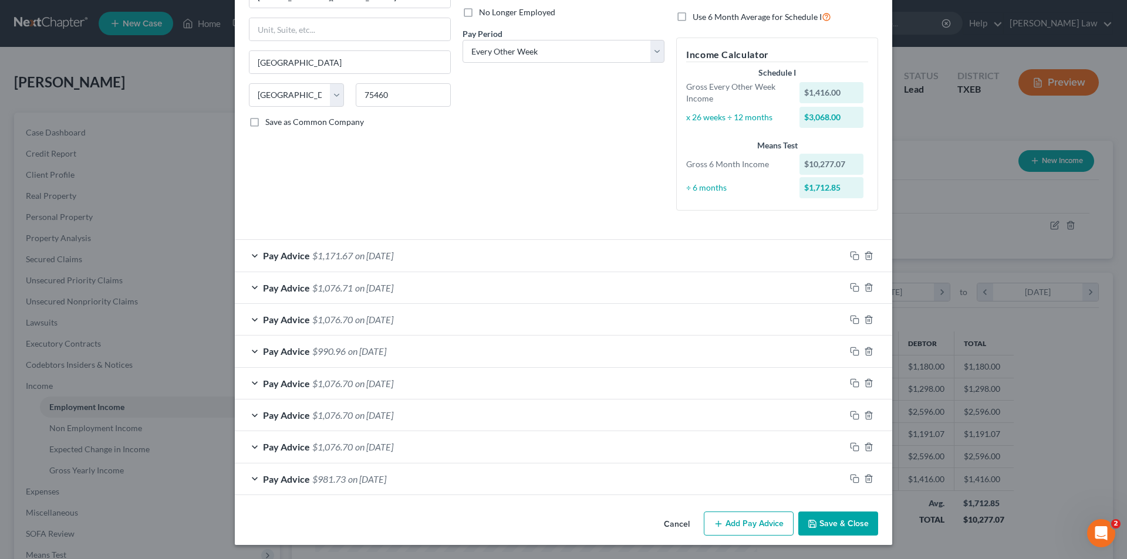
click at [836, 524] on button "Save & Close" at bounding box center [838, 524] width 80 height 25
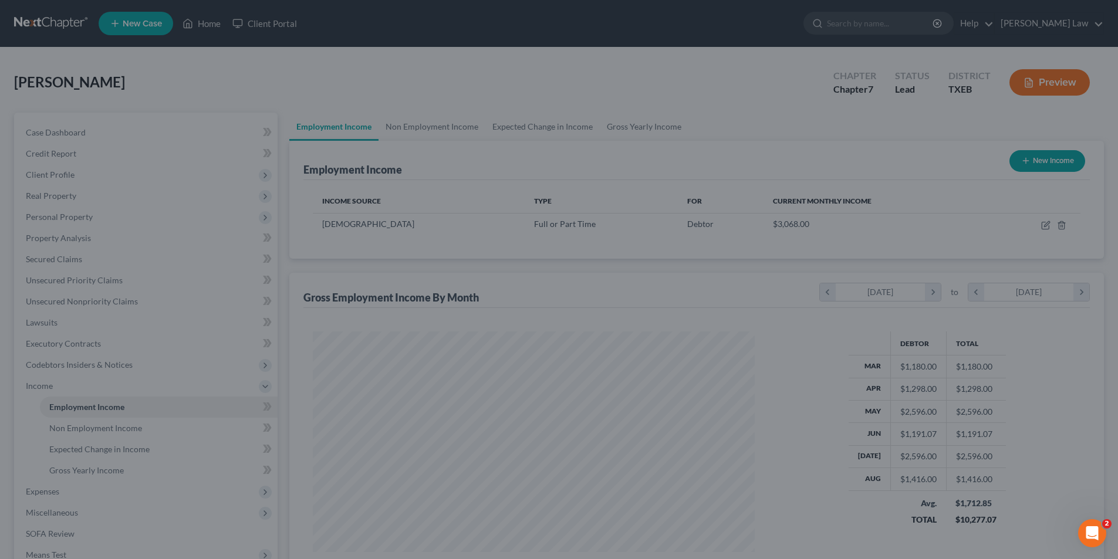
scroll to position [586733, 586491]
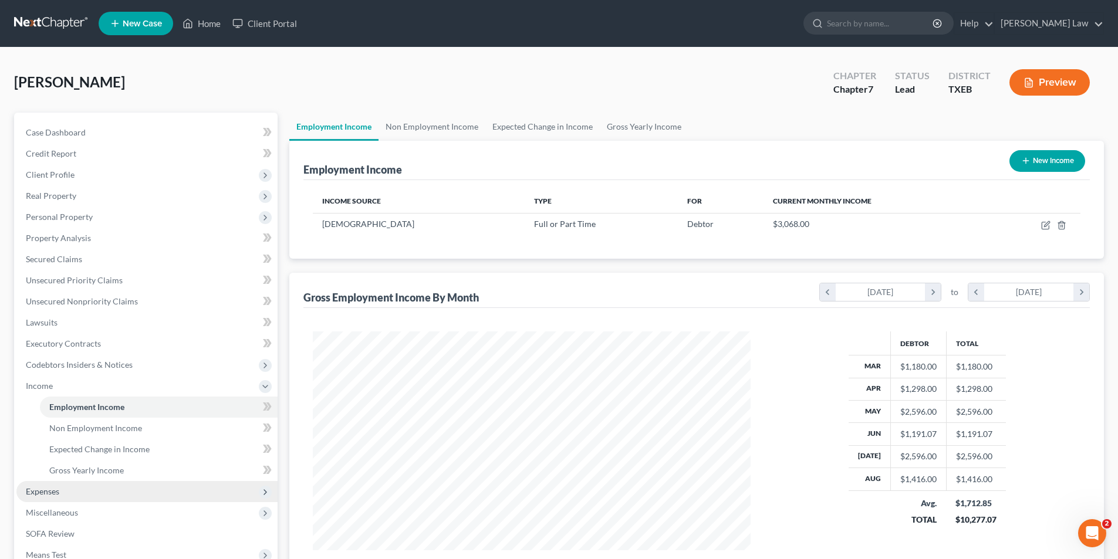
click at [36, 495] on span "Expenses" at bounding box center [42, 492] width 33 height 10
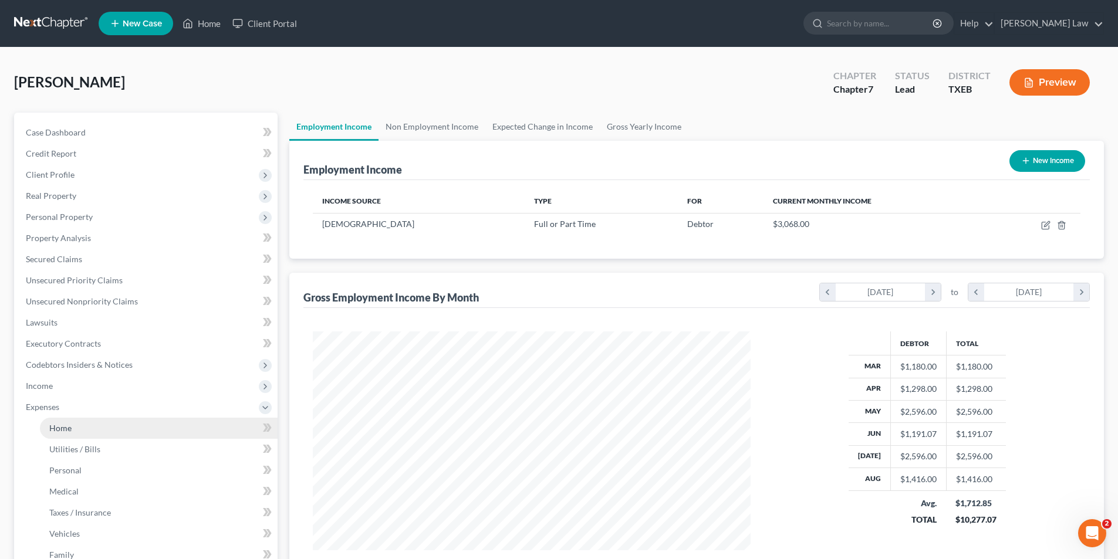
click at [77, 428] on link "Home" at bounding box center [159, 428] width 238 height 21
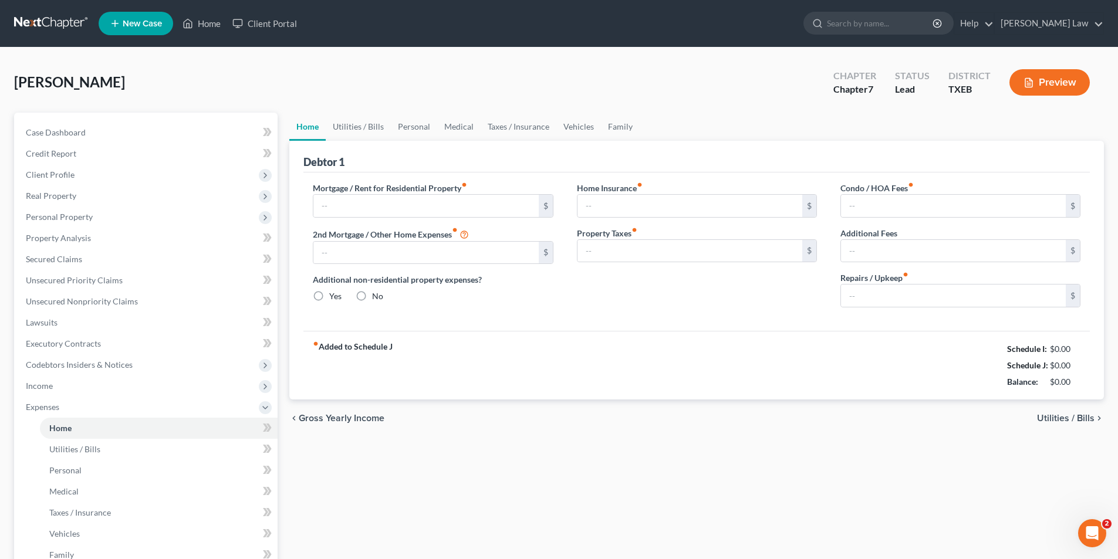
type input "0.00"
radio input "true"
type input "0.00"
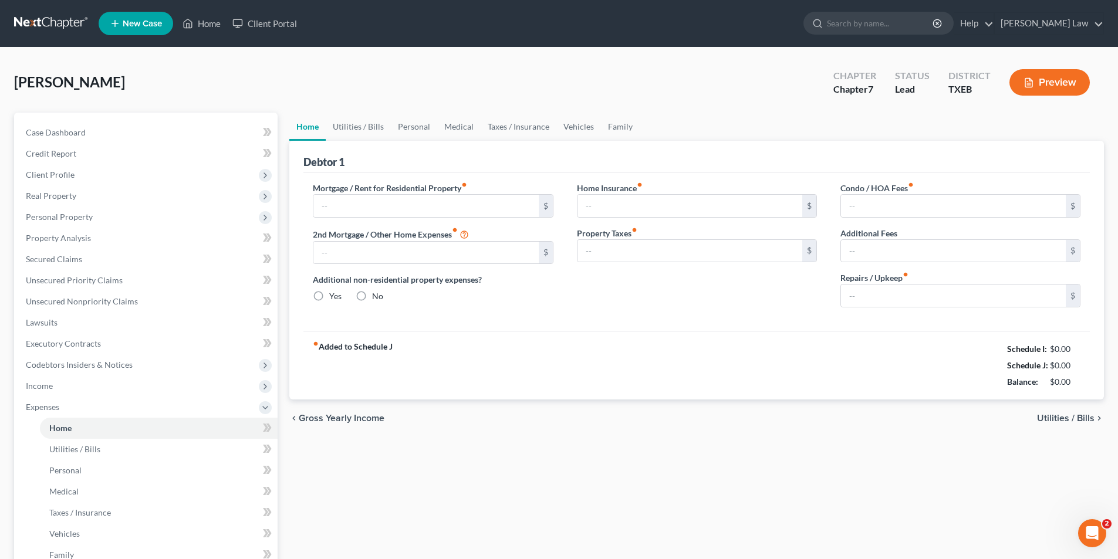
type input "0.00"
click at [608, 208] on input "0.00" at bounding box center [690, 206] width 225 height 22
type input "600.00"
drag, startPoint x: 645, startPoint y: 210, endPoint x: 389, endPoint y: 232, distance: 256.9
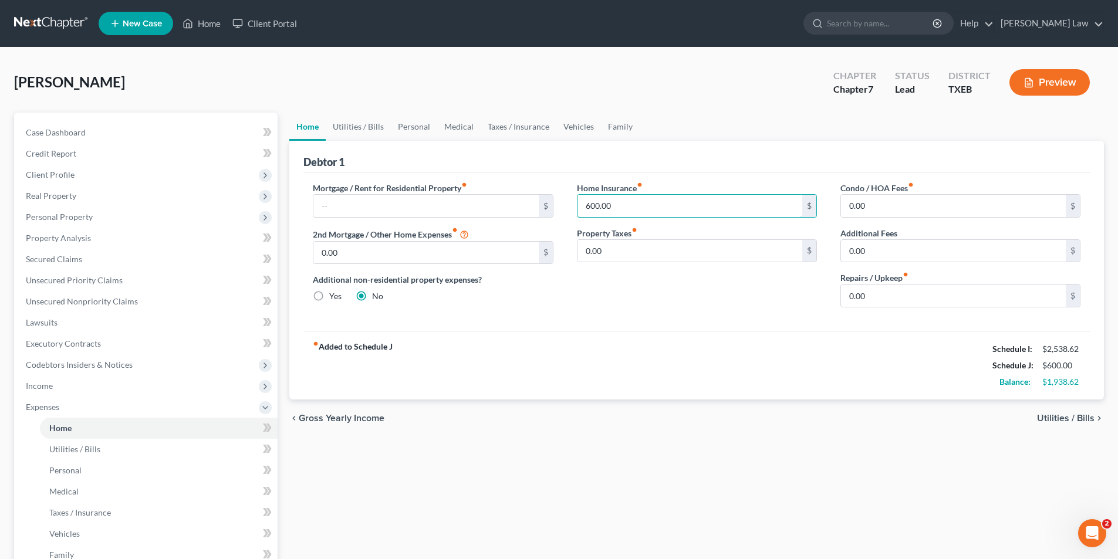
click at [389, 232] on div "Mortgage / Rent for Residential Property fiber_manual_record $ 2nd Mortgage / O…" at bounding box center [696, 249] width 791 height 135
type input "201.45"
click at [625, 251] on input "0.00" at bounding box center [690, 251] width 225 height 22
type input "600.00"
type input "200.00"
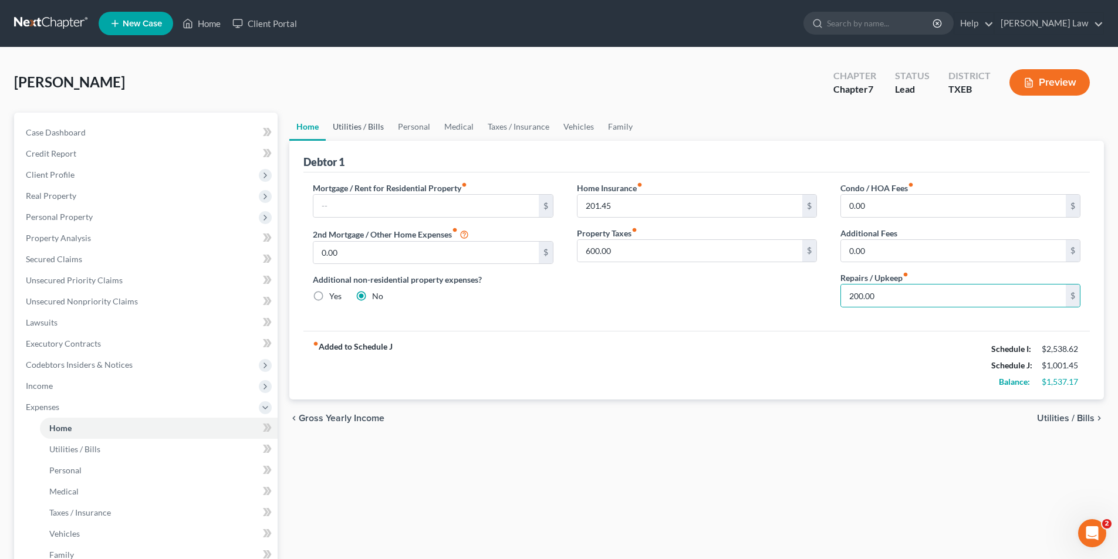
click at [362, 126] on link "Utilities / Bills" at bounding box center [358, 127] width 65 height 28
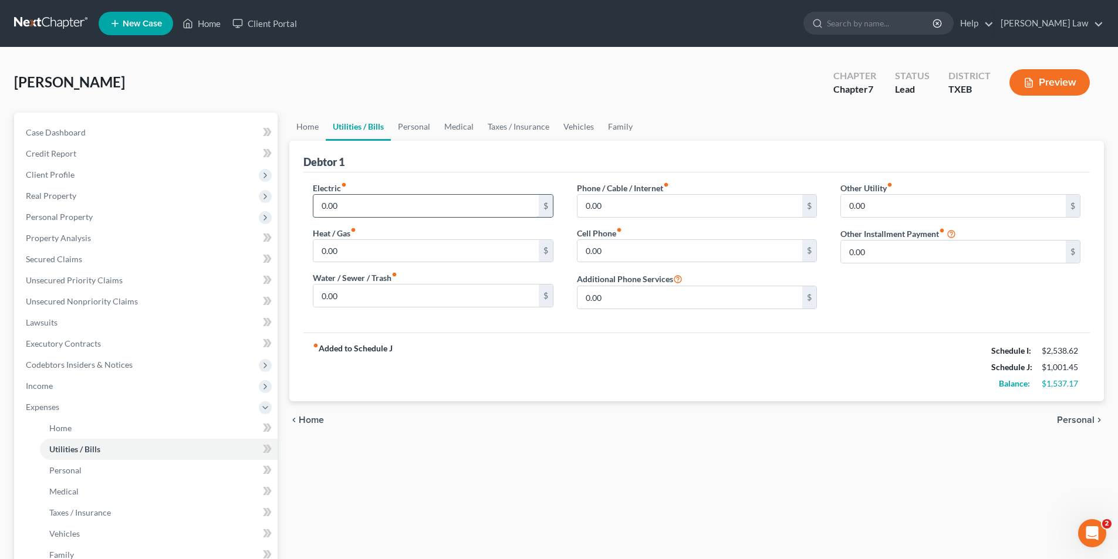
click at [371, 212] on input "0.00" at bounding box center [425, 206] width 225 height 22
type input "200.00"
click at [627, 205] on input "0.00" at bounding box center [690, 206] width 225 height 22
click at [615, 256] on input "0.00" at bounding box center [690, 251] width 225 height 22
type input "140.00"
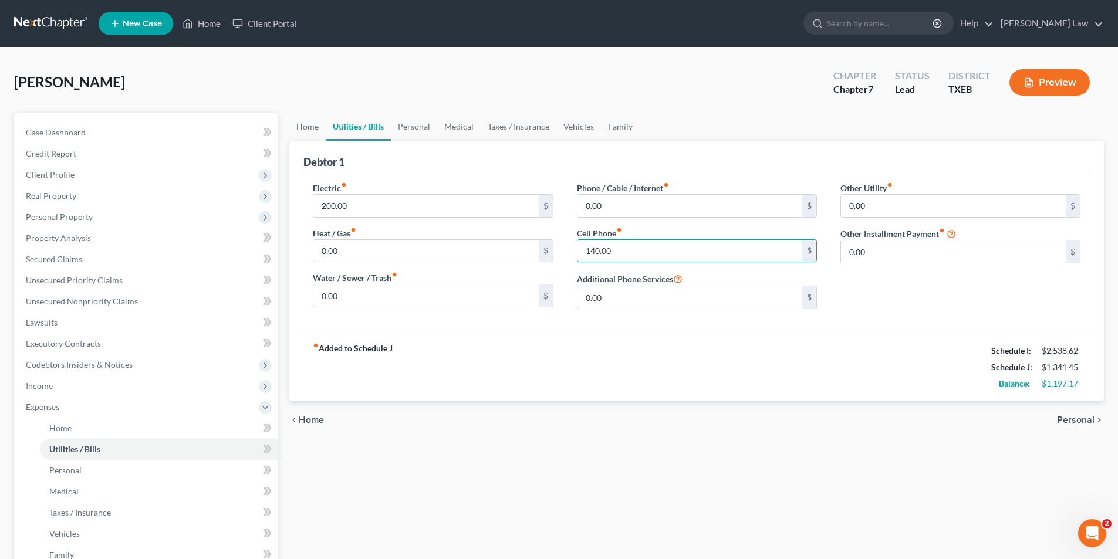
click at [355, 309] on div "Electric fiber_manual_record 200.00 $ Heat / Gas fiber_manual_record 0.00 $ Wat…" at bounding box center [433, 250] width 264 height 137
click at [356, 295] on input "0.00" at bounding box center [425, 296] width 225 height 22
type input "140.00"
type input "5"
click at [644, 244] on input "text" at bounding box center [690, 251] width 225 height 22
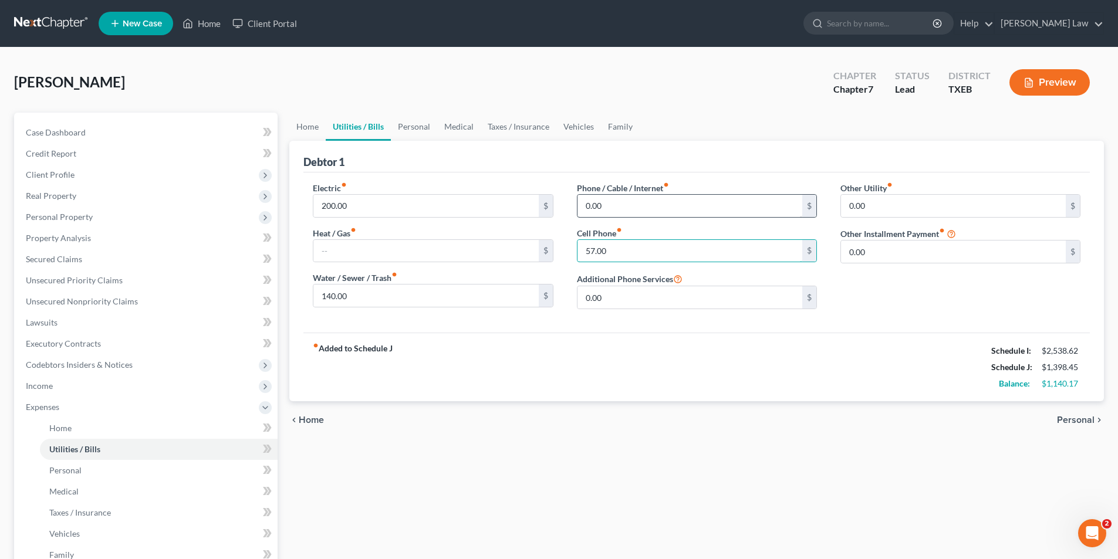
type input "57.00"
click at [667, 208] on input "0.00" at bounding box center [690, 206] width 225 height 22
type input "91.00"
click at [414, 120] on link "Personal" at bounding box center [414, 127] width 46 height 28
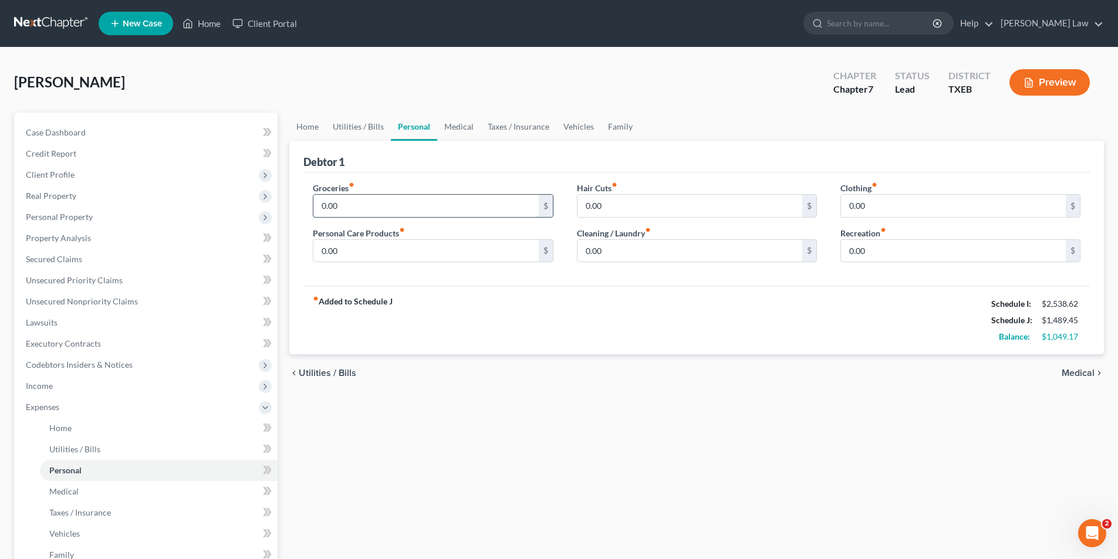
click at [382, 215] on input "0.00" at bounding box center [425, 206] width 225 height 22
type input "250.00"
click at [651, 242] on input "0.00" at bounding box center [690, 251] width 225 height 22
type input "100.00"
click at [380, 247] on input "0.00" at bounding box center [425, 251] width 225 height 22
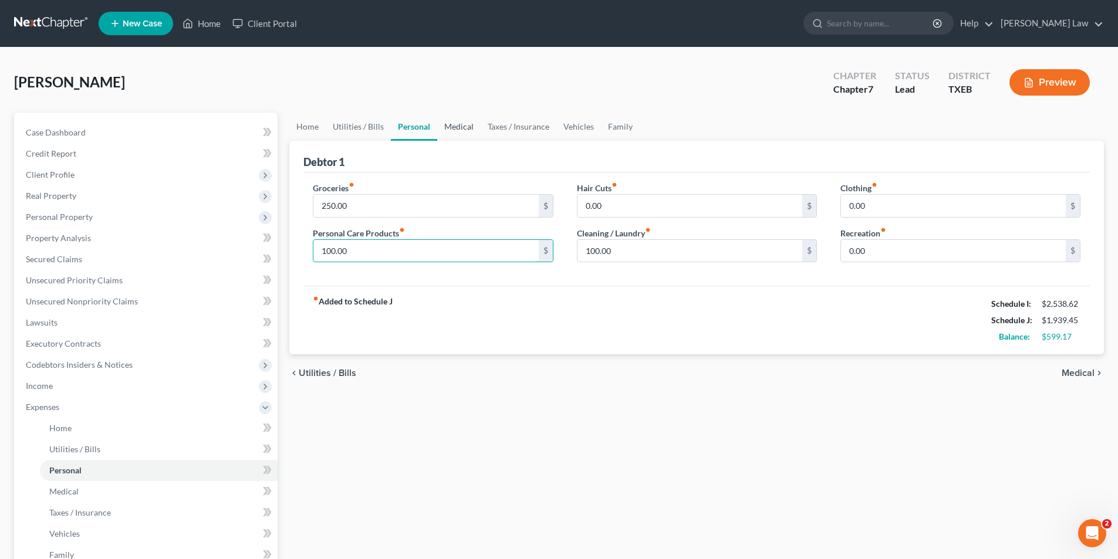
type input "100.00"
click at [463, 127] on link "Medical" at bounding box center [458, 127] width 43 height 28
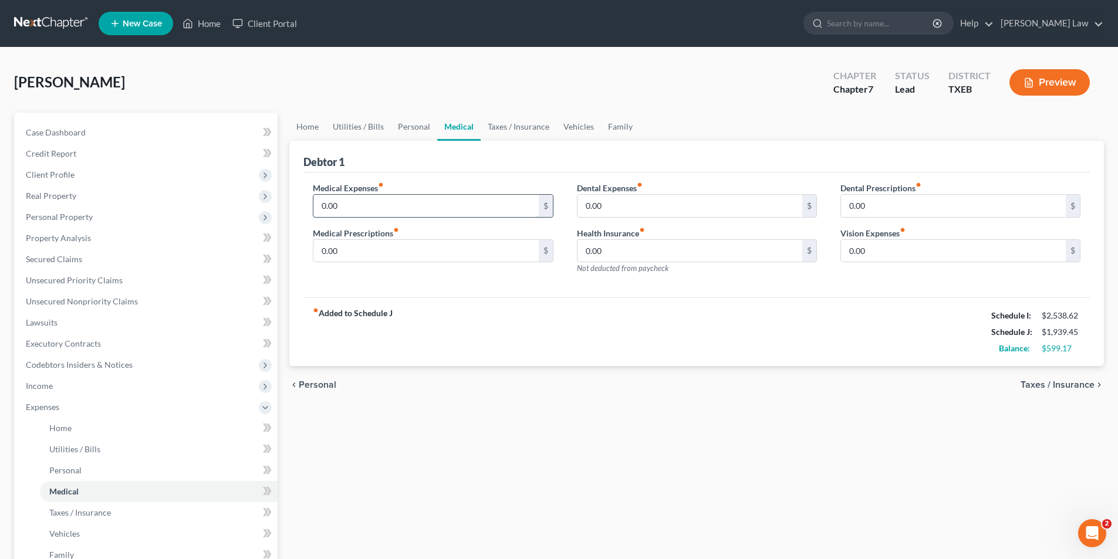
click at [405, 204] on input "0.00" at bounding box center [425, 206] width 225 height 22
type input "58.00"
click at [580, 124] on link "Vehicles" at bounding box center [578, 127] width 45 height 28
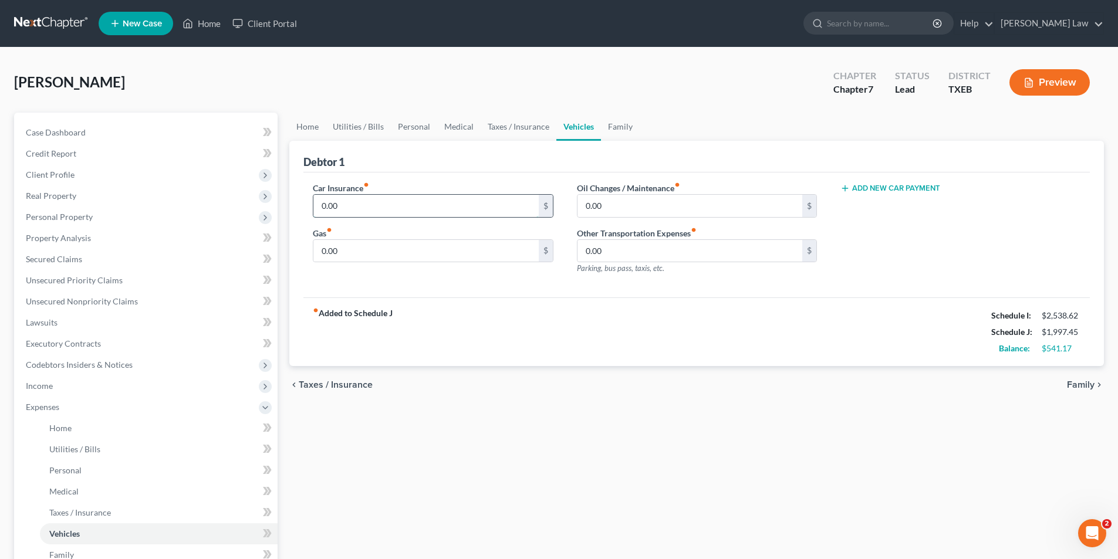
click at [448, 210] on input "0.00" at bounding box center [425, 206] width 225 height 22
type input "50.00"
click at [617, 129] on link "Family" at bounding box center [620, 127] width 39 height 28
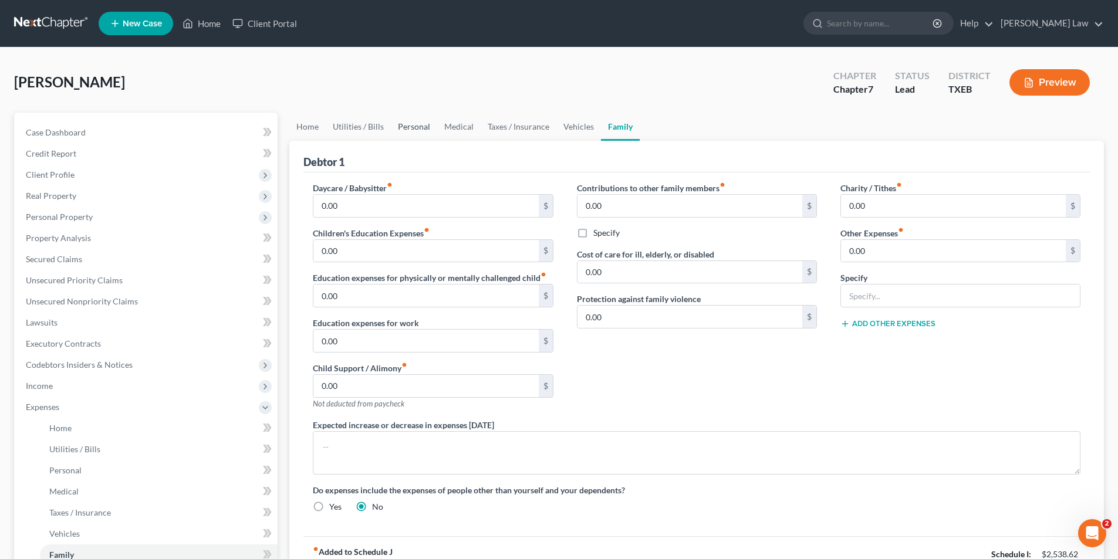
click at [421, 129] on link "Personal" at bounding box center [414, 127] width 46 height 28
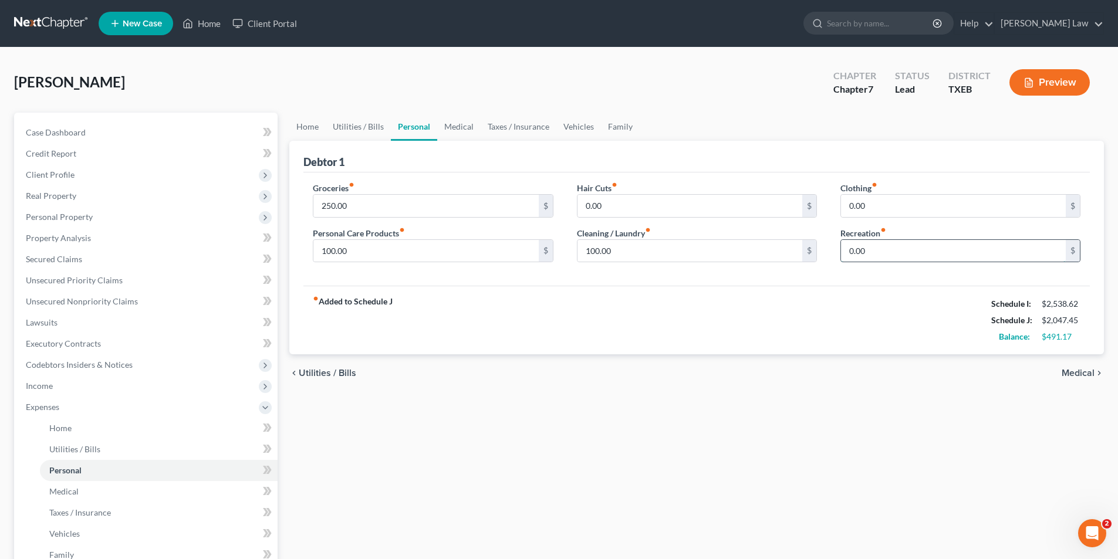
click at [937, 249] on input "0.00" at bounding box center [953, 251] width 225 height 22
type input "5"
type input "15.00"
click at [467, 124] on link "Medical" at bounding box center [458, 127] width 43 height 28
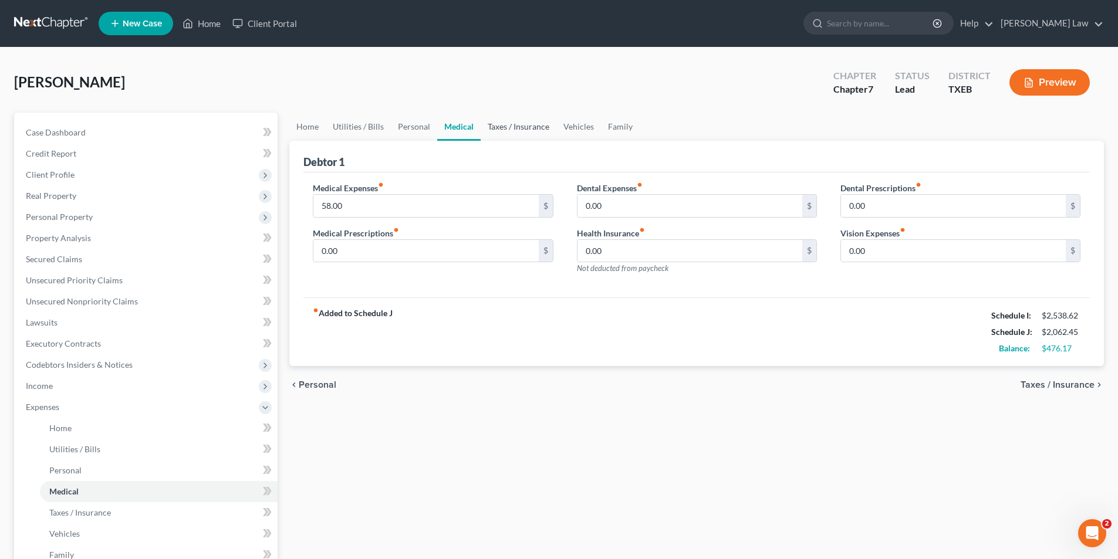
click at [519, 120] on link "Taxes / Insurance" at bounding box center [519, 127] width 76 height 28
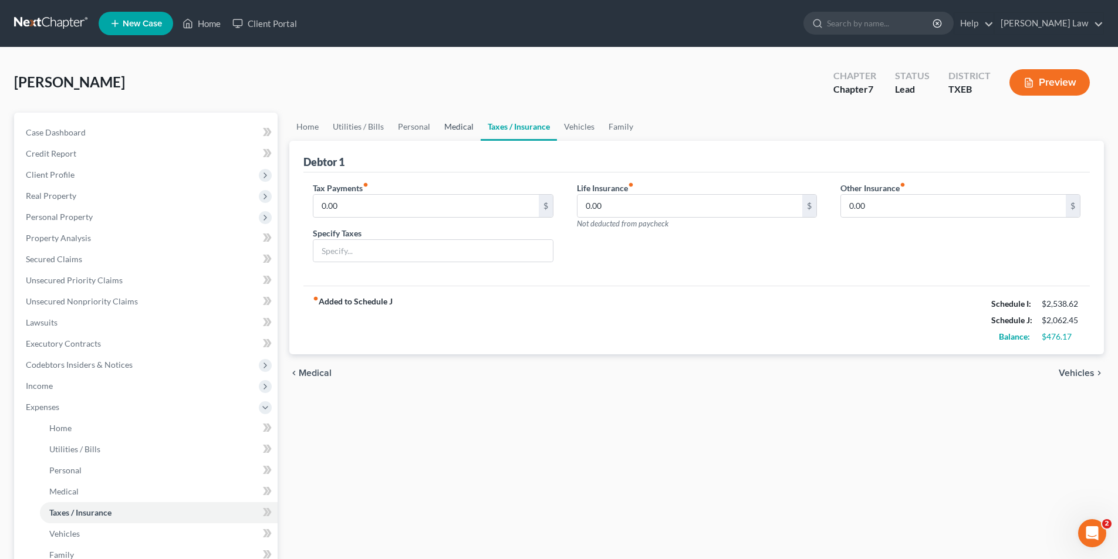
click at [467, 121] on link "Medical" at bounding box center [458, 127] width 43 height 28
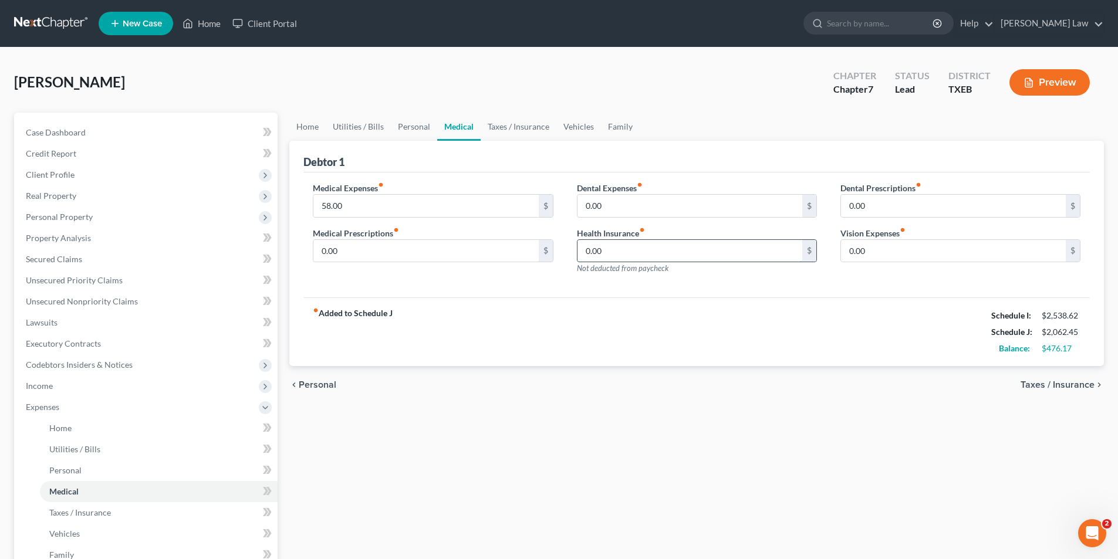
click at [616, 252] on input "0.00" at bounding box center [690, 251] width 225 height 22
type input "58.00"
click at [578, 123] on link "Vehicles" at bounding box center [578, 127] width 45 height 28
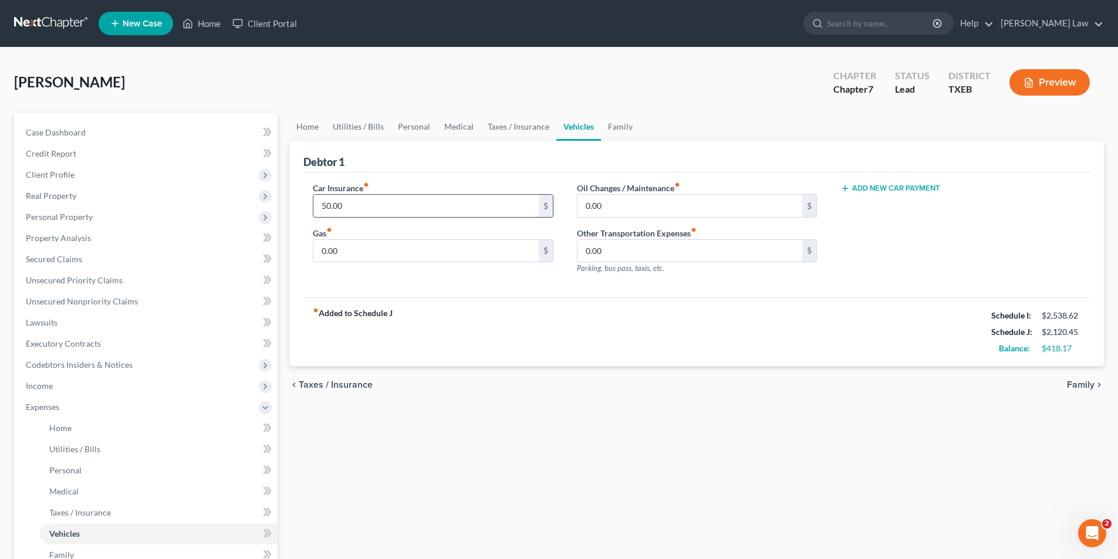
click at [400, 212] on input "50.00" at bounding box center [425, 206] width 225 height 22
type input "85.00"
click at [392, 252] on input "0.00" at bounding box center [425, 251] width 225 height 22
type input "50.00"
click at [616, 288] on div "Car Insurance fiber_manual_record 85.00 $ Gas fiber_manual_record 50.00 $ Oil C…" at bounding box center [696, 236] width 787 height 126
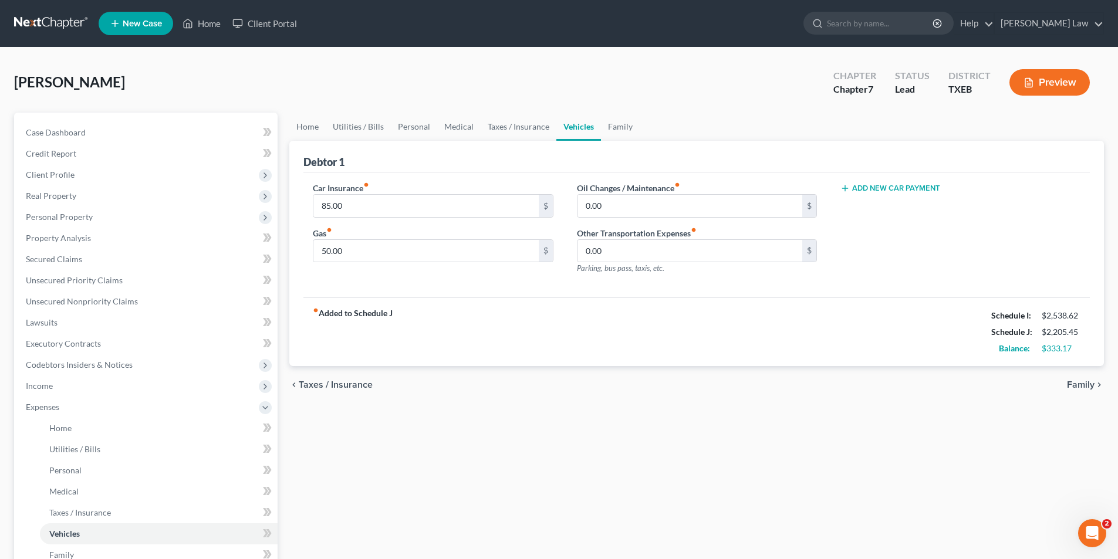
click at [685, 485] on div "Home Utilities / Bills Personal Medical Taxes / Insurance Vehicles Family Debto…" at bounding box center [696, 420] width 826 height 615
click at [52, 386] on span "Income" at bounding box center [39, 386] width 27 height 10
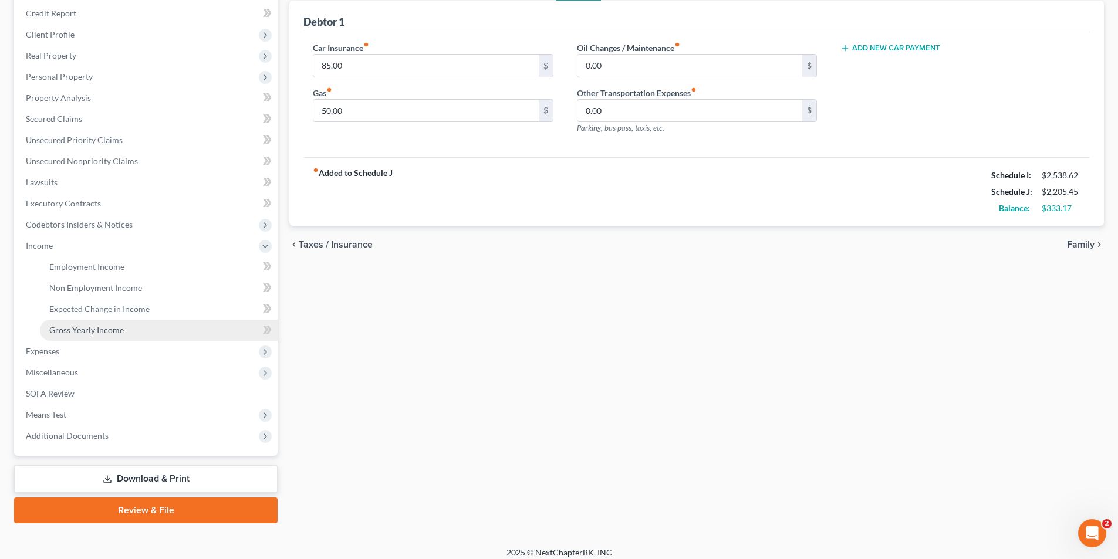
scroll to position [149, 0]
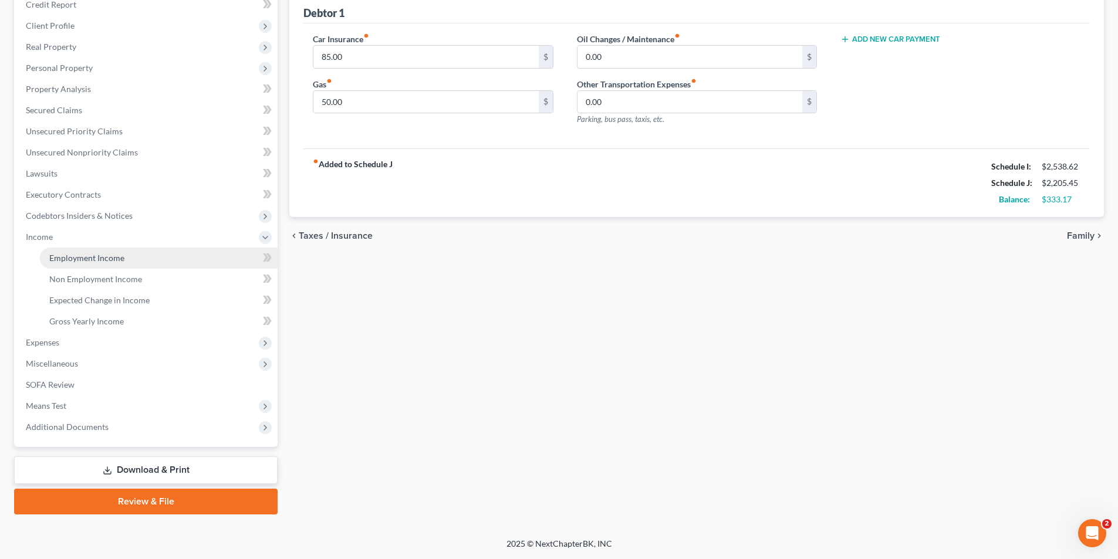
click at [77, 251] on link "Employment Income" at bounding box center [159, 258] width 238 height 21
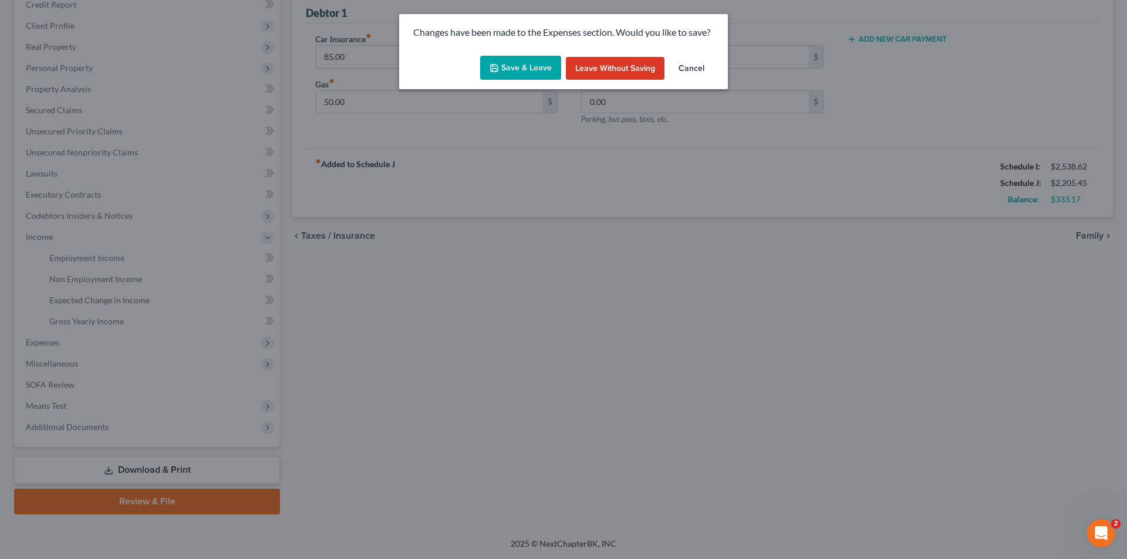
click at [514, 72] on button "Save & Leave" at bounding box center [520, 68] width 81 height 25
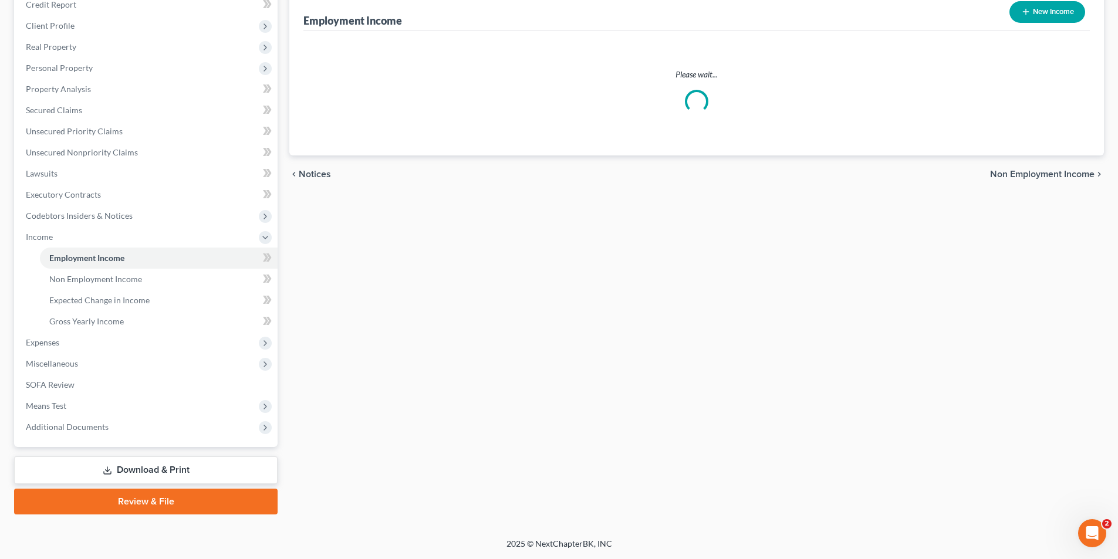
scroll to position [43, 0]
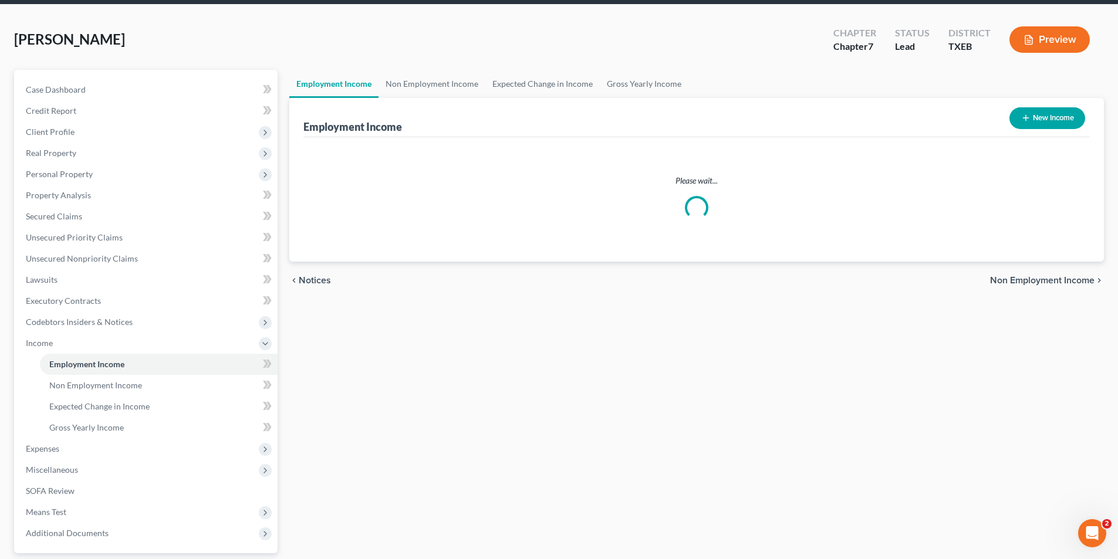
click at [99, 320] on ul "Case Dashboard Payments Invoices Payments Payments Credit Report Client Profile" at bounding box center [146, 311] width 261 height 465
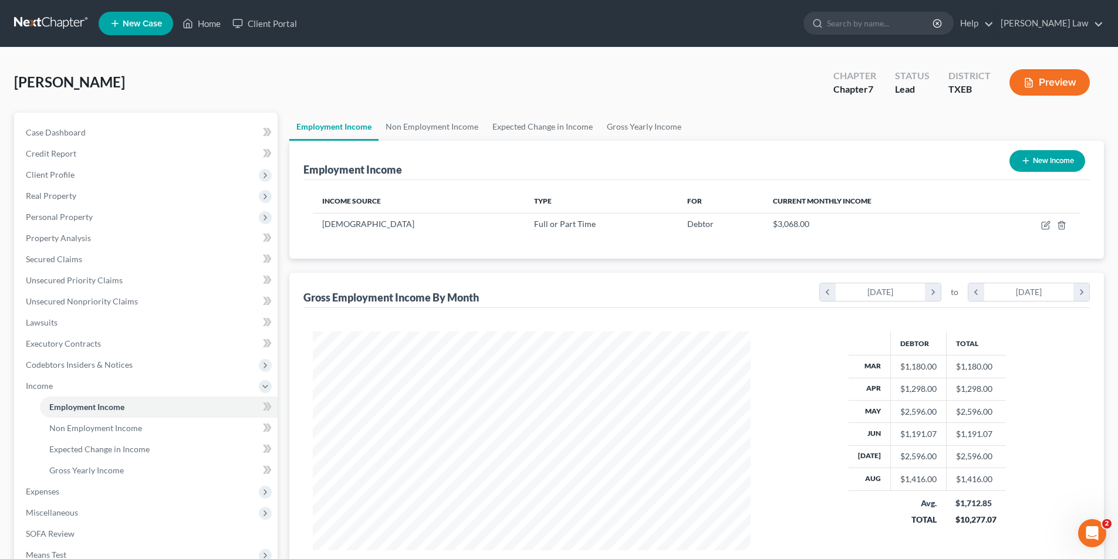
scroll to position [219, 461]
click at [91, 456] on link "Expected Change in Income" at bounding box center [159, 449] width 238 height 21
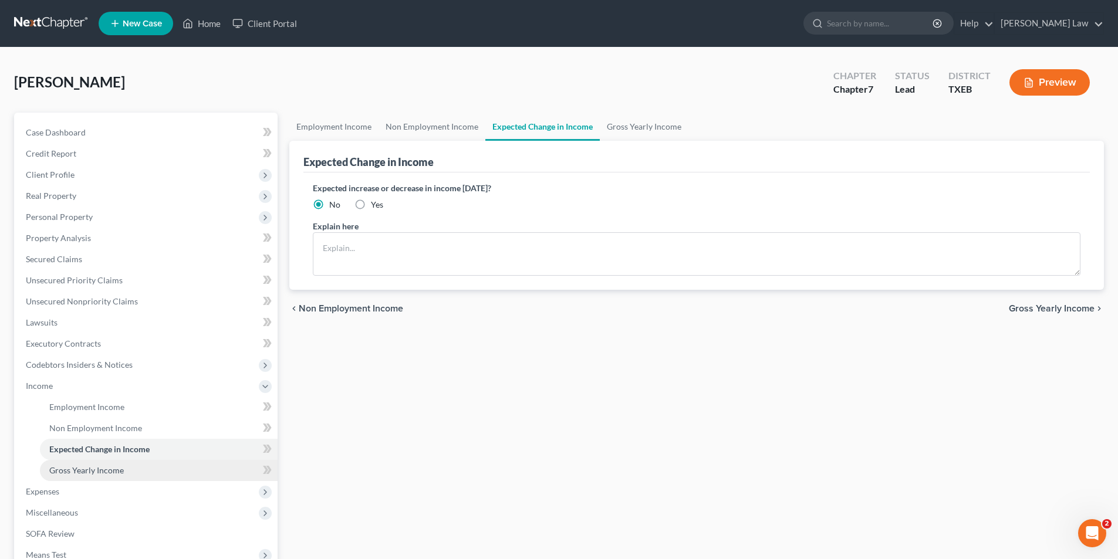
click at [89, 479] on link "Gross Yearly Income" at bounding box center [159, 470] width 238 height 21
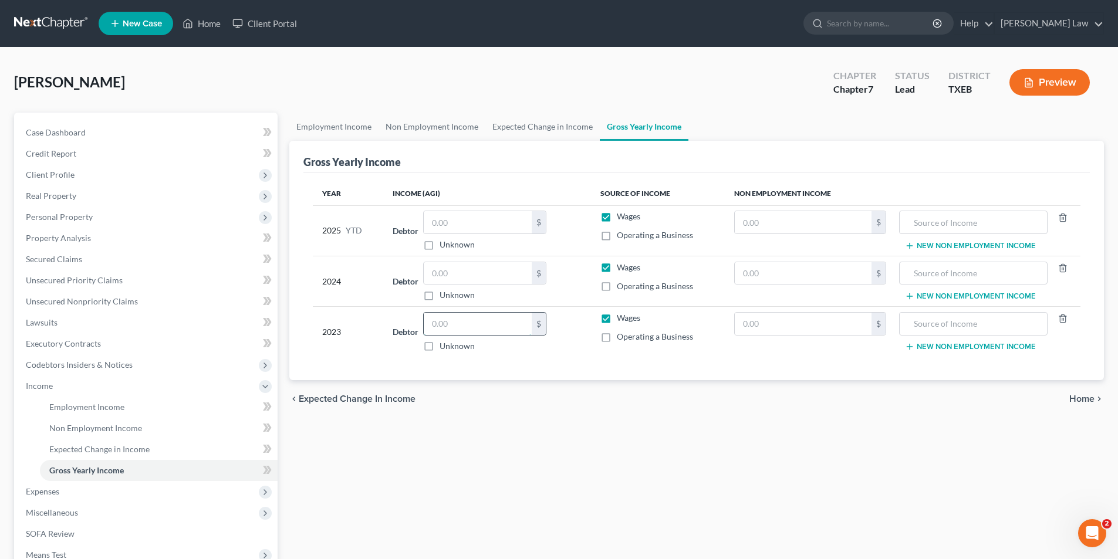
click at [467, 323] on input "text" at bounding box center [478, 324] width 108 height 22
type input "38,187.00"
click at [471, 276] on input "text" at bounding box center [478, 273] width 108 height 22
type input "29,824.00"
click at [481, 484] on div "Employment Income Non Employment Income Expected Change in Income Gross Yearly …" at bounding box center [696, 388] width 826 height 551
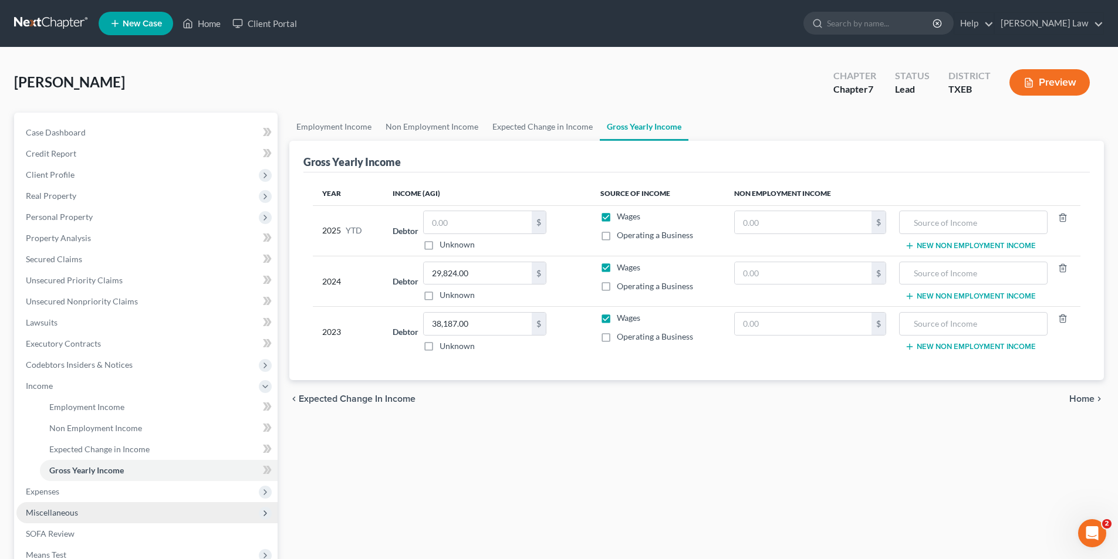
click at [52, 515] on span "Miscellaneous" at bounding box center [52, 513] width 52 height 10
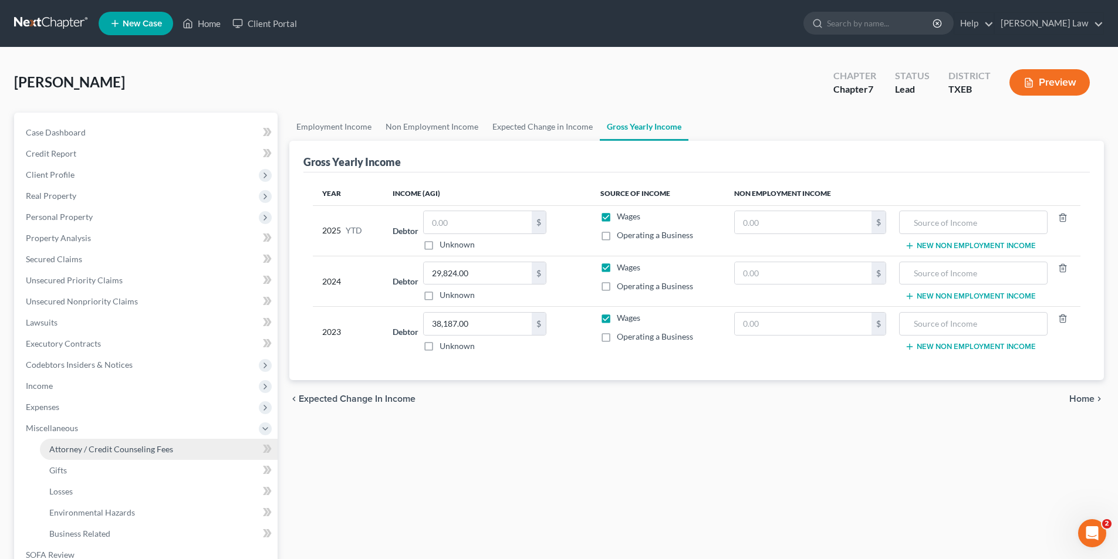
click at [86, 454] on span "Attorney / Credit Counseling Fees" at bounding box center [111, 449] width 124 height 10
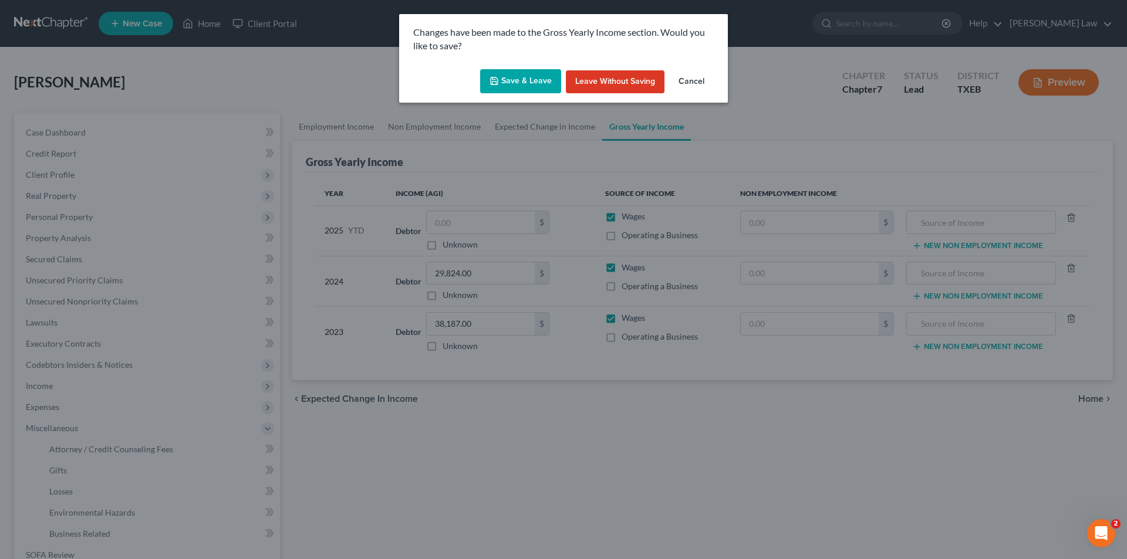
click at [519, 85] on button "Save & Leave" at bounding box center [520, 81] width 81 height 25
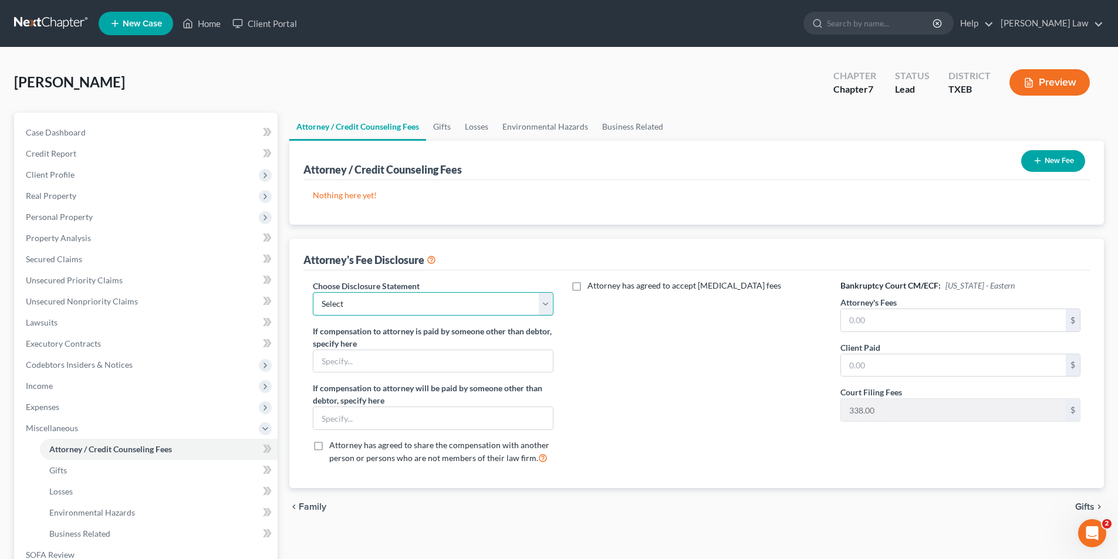
click at [378, 310] on select "Select Default Chapter 7" at bounding box center [433, 303] width 240 height 23
select select "0"
click at [313, 292] on select "Select Default Chapter 7" at bounding box center [433, 303] width 240 height 23
click at [925, 329] on input "text" at bounding box center [953, 320] width 225 height 22
type input "2,500.00"
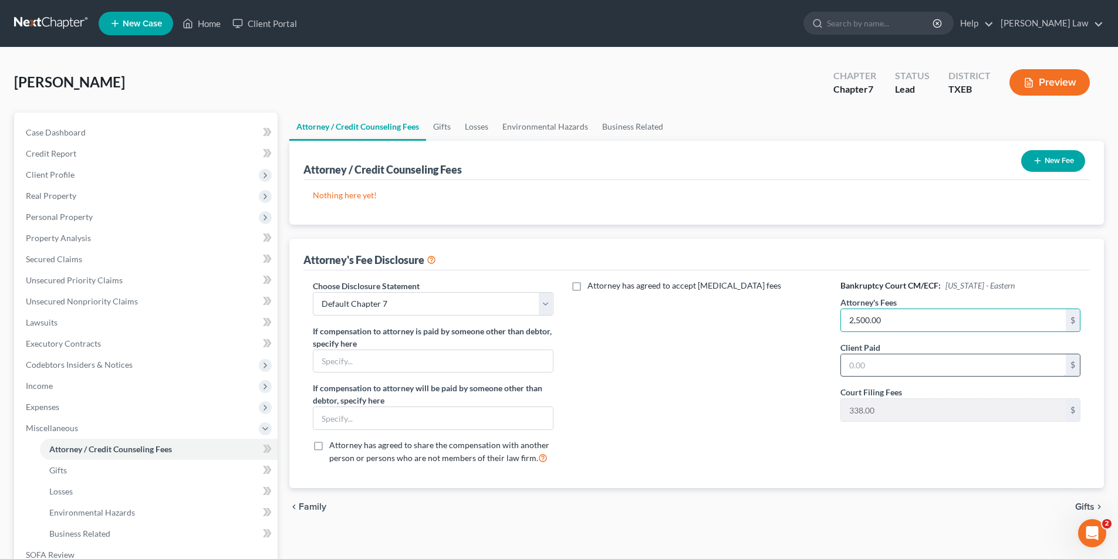
click at [924, 376] on input "text" at bounding box center [953, 366] width 225 height 22
type input "2,500.00"
click at [1061, 165] on button "New Fee" at bounding box center [1053, 161] width 64 height 22
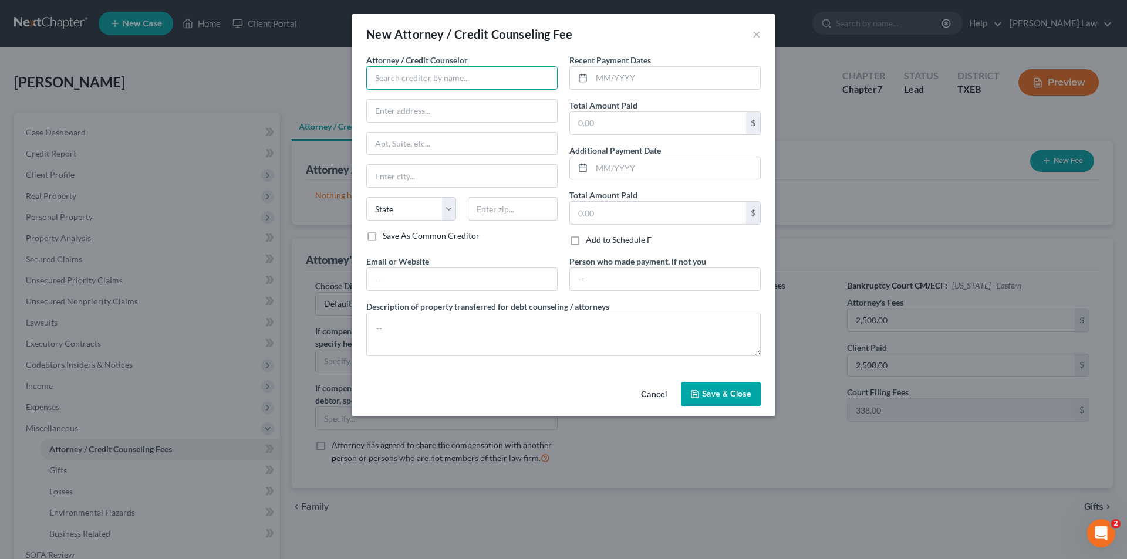
click at [444, 79] on input "text" at bounding box center [461, 77] width 191 height 23
type input "s"
click at [416, 96] on div "[PERSON_NAME]" at bounding box center [437, 99] width 122 height 12
type input "[PERSON_NAME]"
type input "[STREET_ADDRESS]"
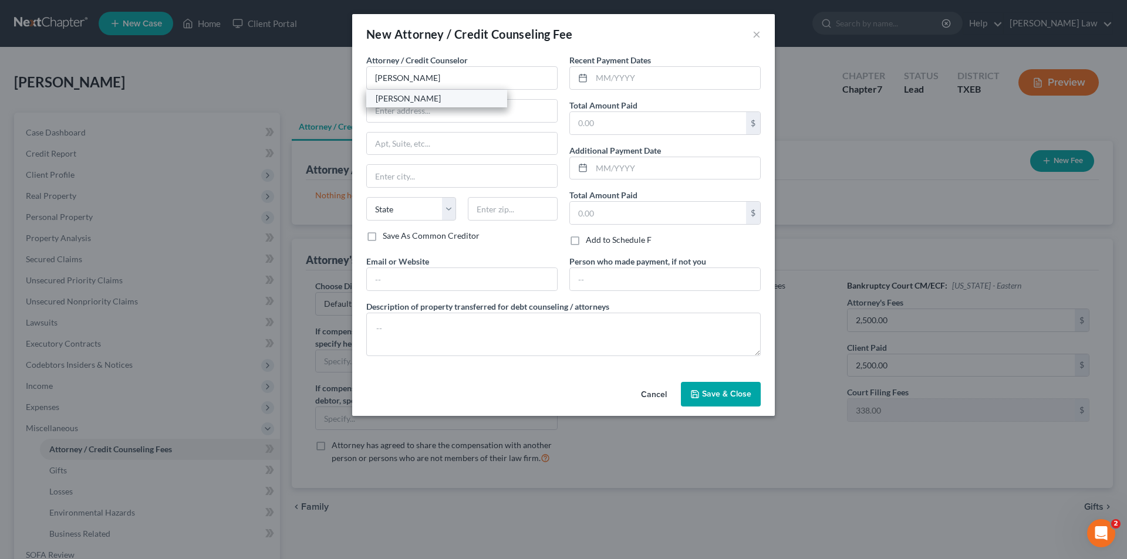
type input "[GEOGRAPHIC_DATA]"
select select "45"
type input "75460"
click at [606, 87] on input "text" at bounding box center [676, 78] width 168 height 22
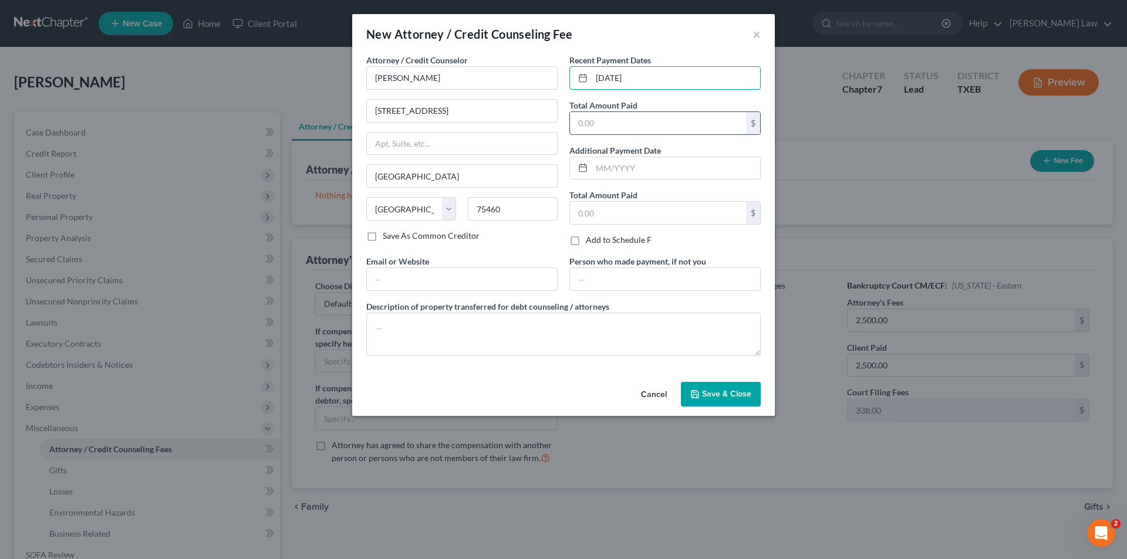
type input "[DATE]"
click at [664, 121] on input "text" at bounding box center [658, 123] width 176 height 22
type input "2,500.00"
click at [455, 278] on input "text" at bounding box center [462, 279] width 190 height 22
type input "[PERSON_NAME][EMAIL_ADDRESS][DOMAIN_NAME]"
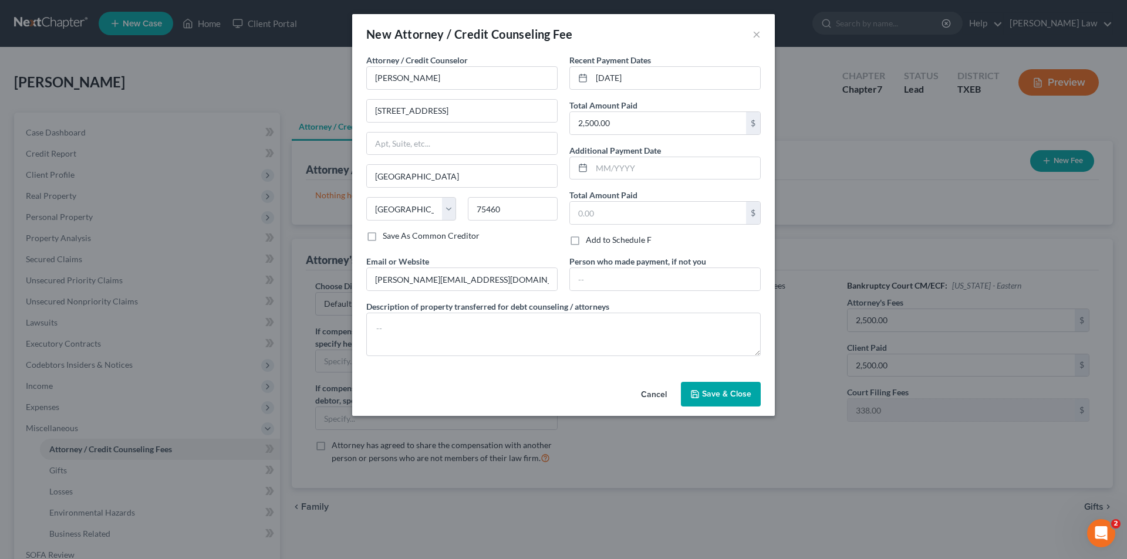
click at [733, 399] on button "Save & Close" at bounding box center [721, 394] width 80 height 25
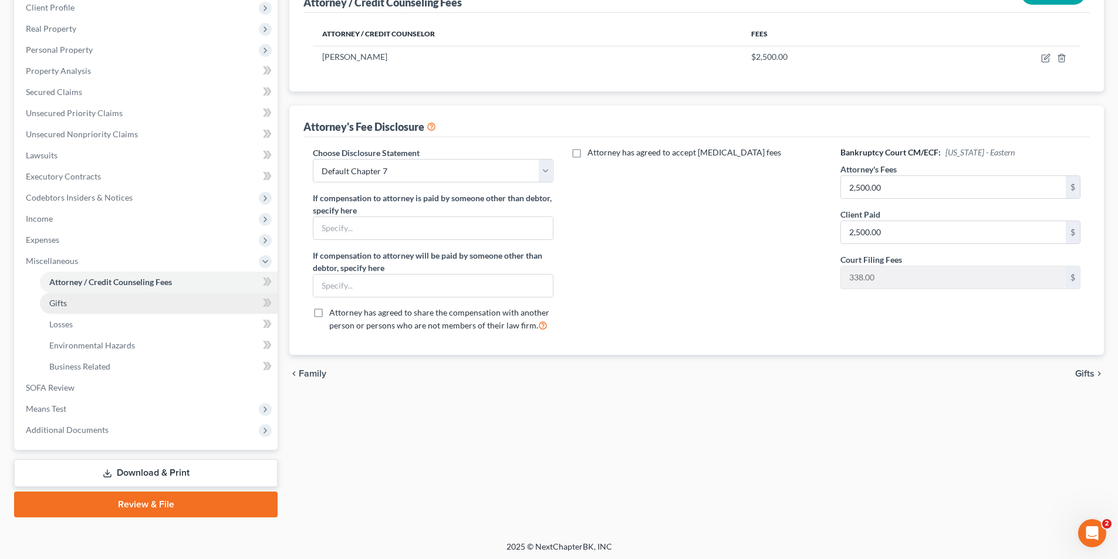
scroll to position [170, 0]
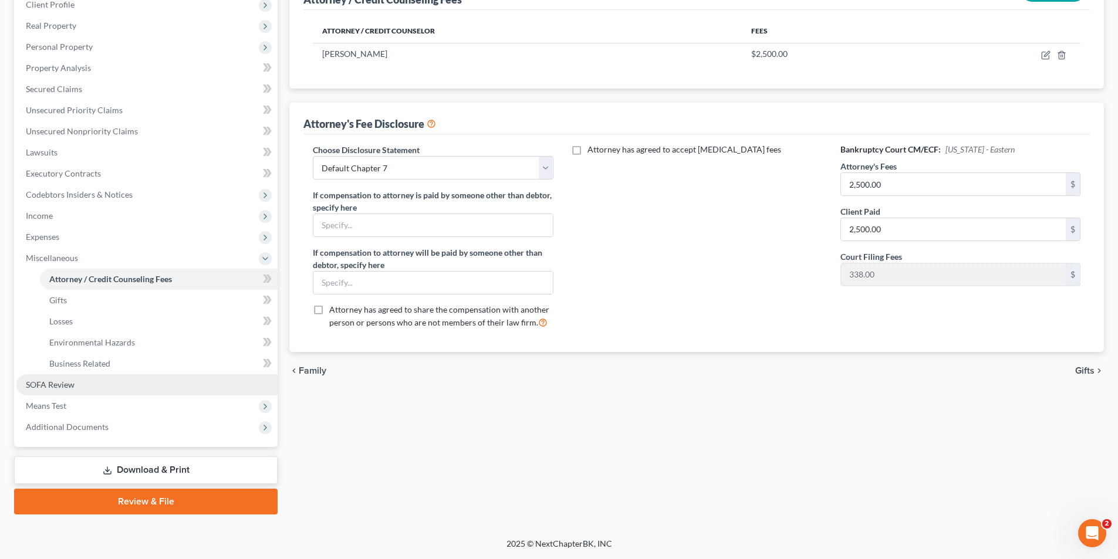
click at [57, 389] on span "SOFA Review" at bounding box center [50, 385] width 49 height 10
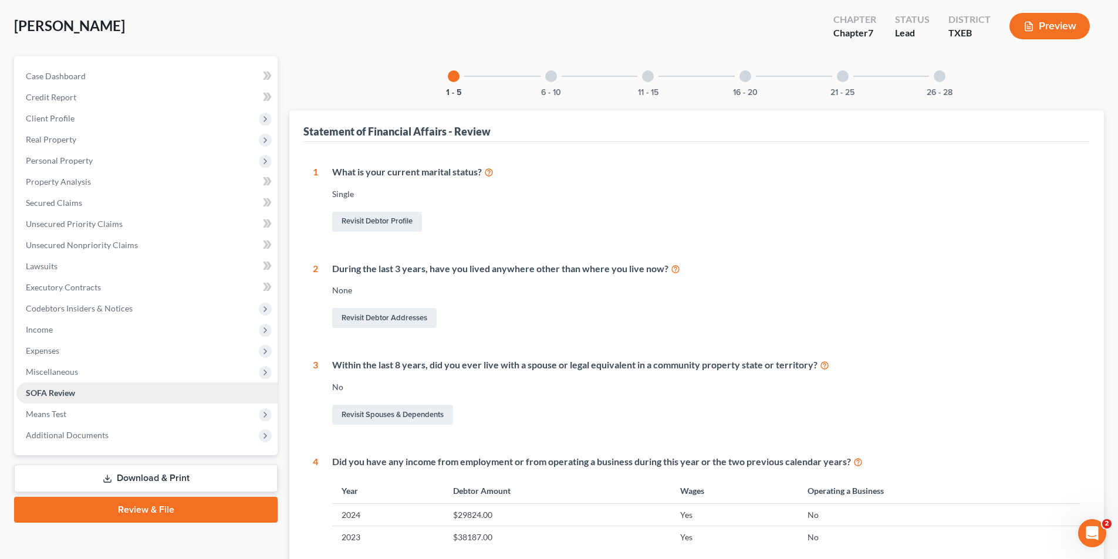
scroll to position [117, 0]
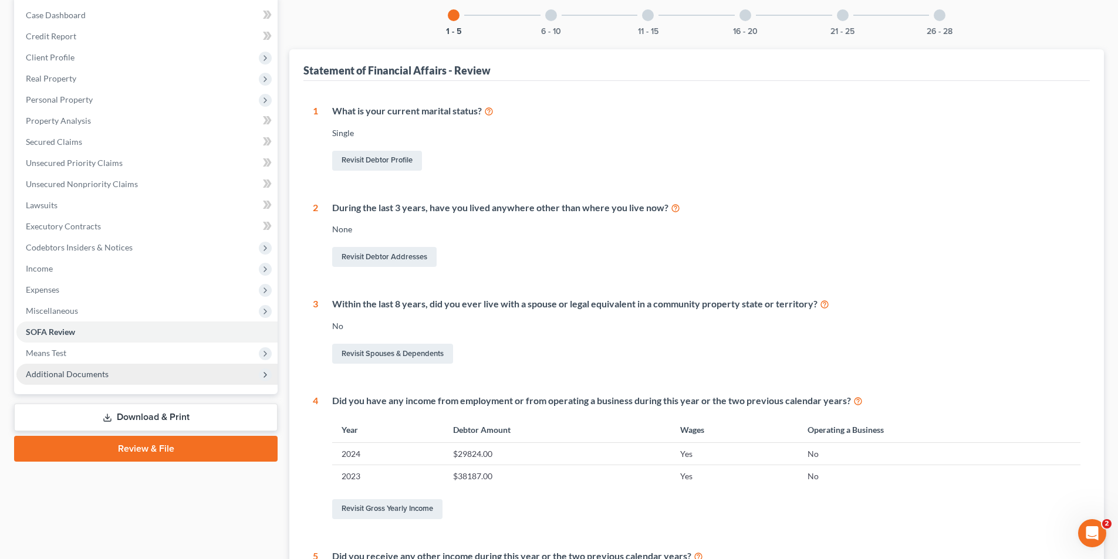
click at [82, 376] on span "Additional Documents" at bounding box center [67, 374] width 83 height 10
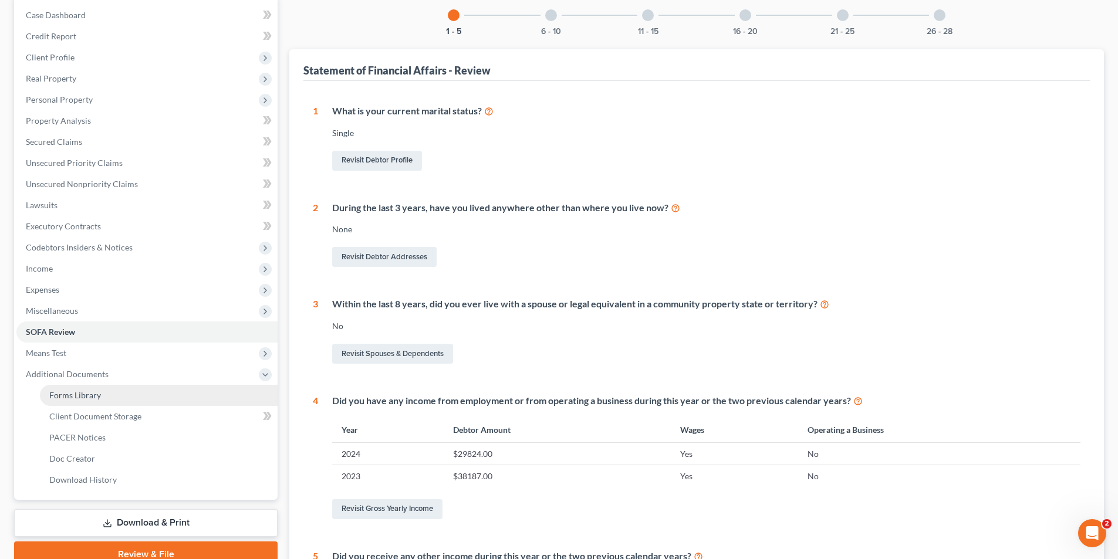
click at [96, 397] on span "Forms Library" at bounding box center [75, 395] width 52 height 10
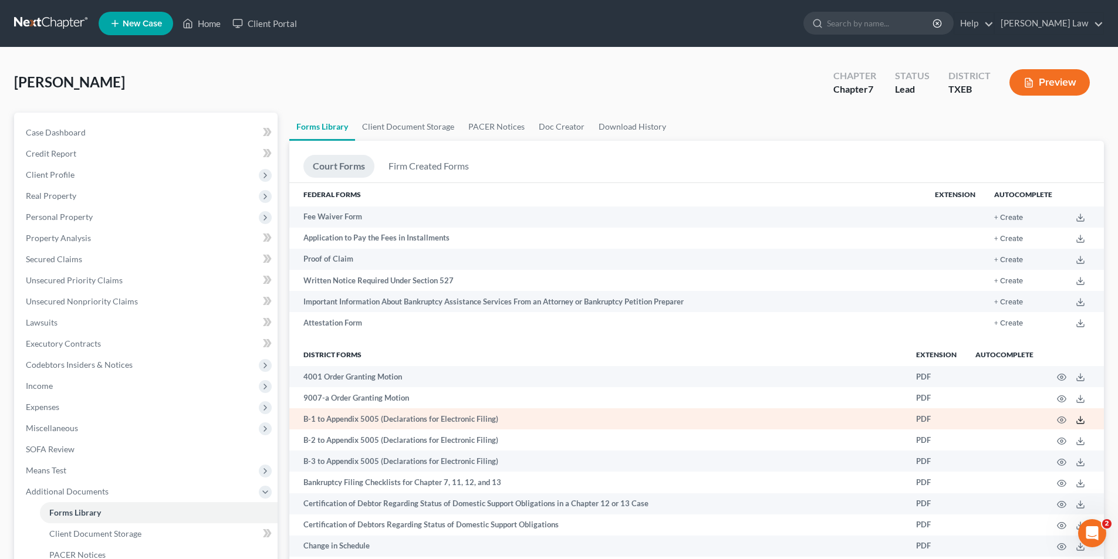
click at [1079, 417] on icon at bounding box center [1080, 420] width 9 height 9
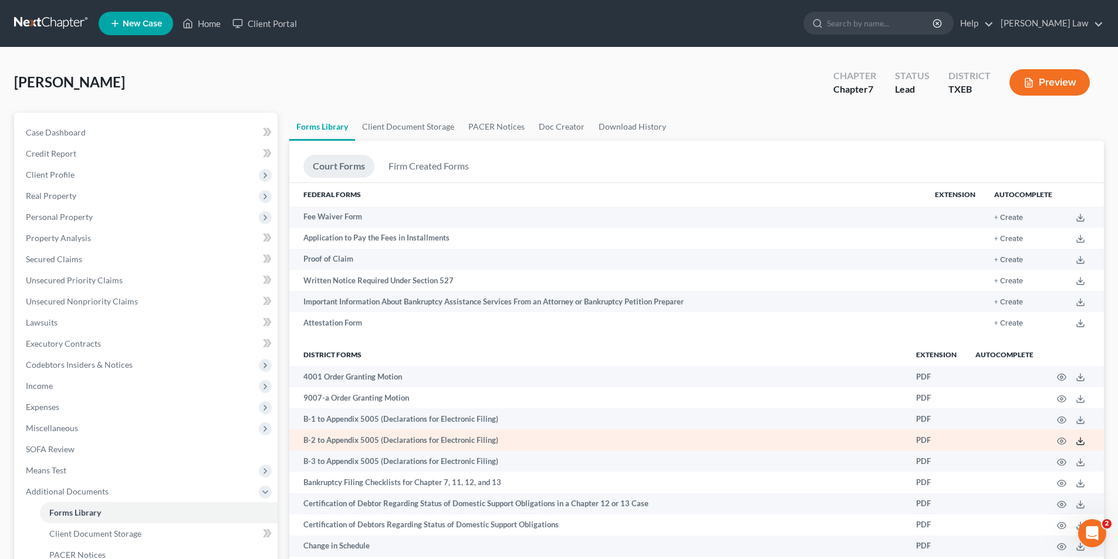
click at [1079, 440] on icon at bounding box center [1080, 441] width 9 height 9
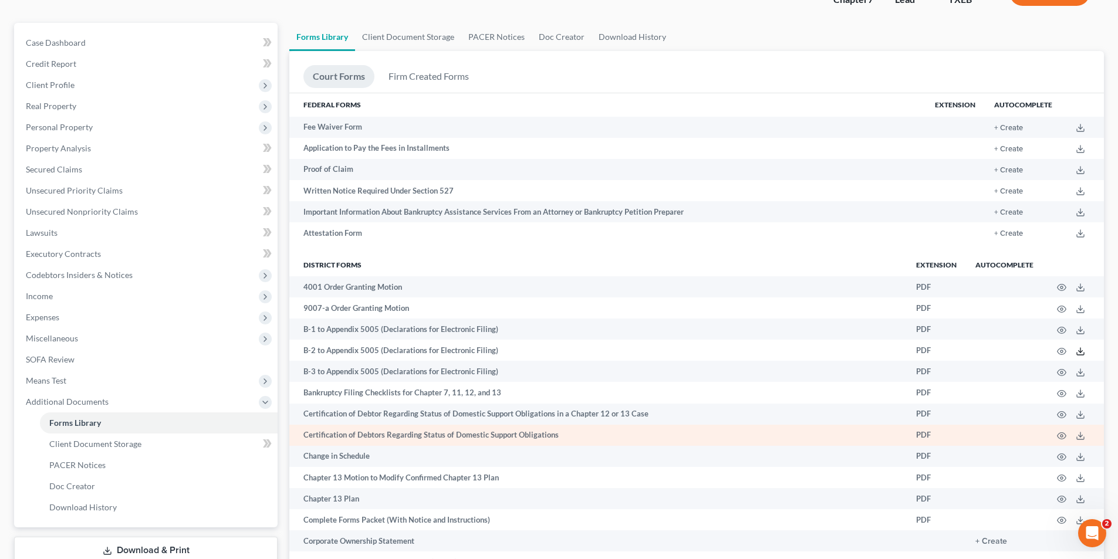
scroll to position [117, 0]
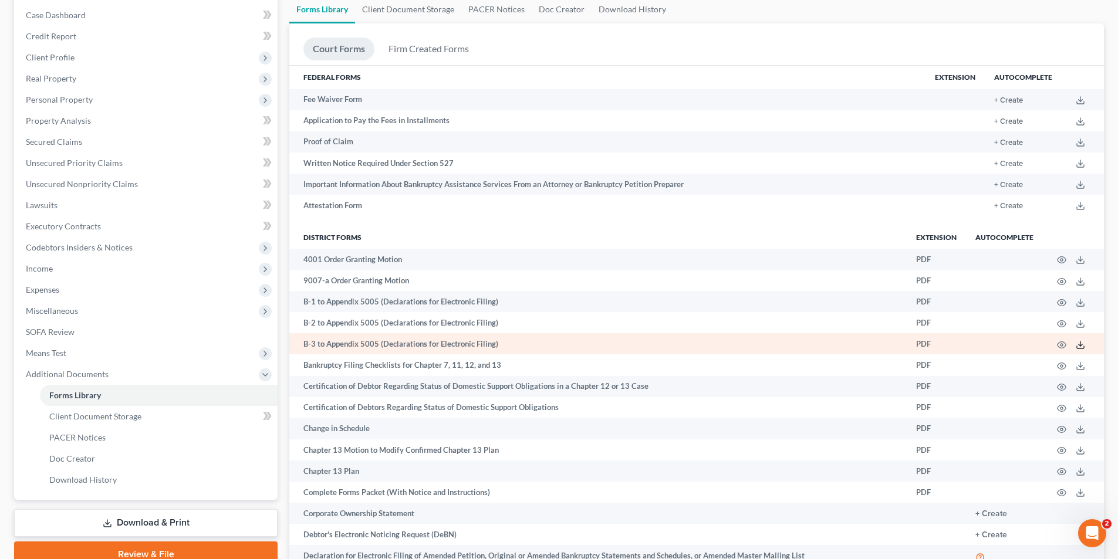
click at [1080, 343] on icon at bounding box center [1080, 344] width 9 height 9
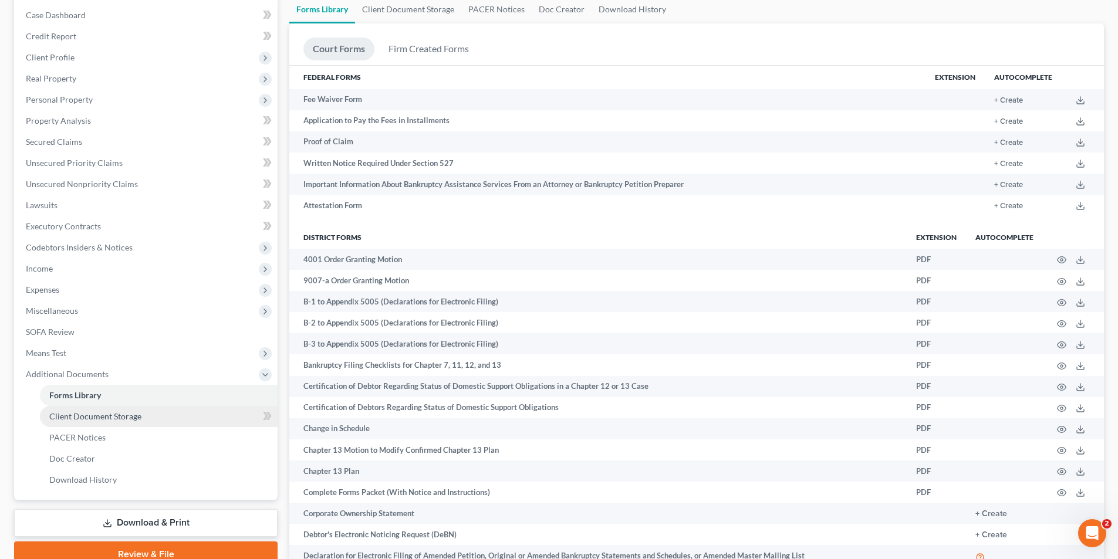
click at [69, 413] on span "Client Document Storage" at bounding box center [95, 416] width 92 height 10
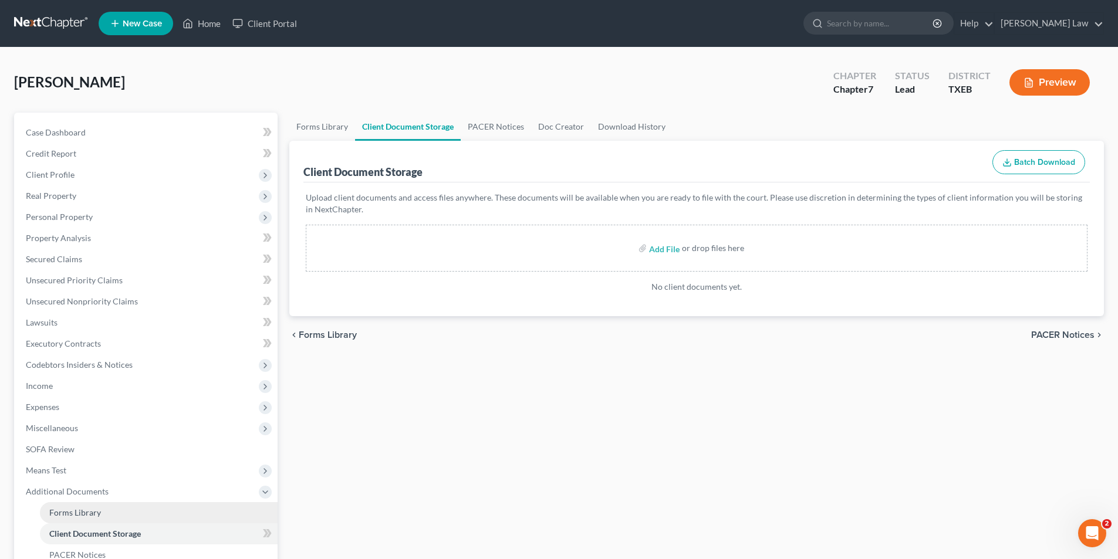
click at [83, 517] on span "Forms Library" at bounding box center [75, 513] width 52 height 10
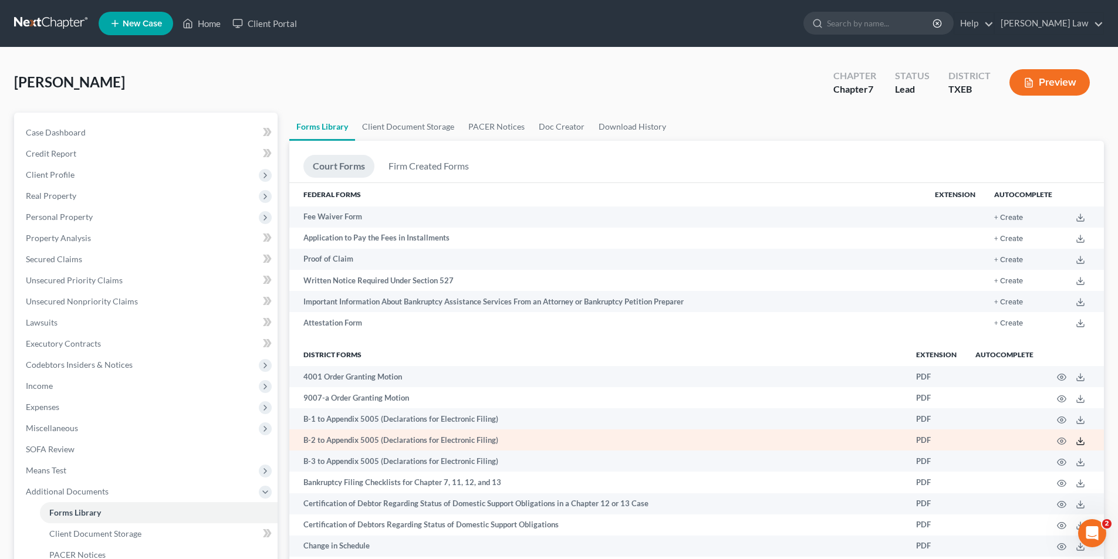
click at [1083, 441] on icon at bounding box center [1080, 441] width 9 height 9
